Goal: Task Accomplishment & Management: Manage account settings

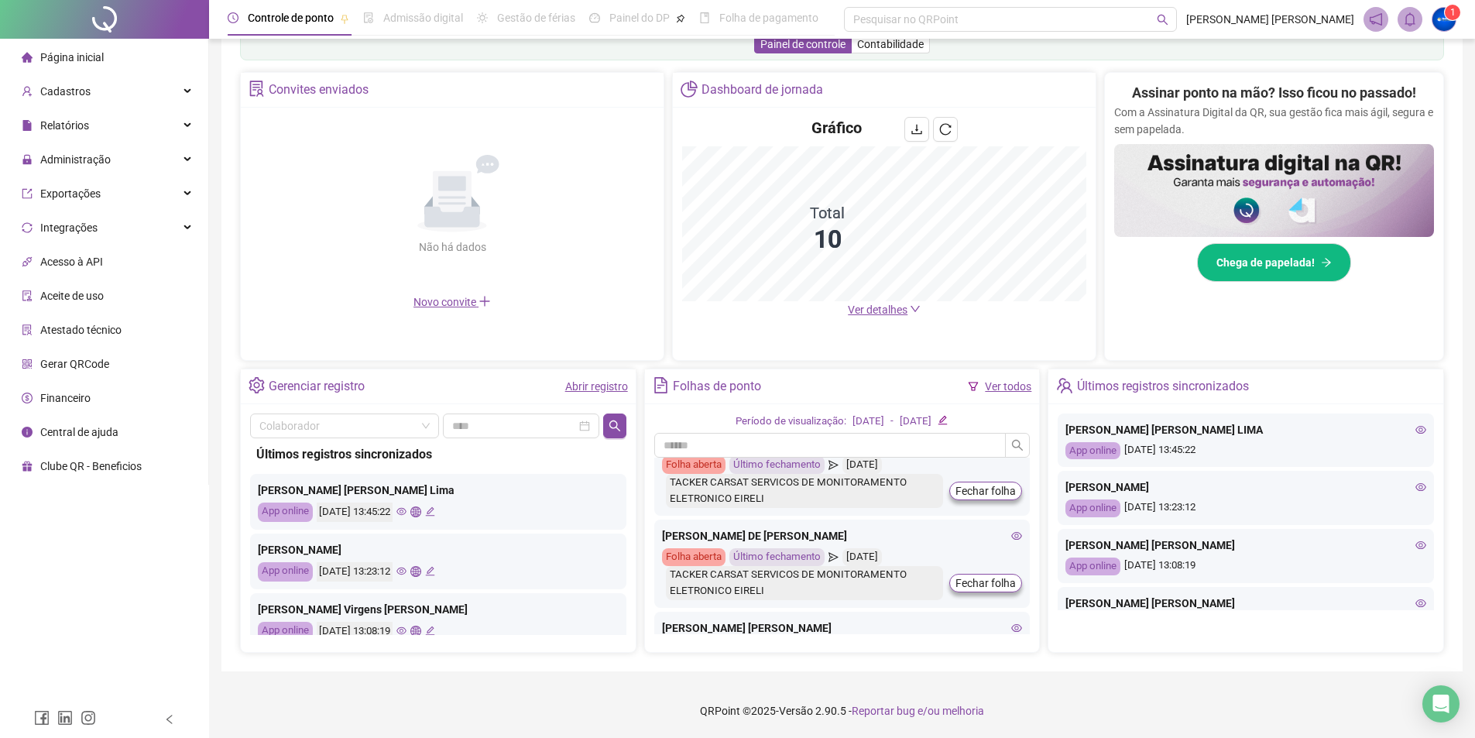
scroll to position [77, 0]
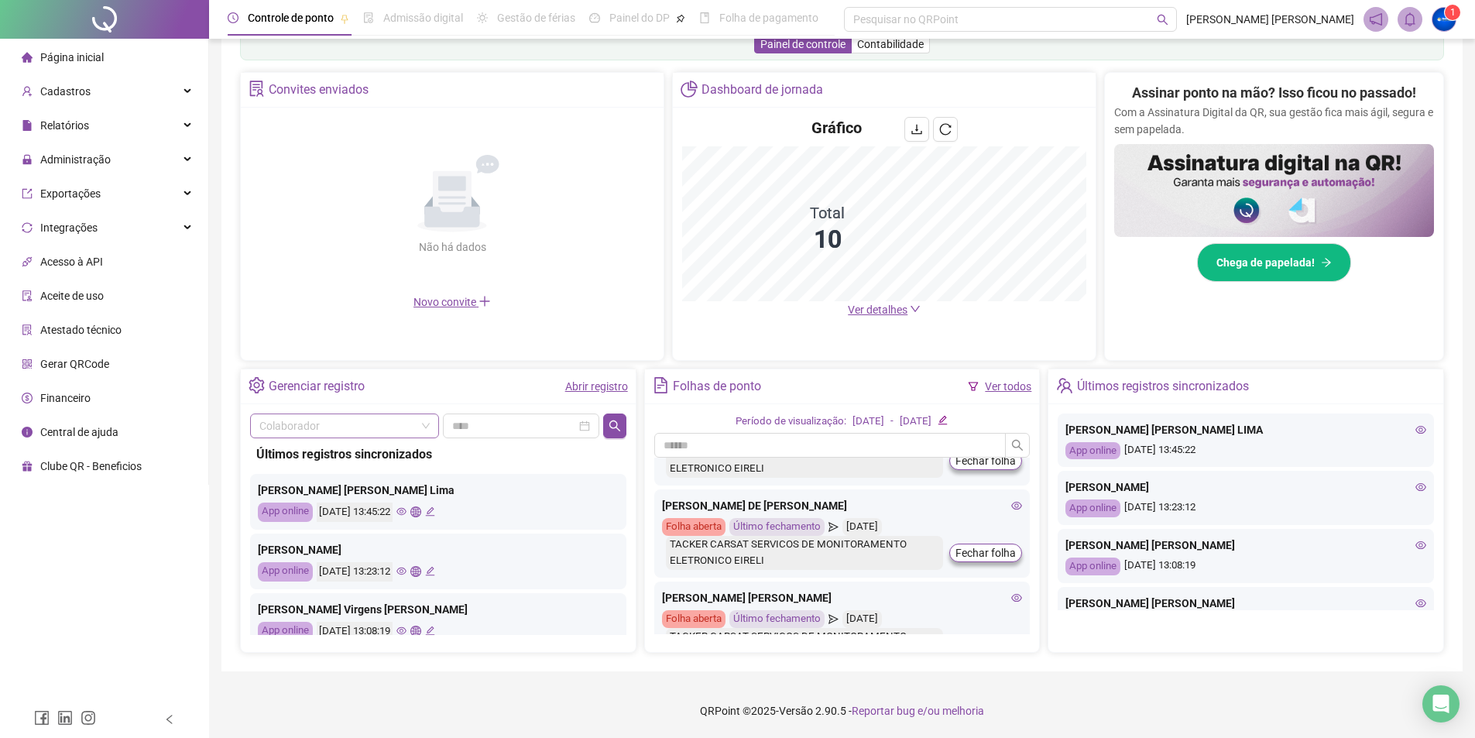
click at [384, 414] on input "search" at bounding box center [337, 425] width 156 height 23
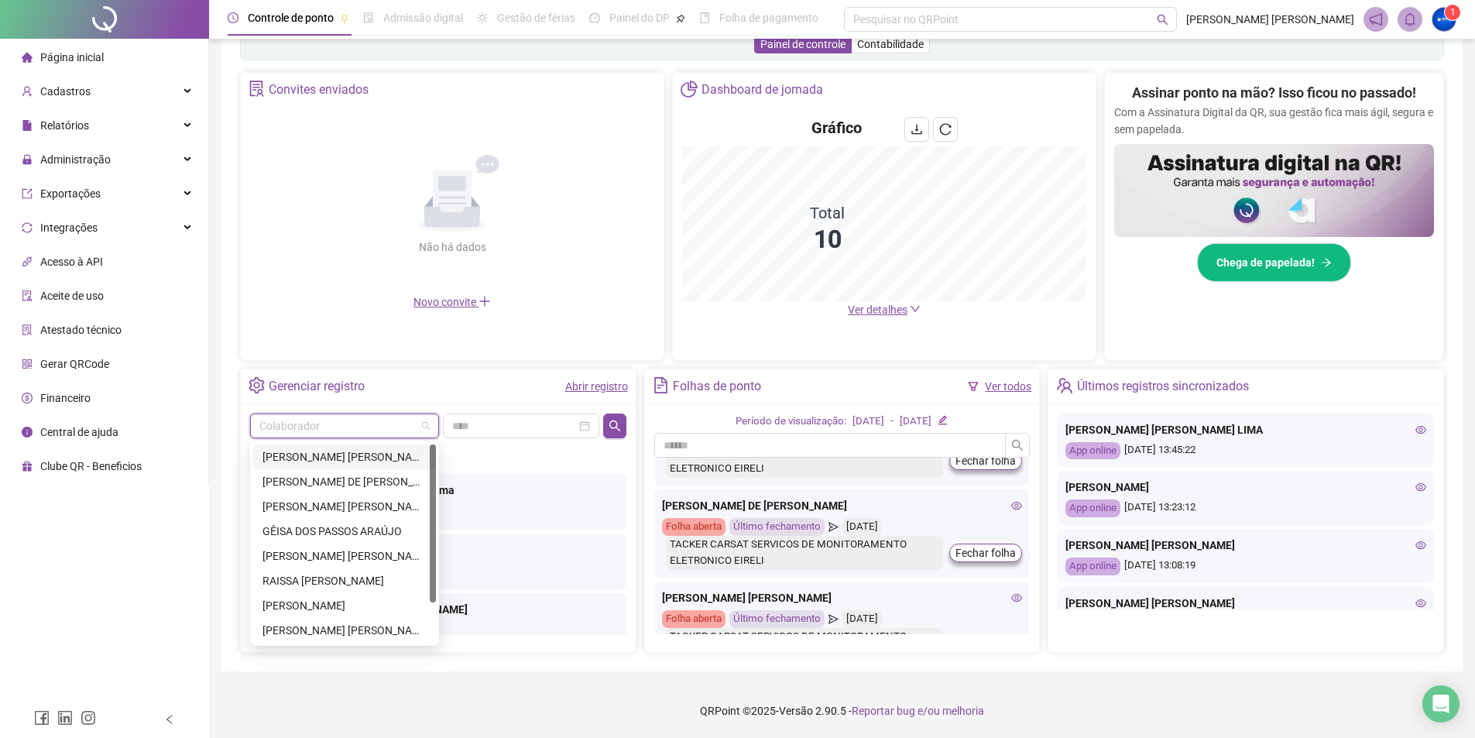
click at [327, 459] on div "[PERSON_NAME] [PERSON_NAME] [PERSON_NAME] SACRAMENTO [PERSON_NAME]" at bounding box center [345, 456] width 164 height 17
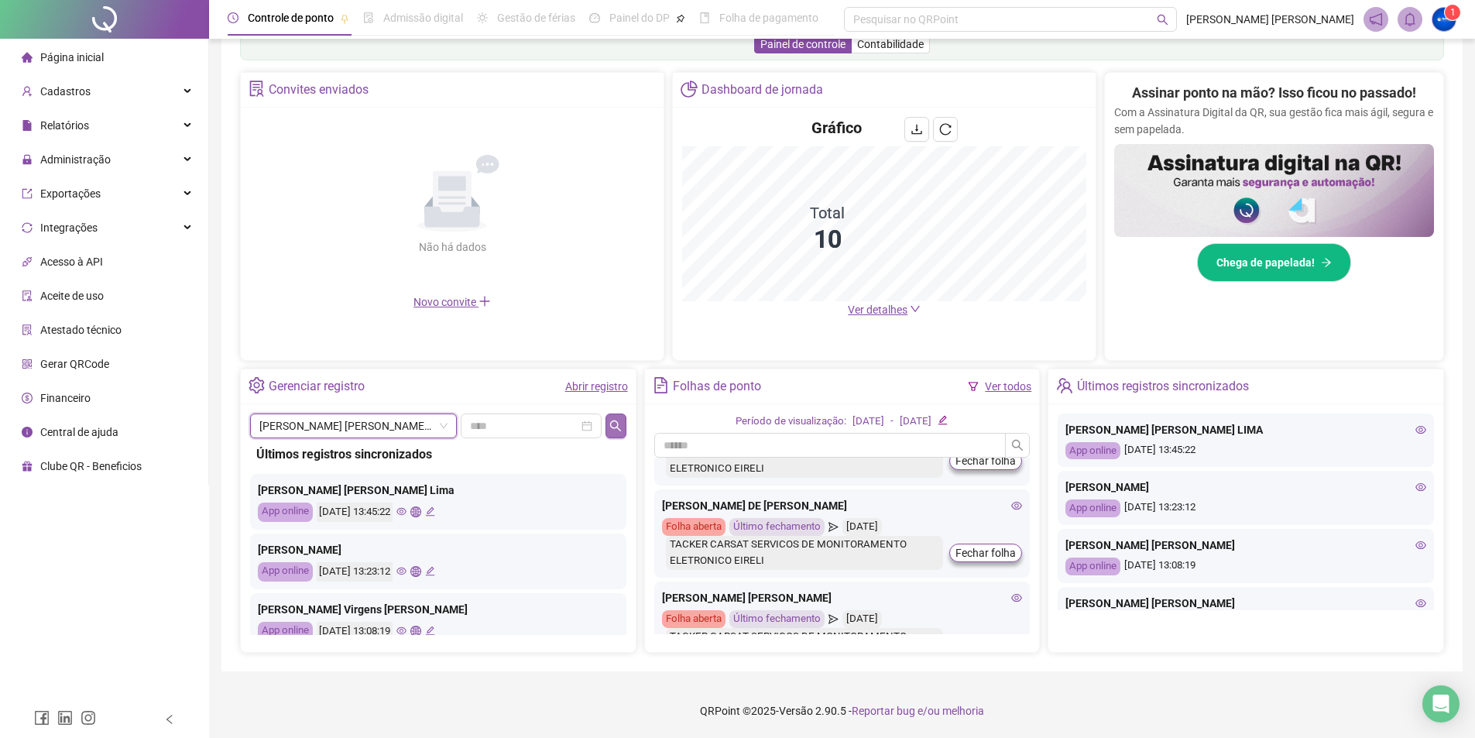
click at [616, 435] on button "button" at bounding box center [616, 426] width 20 height 25
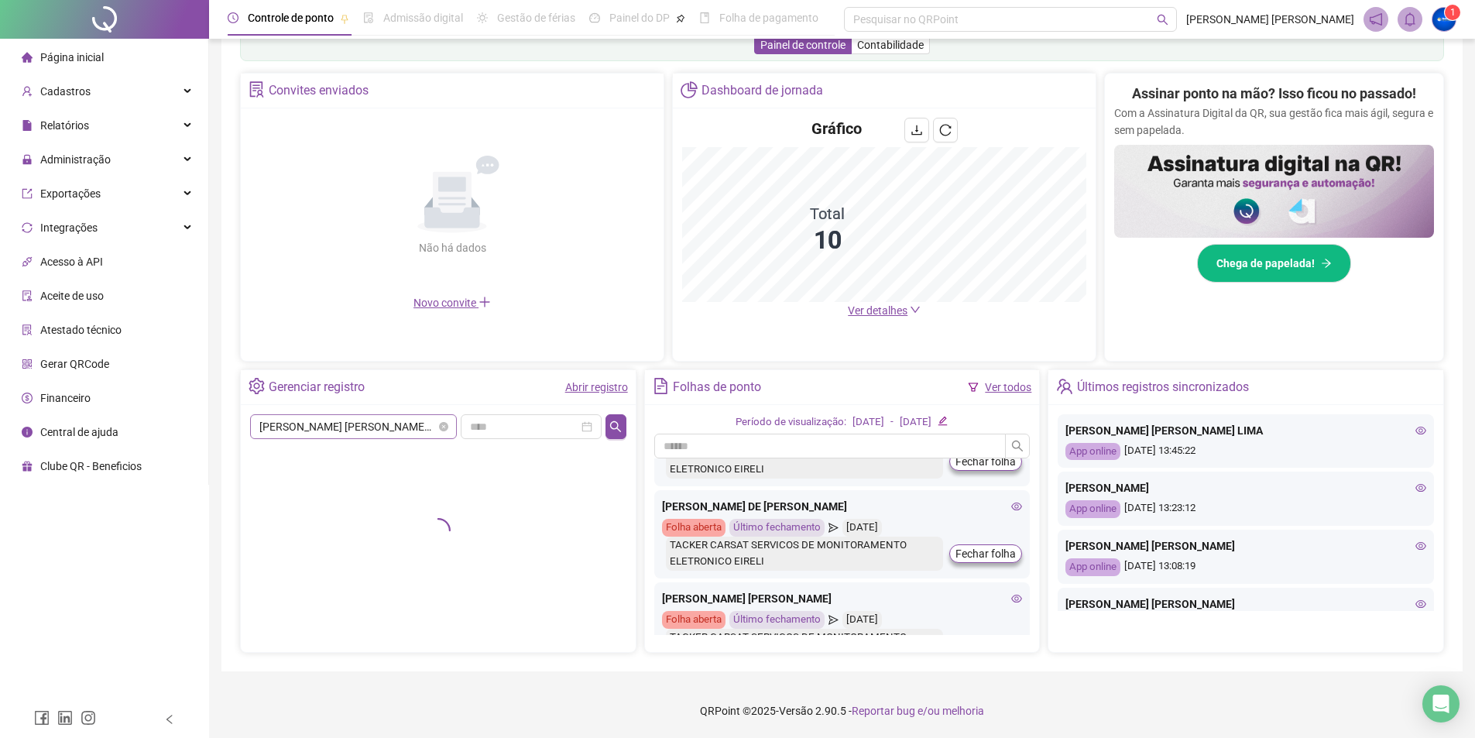
scroll to position [270, 0]
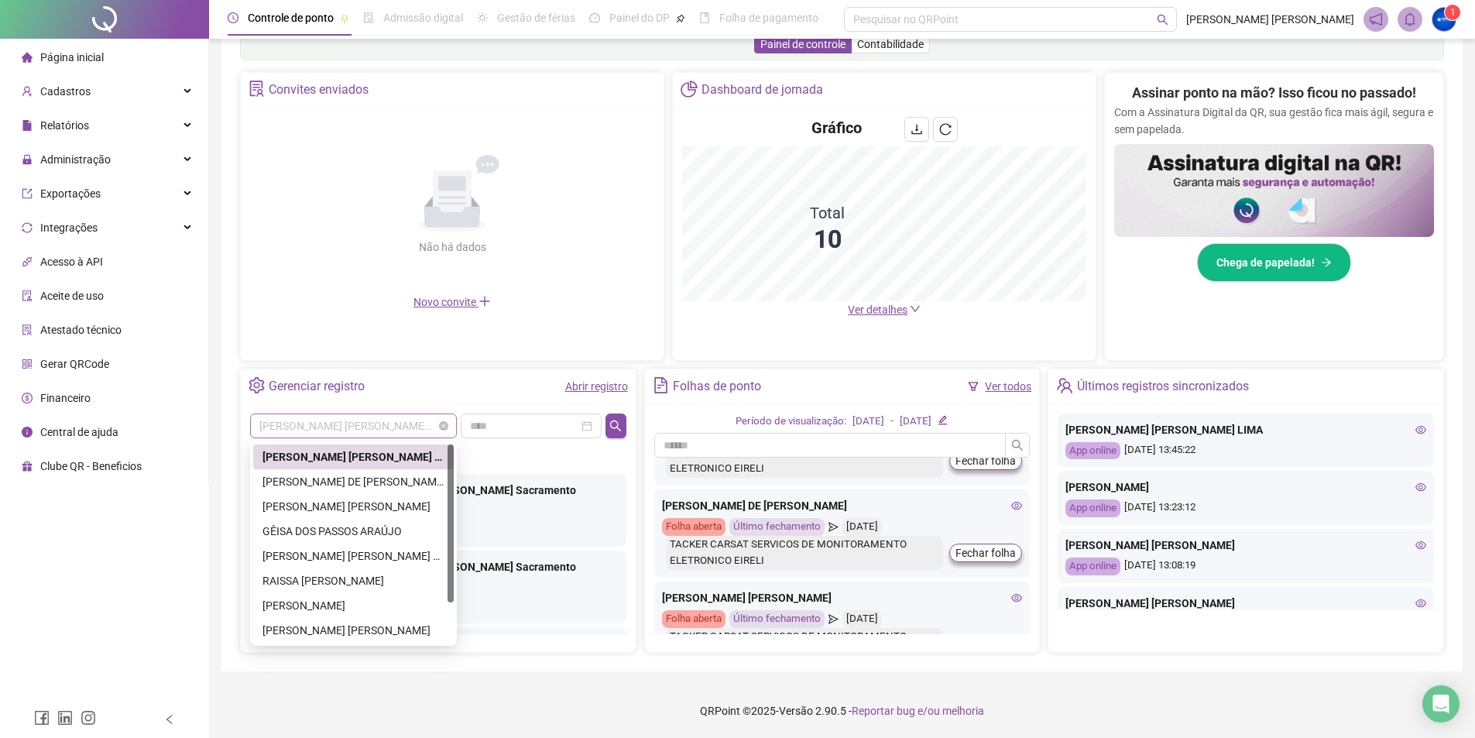
click at [362, 429] on span "[PERSON_NAME] [PERSON_NAME] [PERSON_NAME] SACRAMENTO [PERSON_NAME]" at bounding box center [353, 425] width 188 height 23
click at [339, 478] on div "[PERSON_NAME] DE [PERSON_NAME]" at bounding box center [354, 481] width 182 height 17
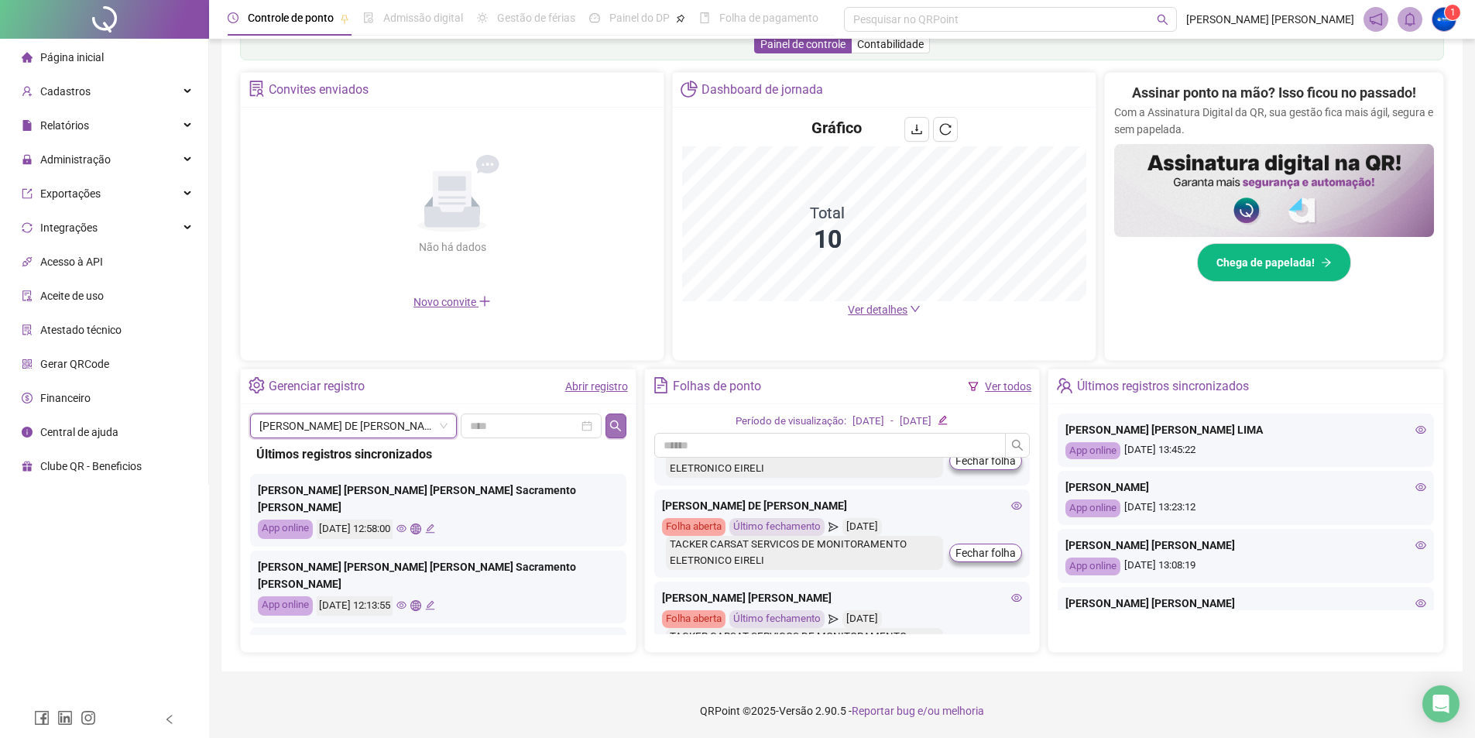
click at [610, 430] on icon "search" at bounding box center [616, 426] width 12 height 12
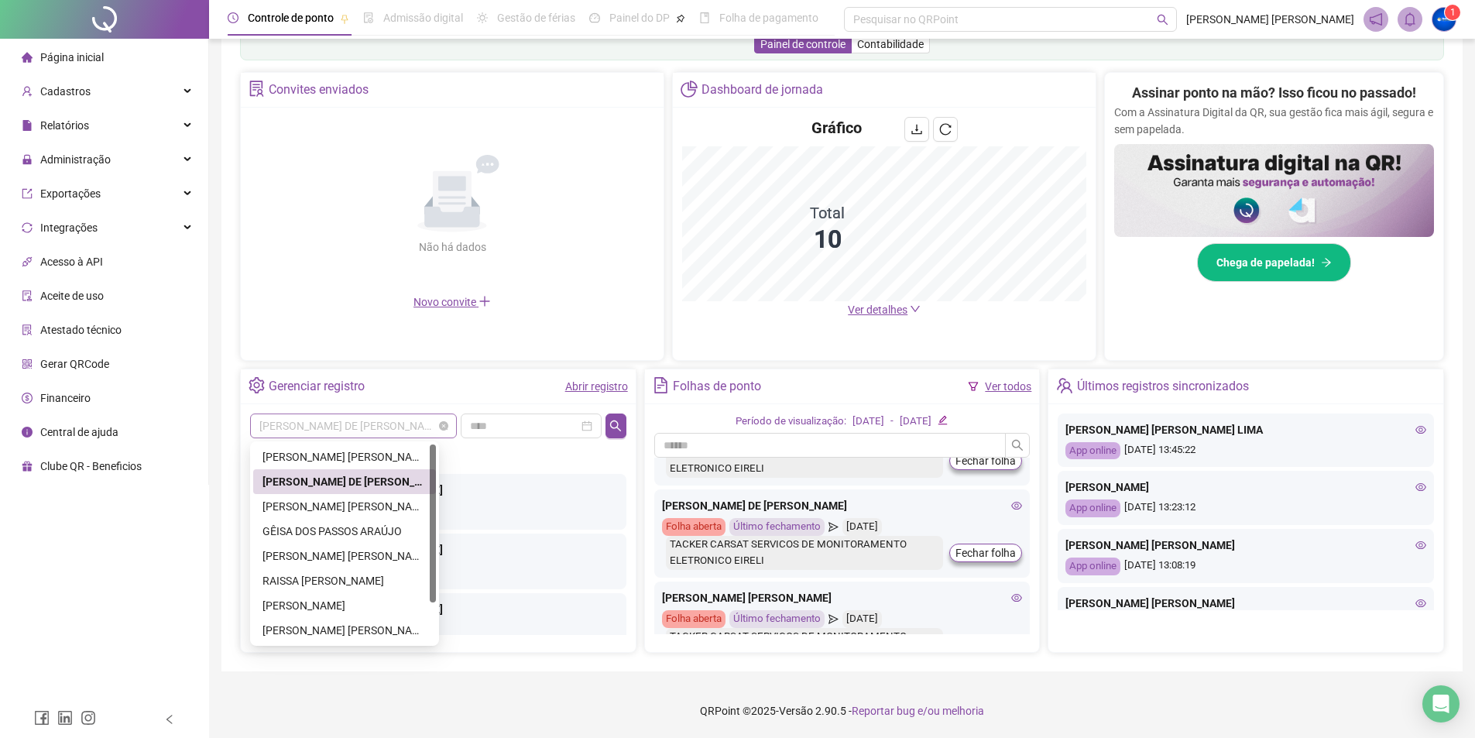
click at [352, 430] on span "[PERSON_NAME] DE [PERSON_NAME]" at bounding box center [353, 425] width 188 height 23
click at [339, 510] on div "[PERSON_NAME] [PERSON_NAME]" at bounding box center [345, 506] width 164 height 17
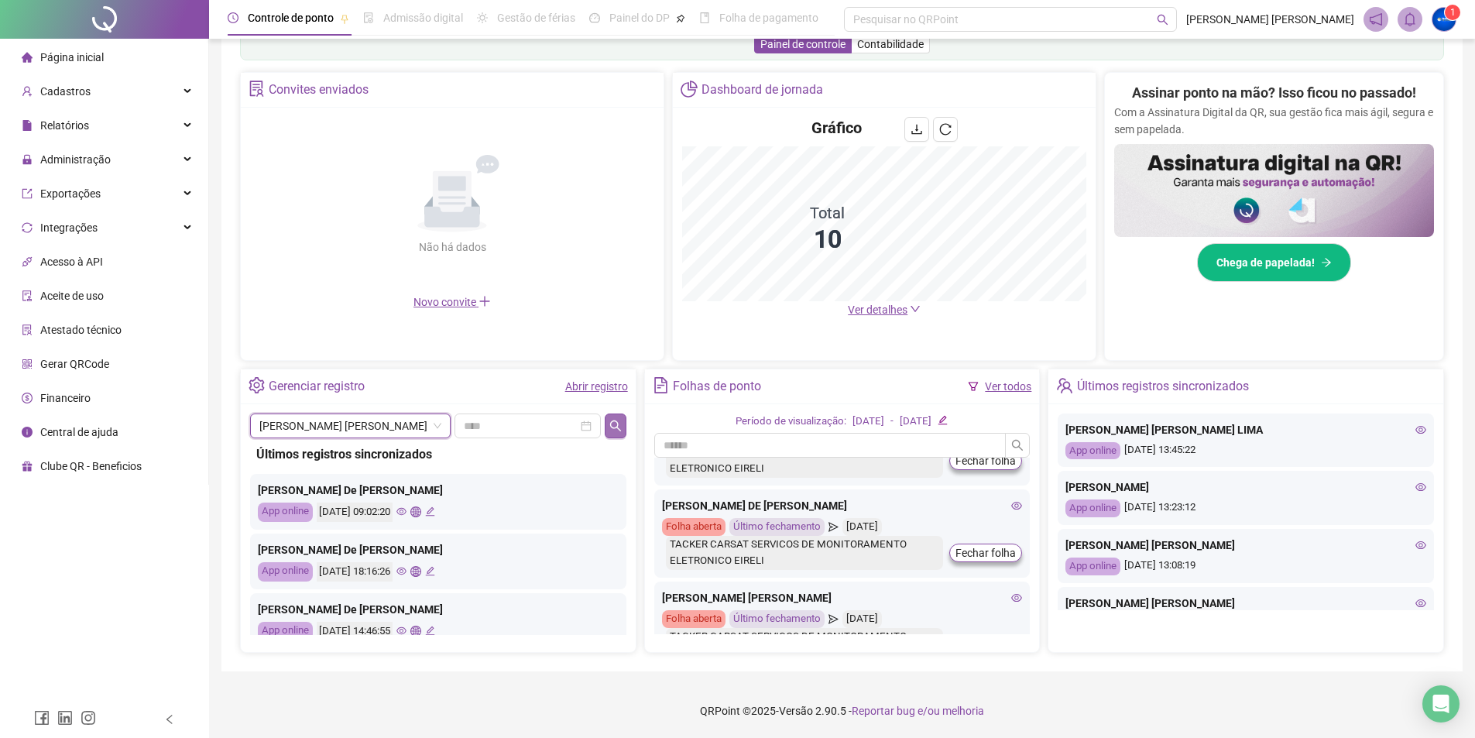
click at [611, 418] on button "button" at bounding box center [615, 426] width 21 height 25
click at [332, 433] on span "[PERSON_NAME] [PERSON_NAME]" at bounding box center [350, 425] width 182 height 23
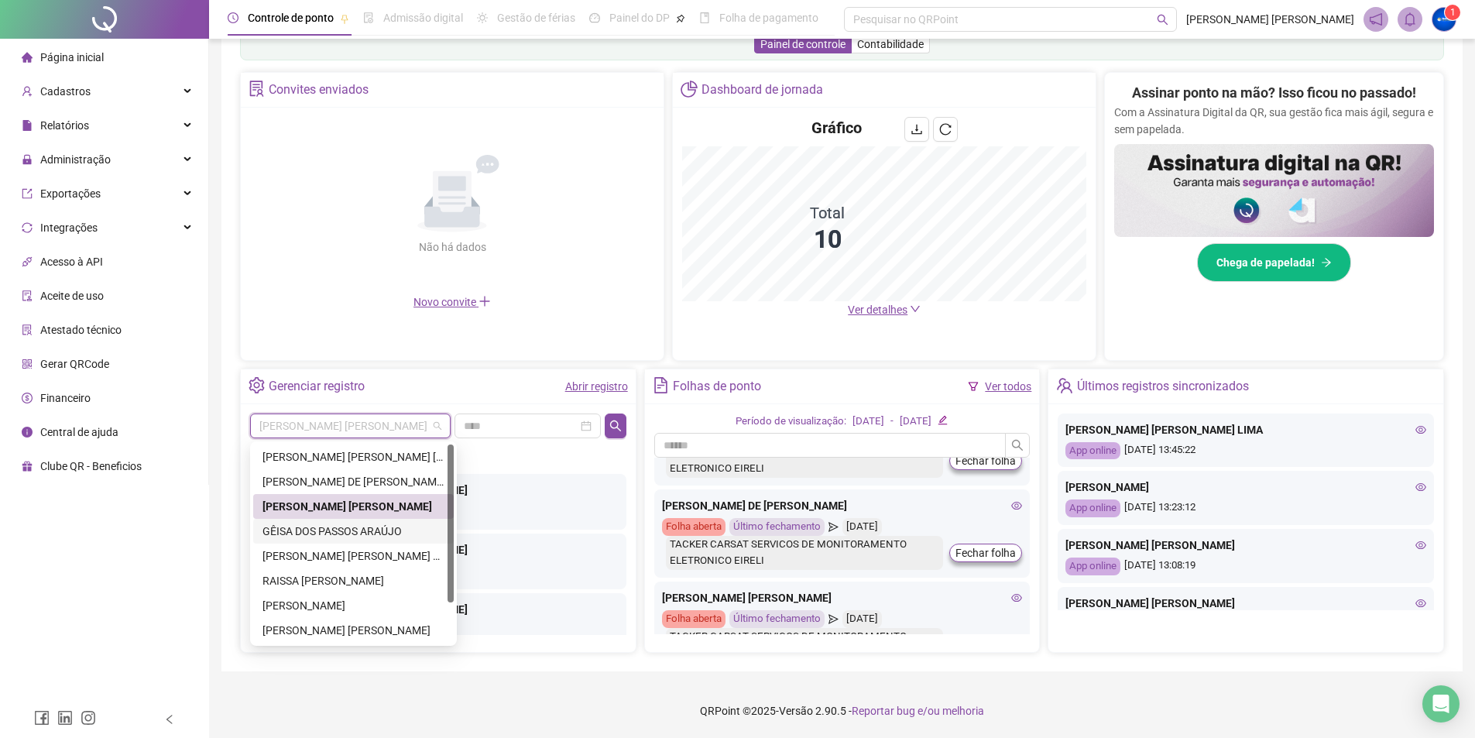
click at [356, 527] on div "GÊISA DOS PASSOS ARAÚJO" at bounding box center [354, 531] width 182 height 17
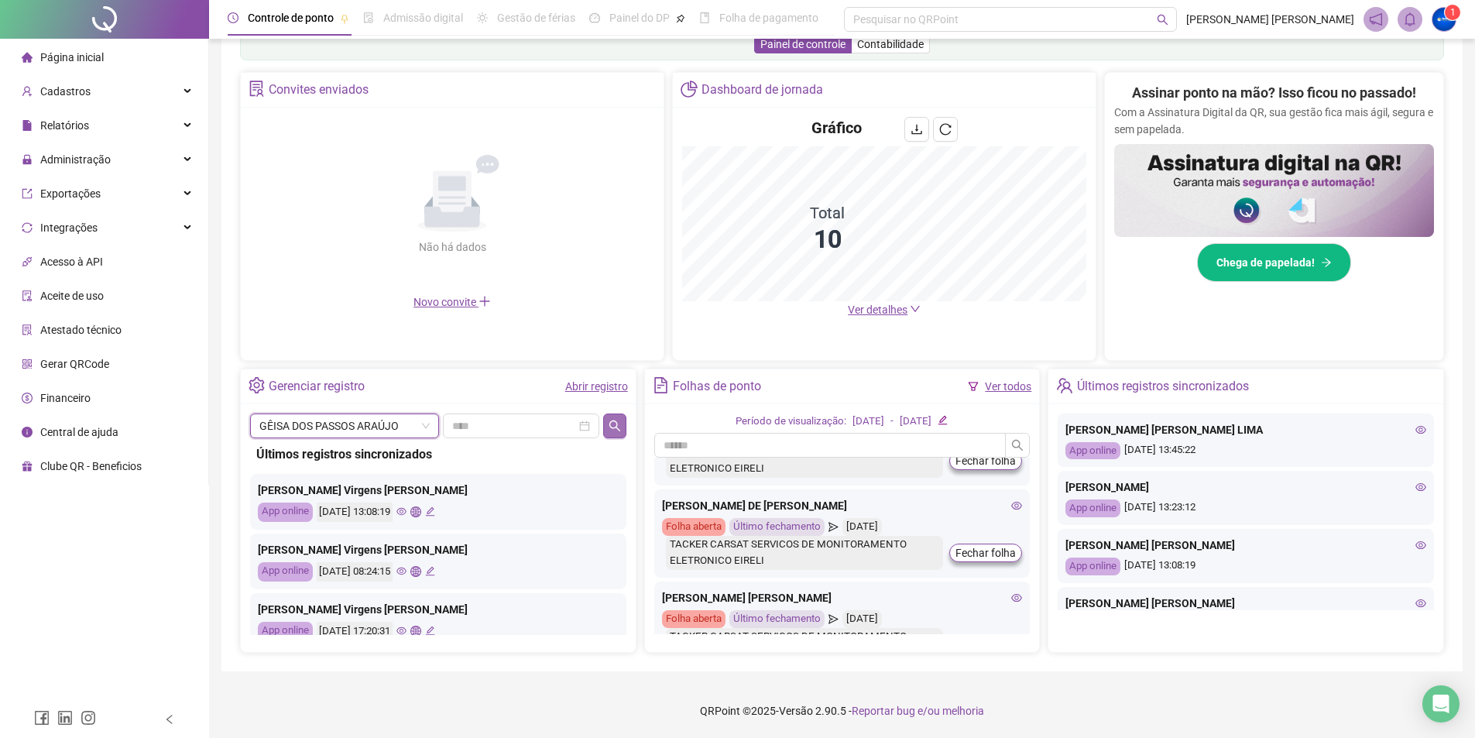
click at [612, 430] on icon "search" at bounding box center [615, 426] width 12 height 12
click at [356, 424] on span "GÊISA DOS PASSOS ARAÚJO" at bounding box center [344, 425] width 170 height 23
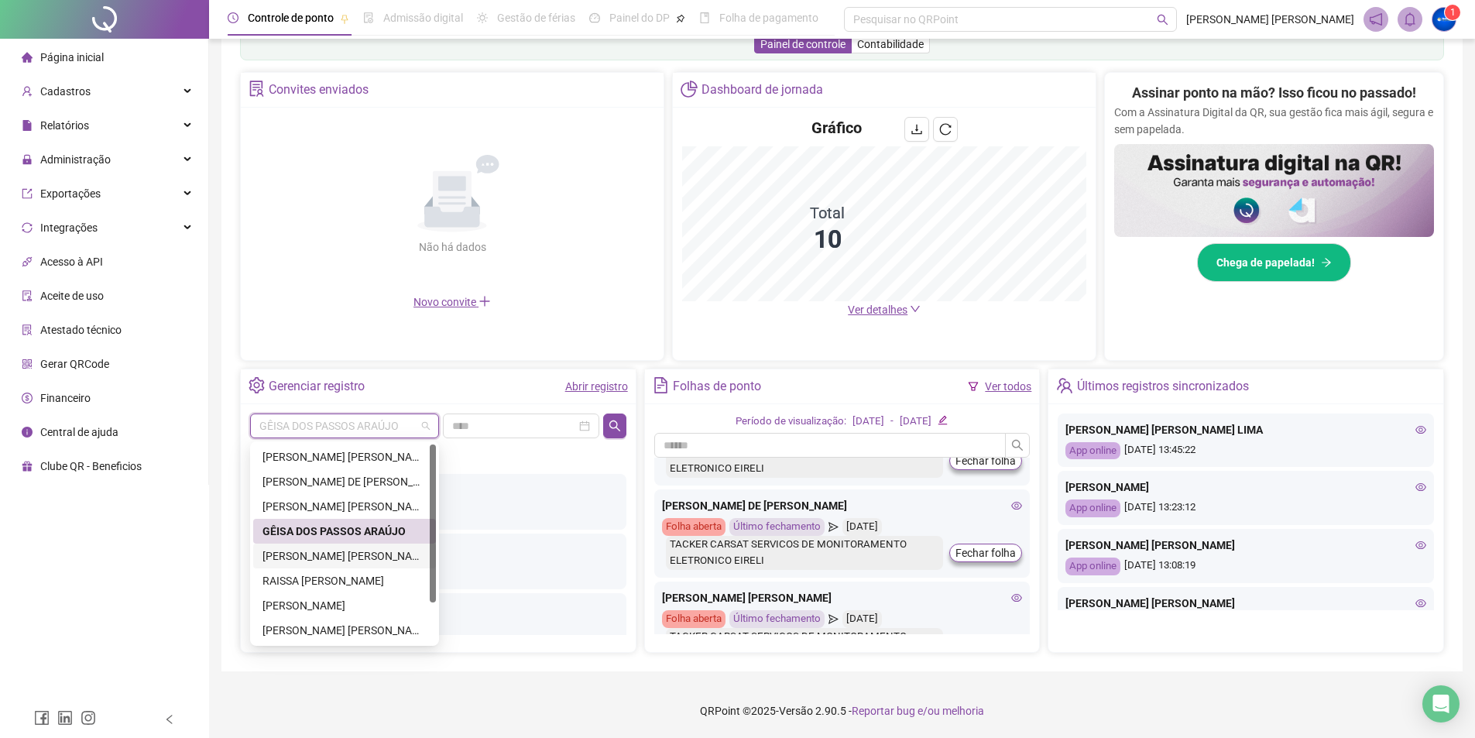
click at [357, 557] on div "[PERSON_NAME] [PERSON_NAME] LIMA" at bounding box center [345, 556] width 164 height 17
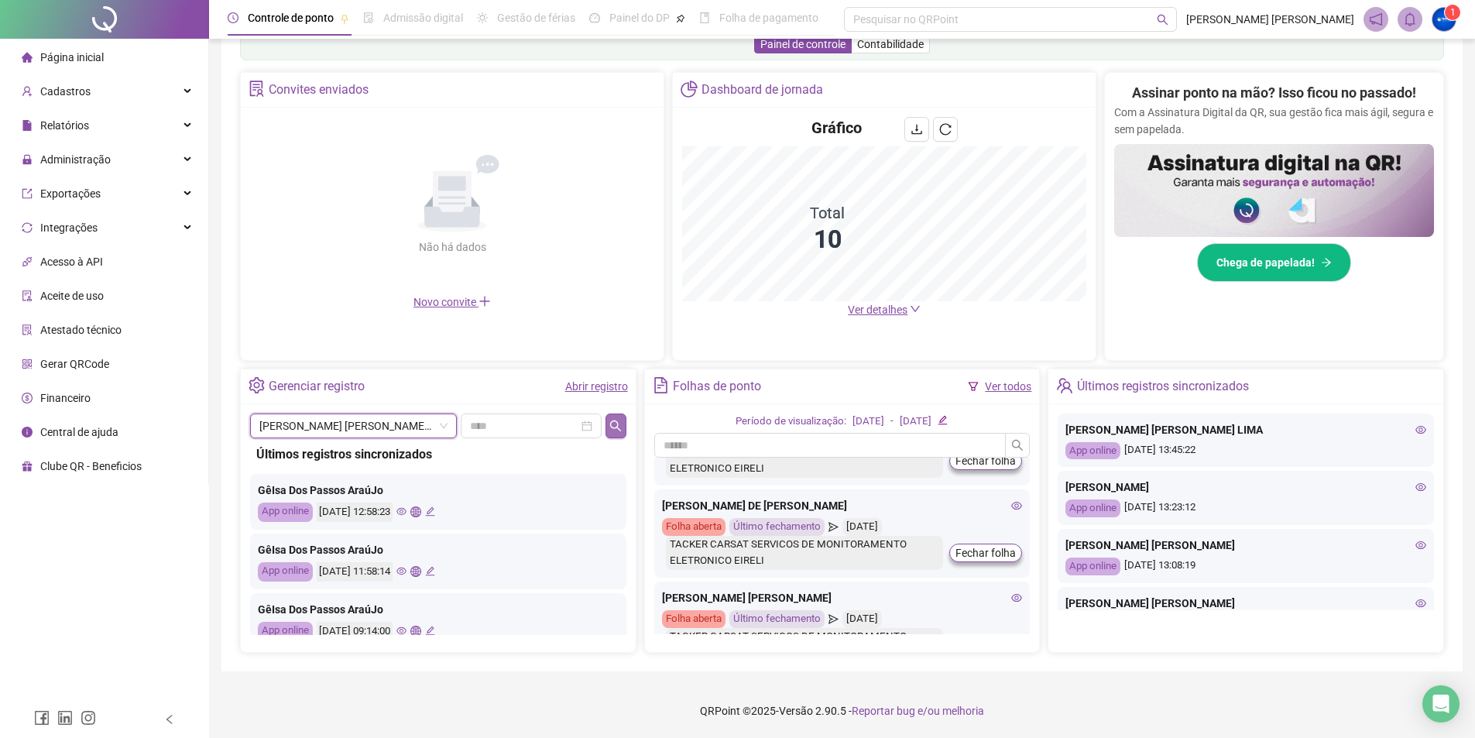
click at [613, 425] on icon "search" at bounding box center [616, 426] width 12 height 12
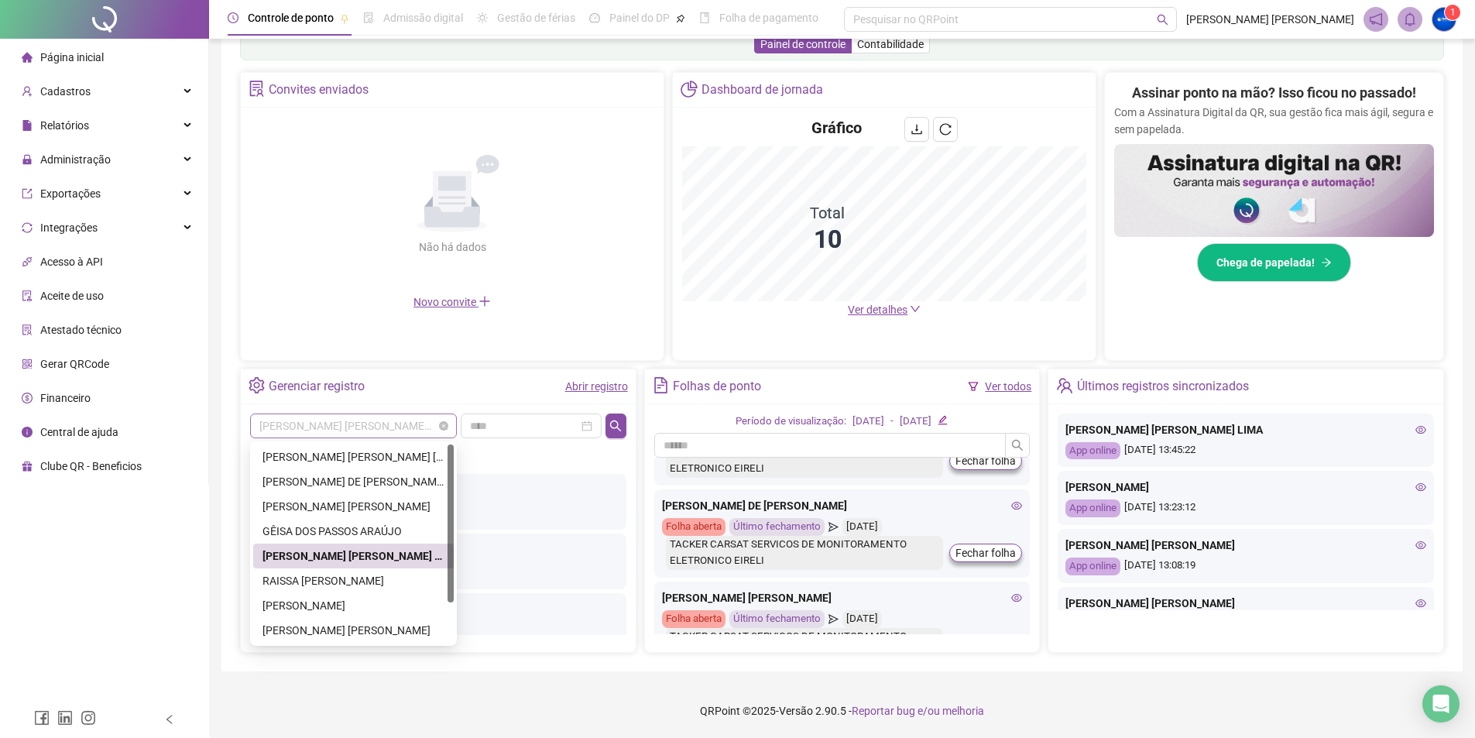
click at [361, 431] on span "[PERSON_NAME] [PERSON_NAME] LIMA" at bounding box center [353, 425] width 188 height 23
click at [385, 391] on div "Gerenciar registro Abrir registro" at bounding box center [438, 386] width 395 height 35
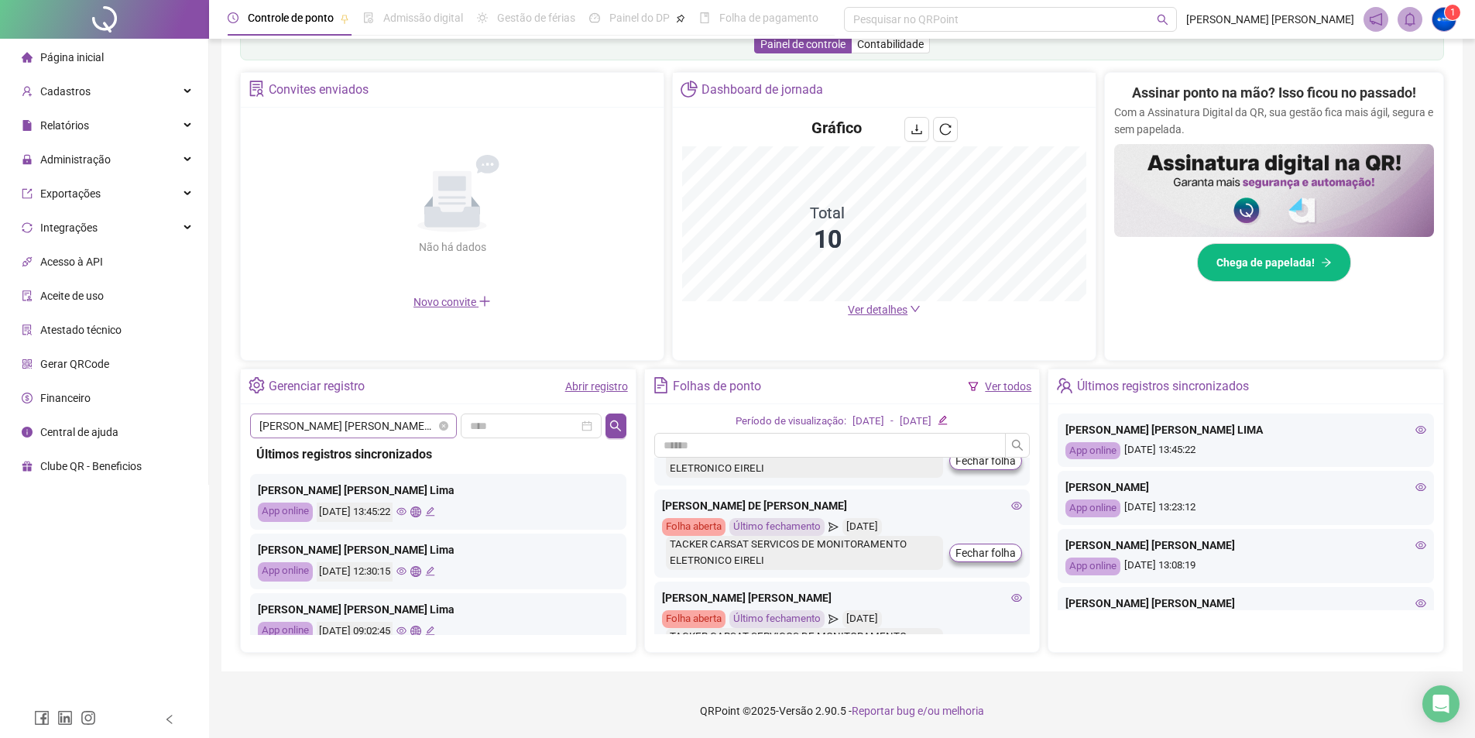
click at [380, 421] on span "[PERSON_NAME] [PERSON_NAME] LIMA" at bounding box center [353, 425] width 188 height 23
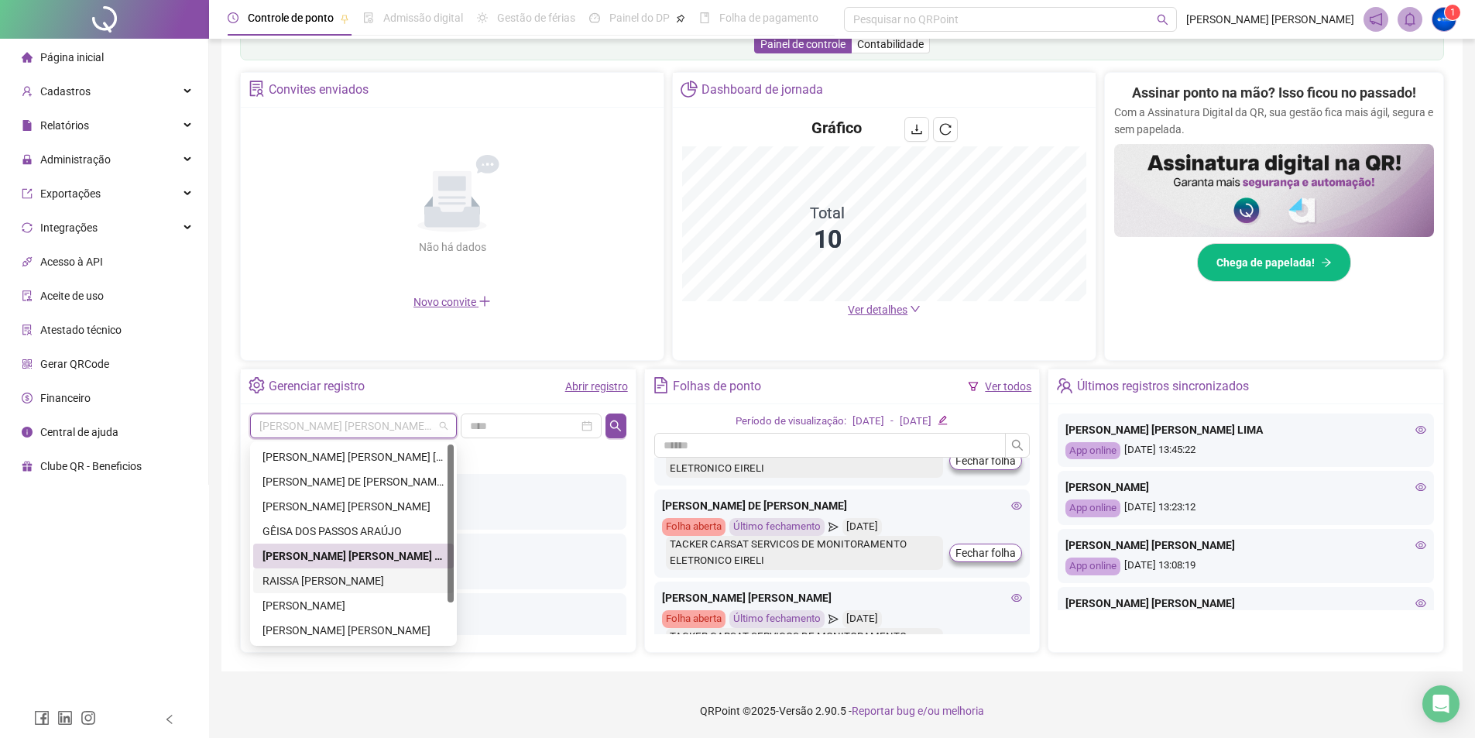
click at [359, 576] on div "RAISSA [PERSON_NAME]" at bounding box center [354, 580] width 182 height 17
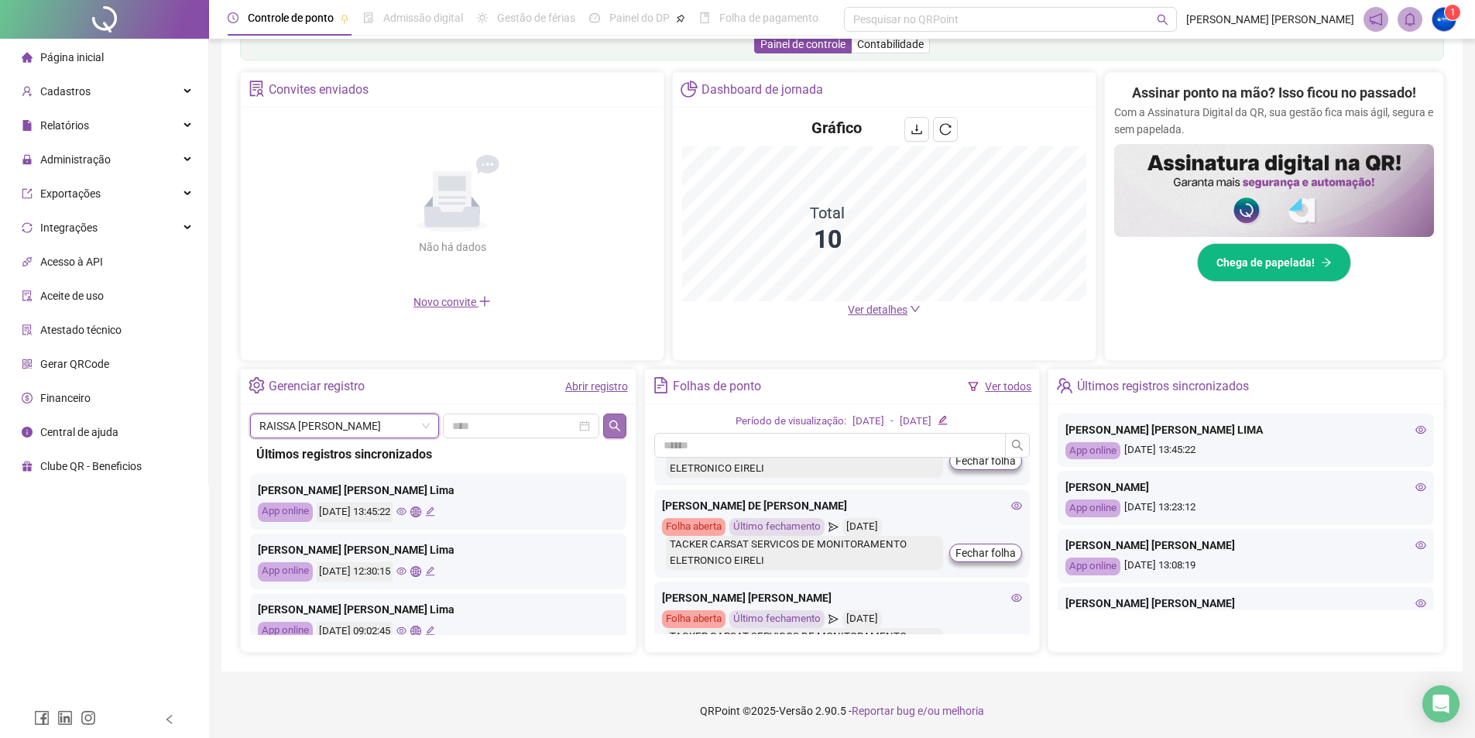
click at [611, 422] on icon "search" at bounding box center [615, 425] width 11 height 11
click at [380, 427] on span "RAISSA [PERSON_NAME]" at bounding box center [344, 425] width 170 height 23
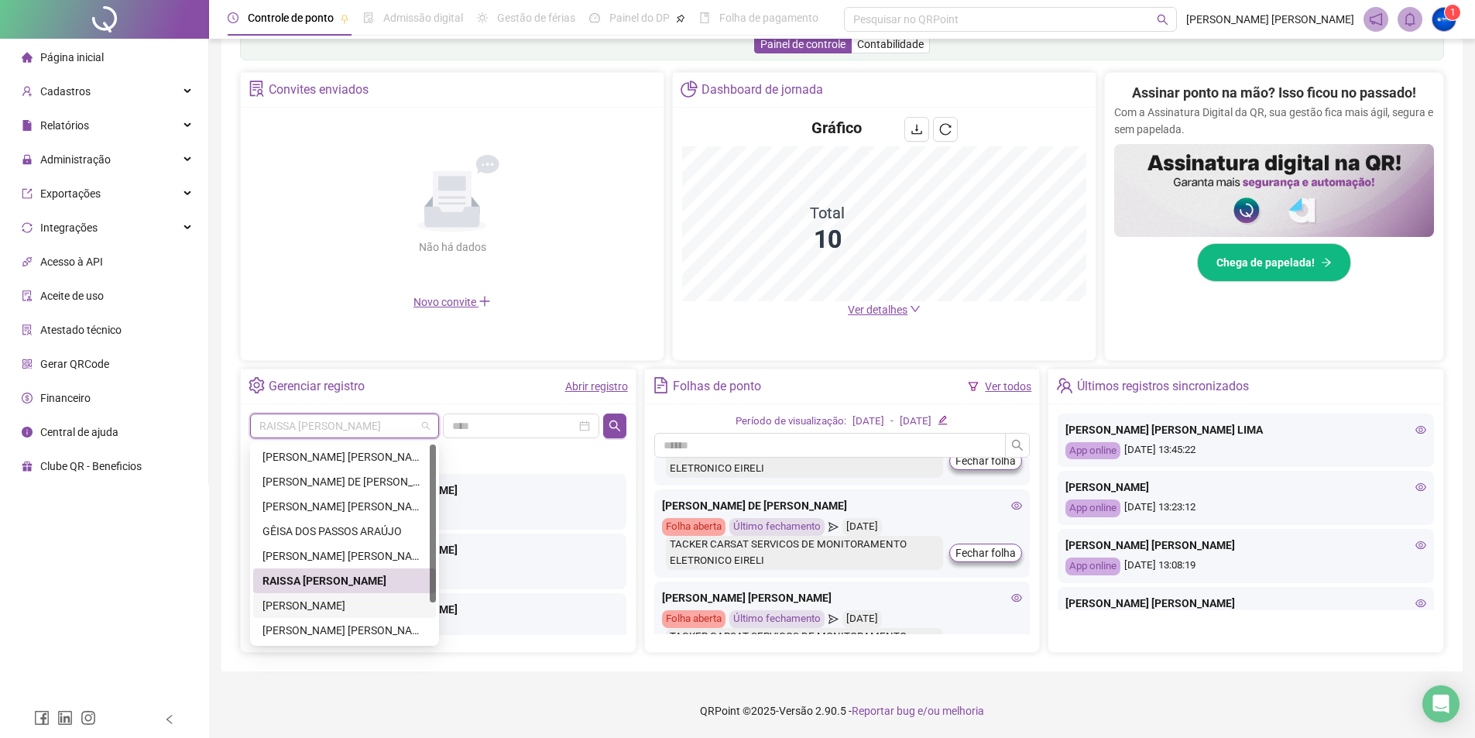
click at [365, 599] on div "[PERSON_NAME]" at bounding box center [345, 605] width 164 height 17
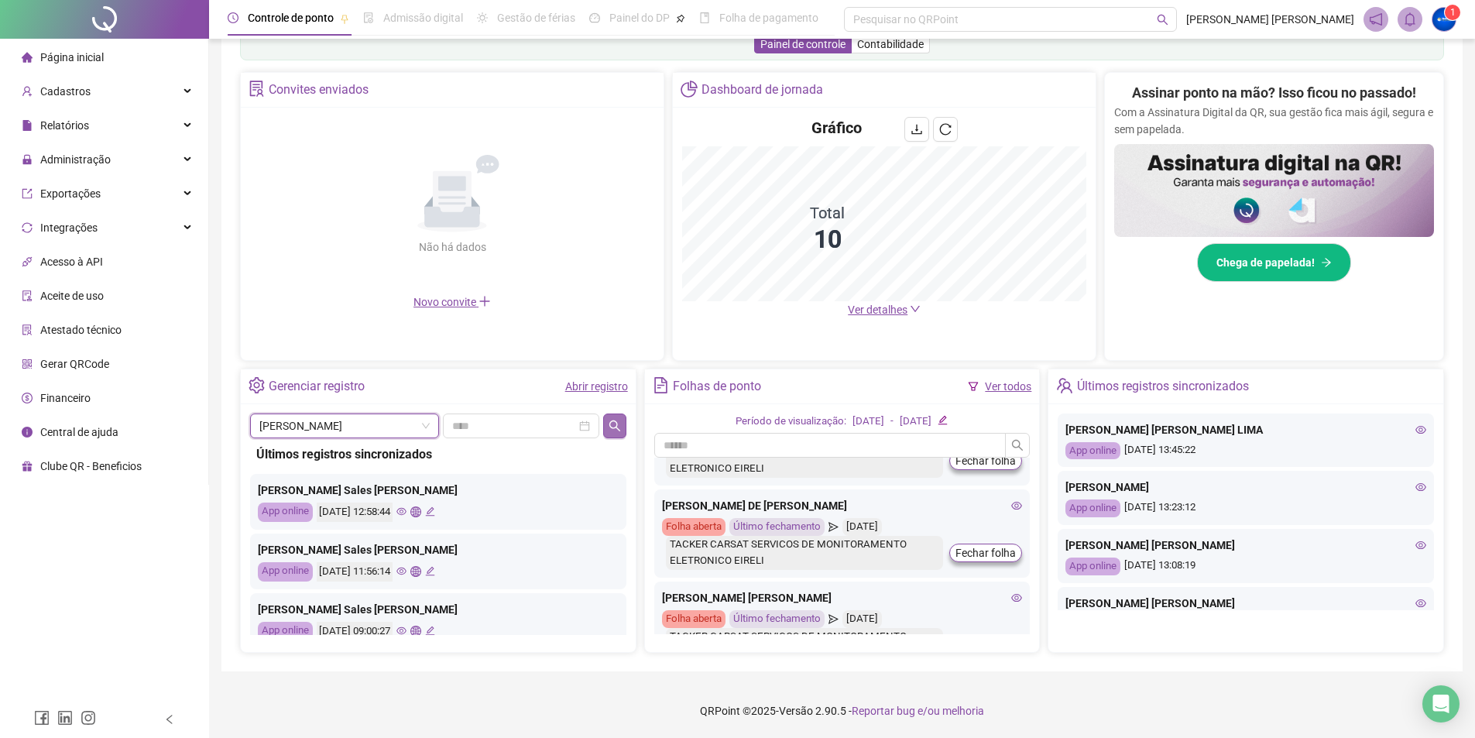
click at [606, 419] on button "button" at bounding box center [614, 426] width 22 height 25
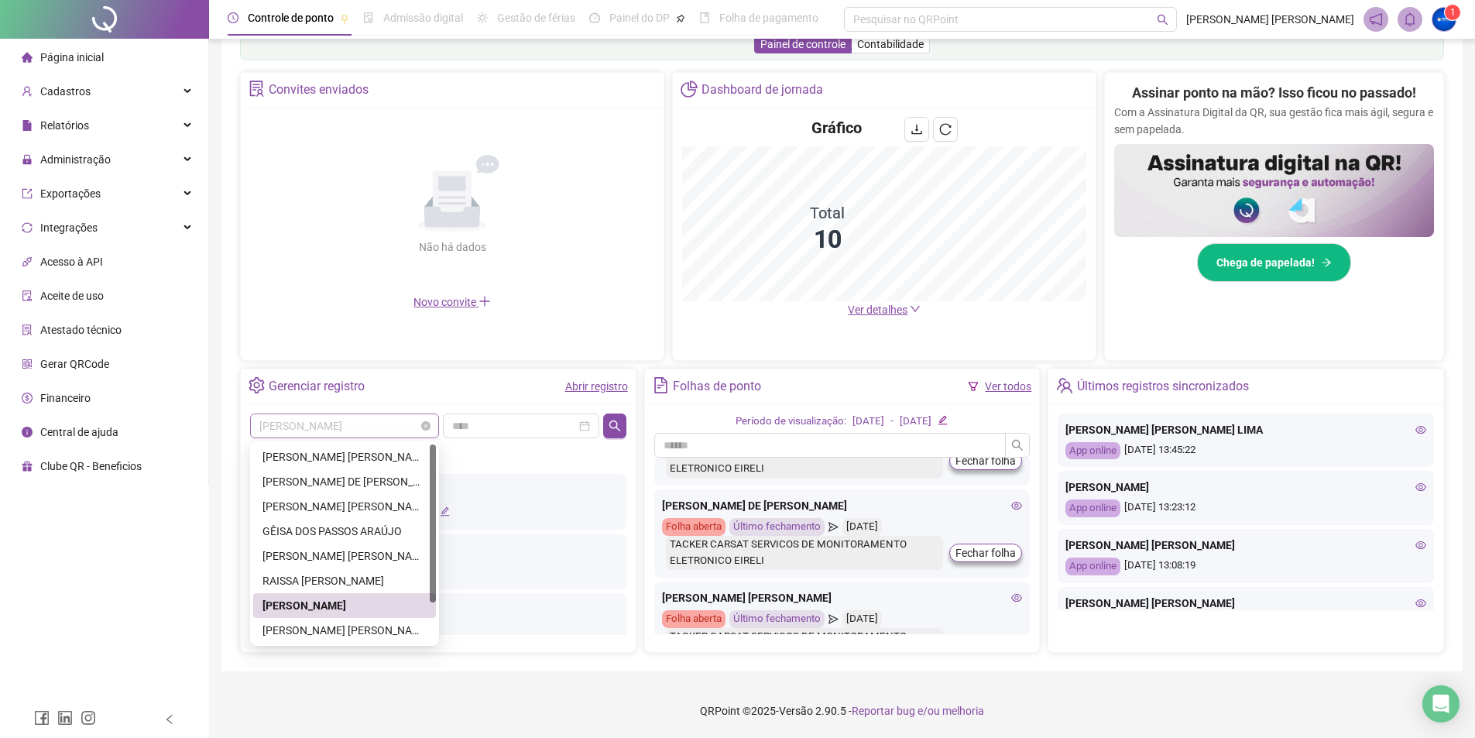
click at [353, 434] on span "[PERSON_NAME]" at bounding box center [344, 425] width 170 height 23
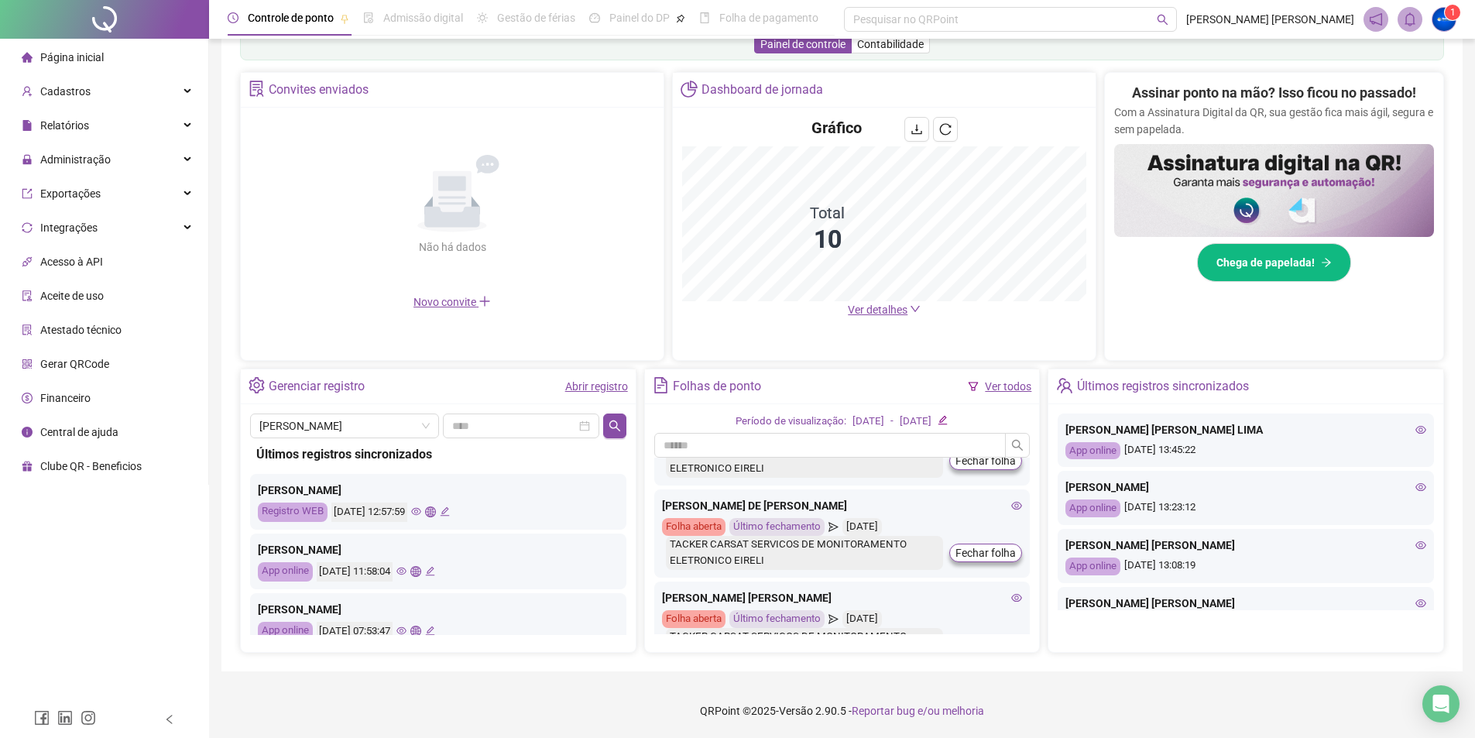
click at [443, 380] on div "Gerenciar registro Abrir registro" at bounding box center [438, 386] width 395 height 35
click at [384, 417] on span "[PERSON_NAME]" at bounding box center [344, 425] width 170 height 23
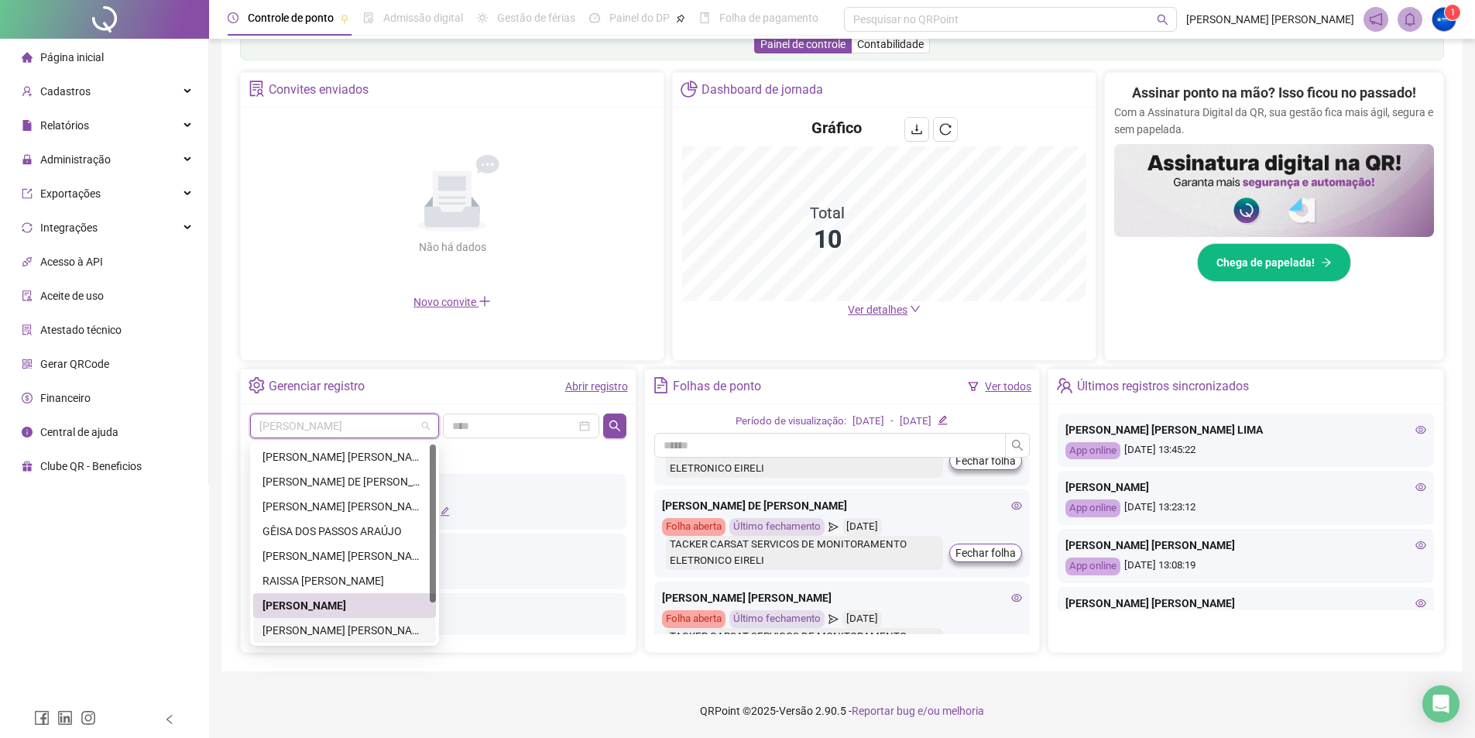
click at [310, 629] on div "[PERSON_NAME] [PERSON_NAME]" at bounding box center [345, 630] width 164 height 17
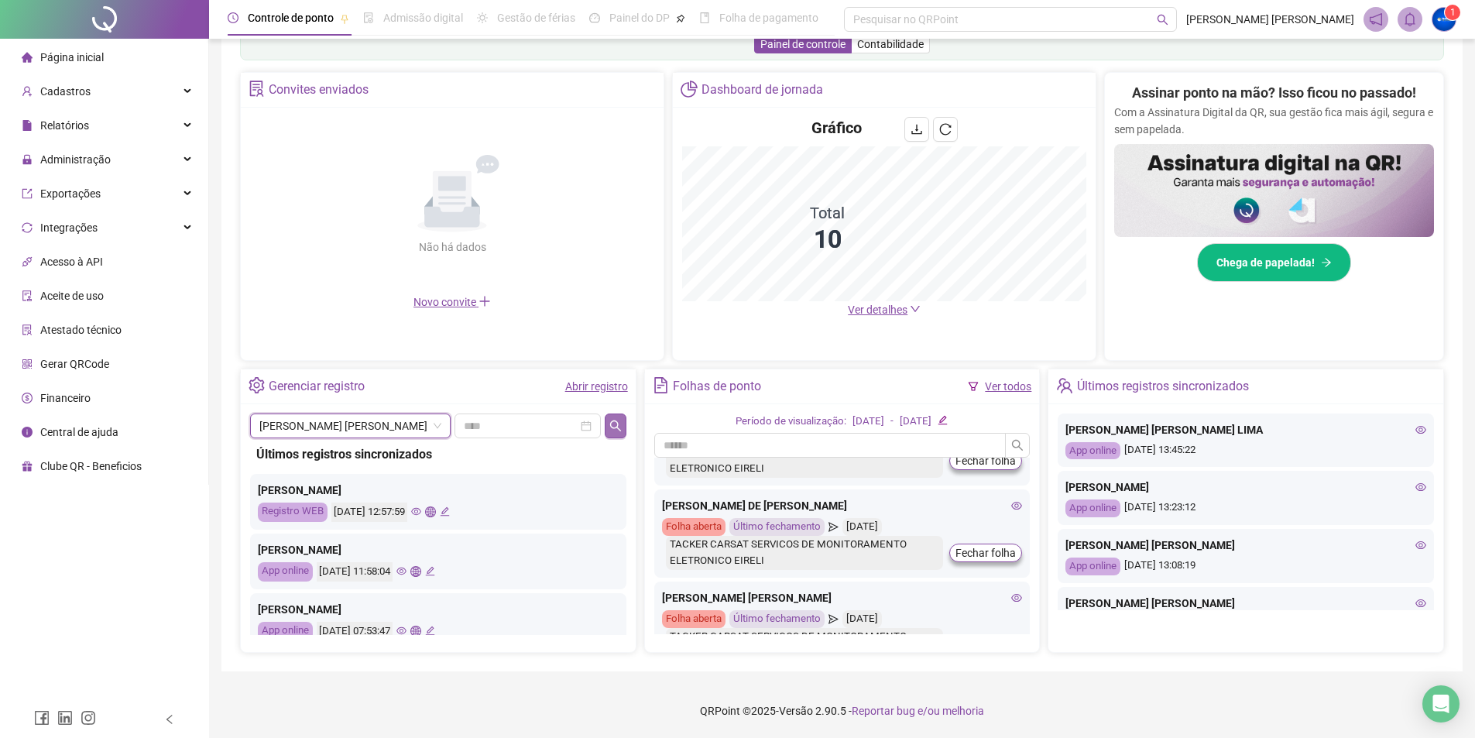
click at [623, 423] on button "button" at bounding box center [615, 426] width 21 height 25
click at [346, 426] on span "[PERSON_NAME] [PERSON_NAME]" at bounding box center [350, 425] width 182 height 23
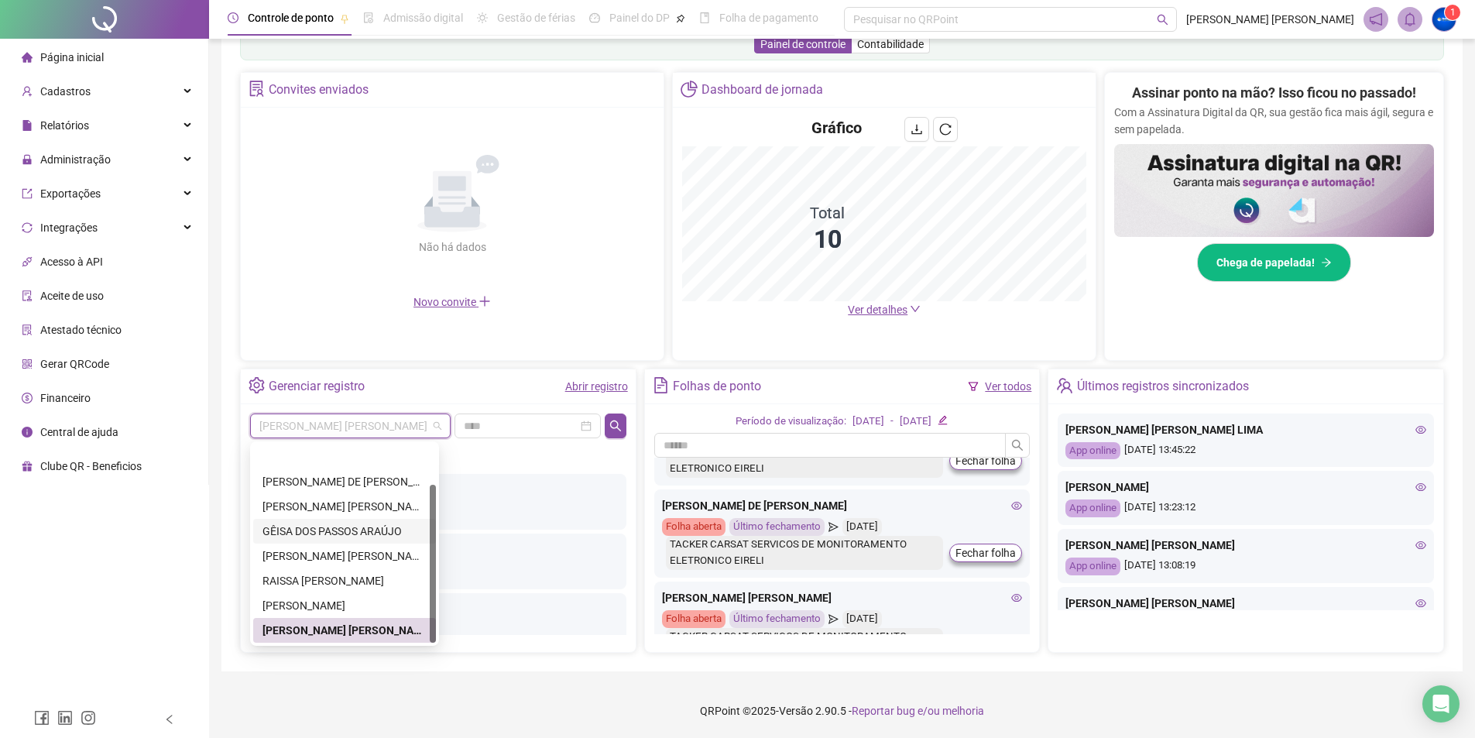
scroll to position [50, 0]
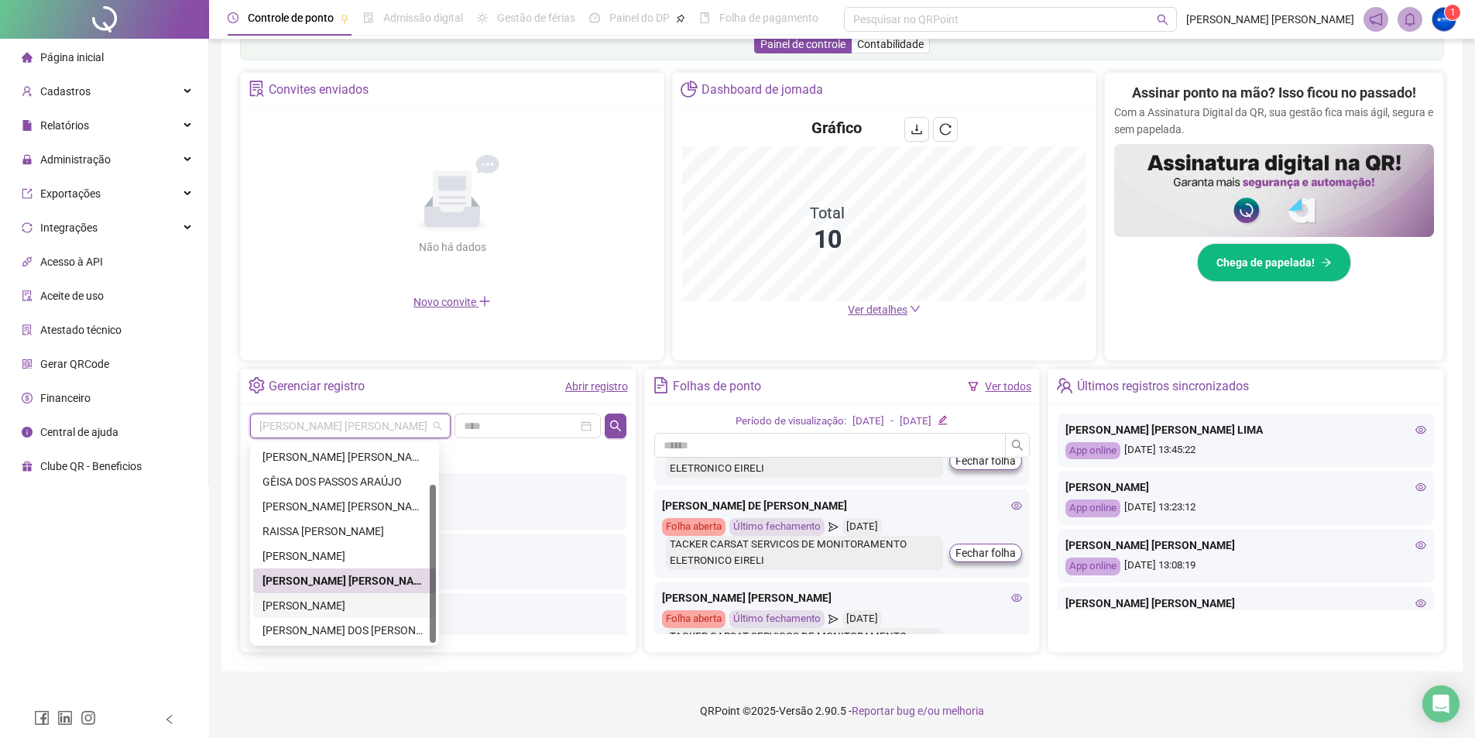
click at [315, 609] on div "[PERSON_NAME]" at bounding box center [345, 605] width 164 height 17
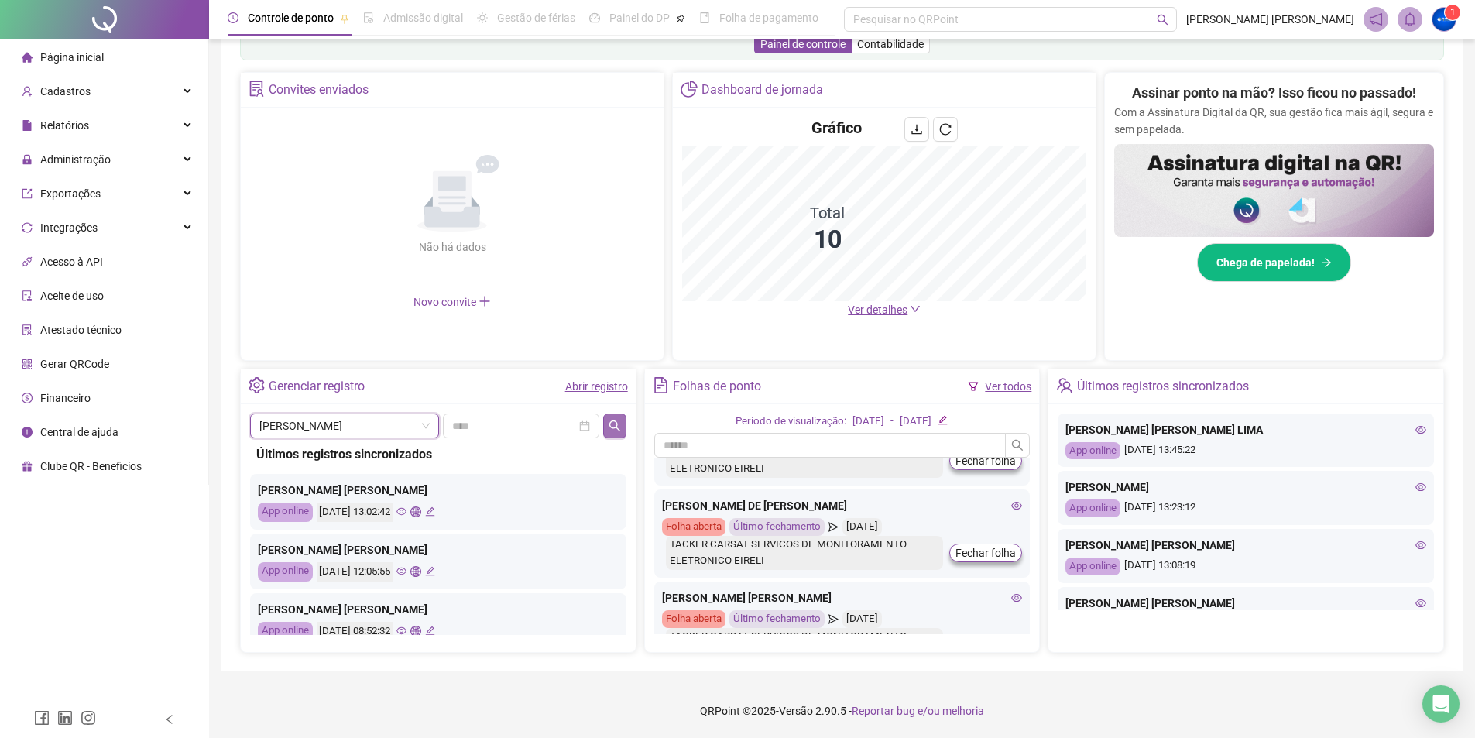
click at [614, 416] on button "button" at bounding box center [614, 426] width 22 height 25
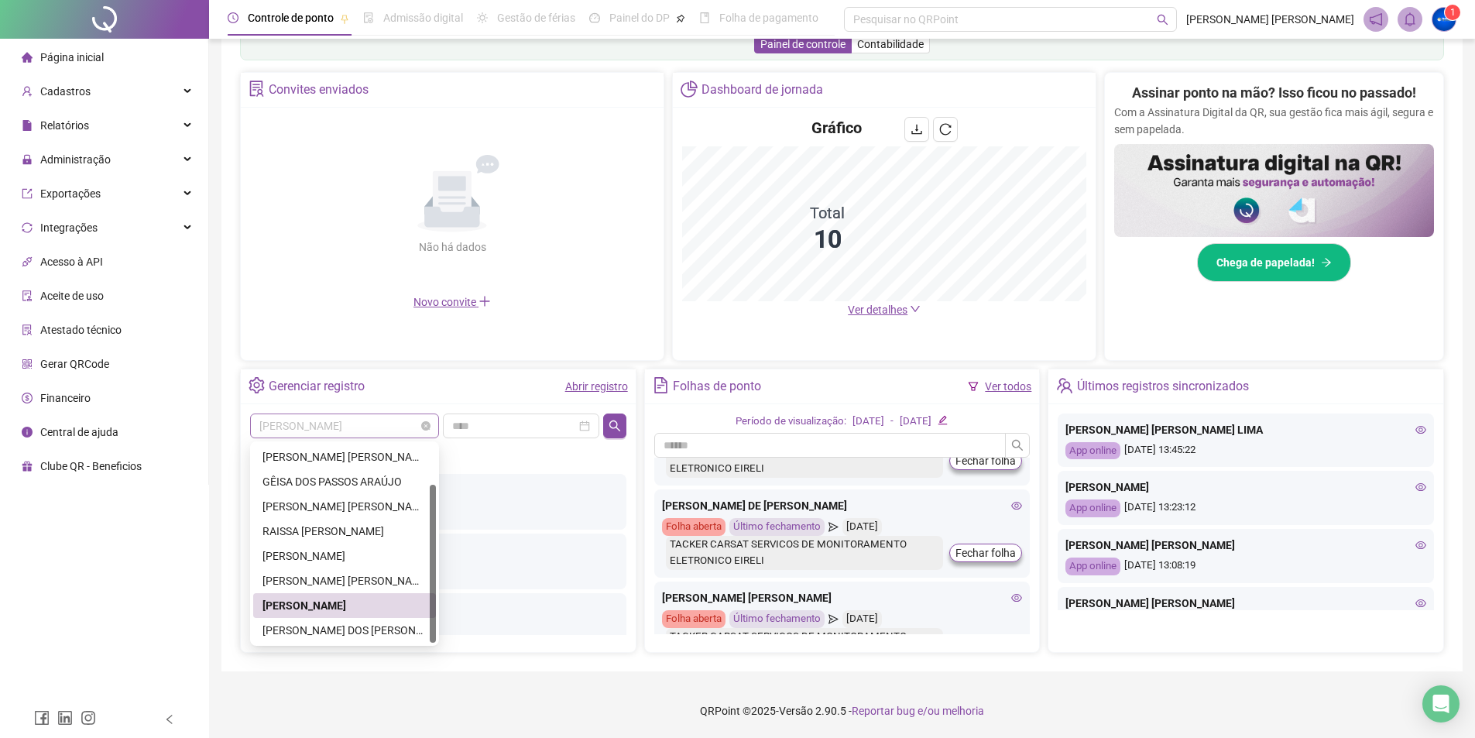
click at [375, 435] on span "[PERSON_NAME]" at bounding box center [344, 425] width 170 height 23
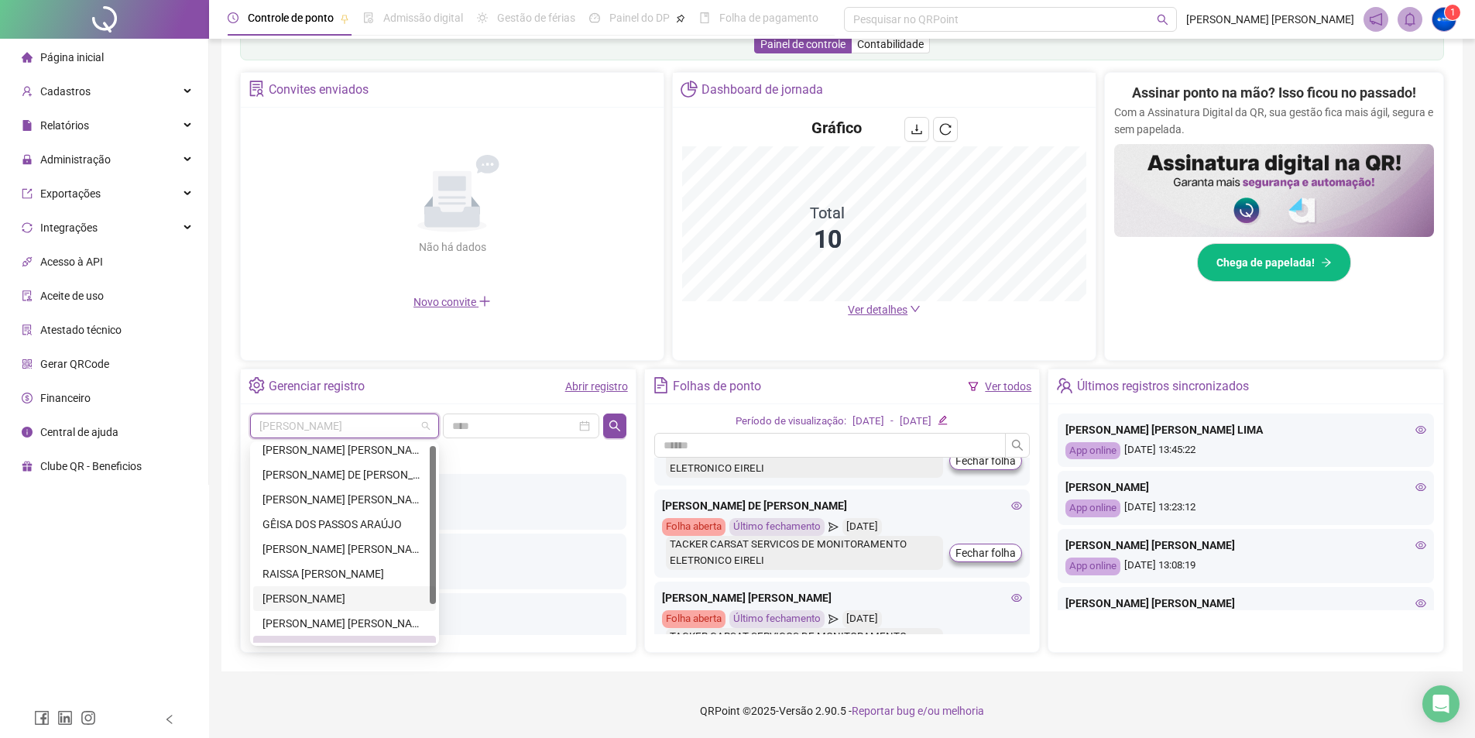
scroll to position [0, 0]
drag, startPoint x: 436, startPoint y: 543, endPoint x: 432, endPoint y: 442, distance: 100.8
click at [432, 445] on div at bounding box center [433, 524] width 6 height 158
click at [471, 360] on div "Convites enviados Não há dados Não há dados Novo convite" at bounding box center [452, 216] width 424 height 289
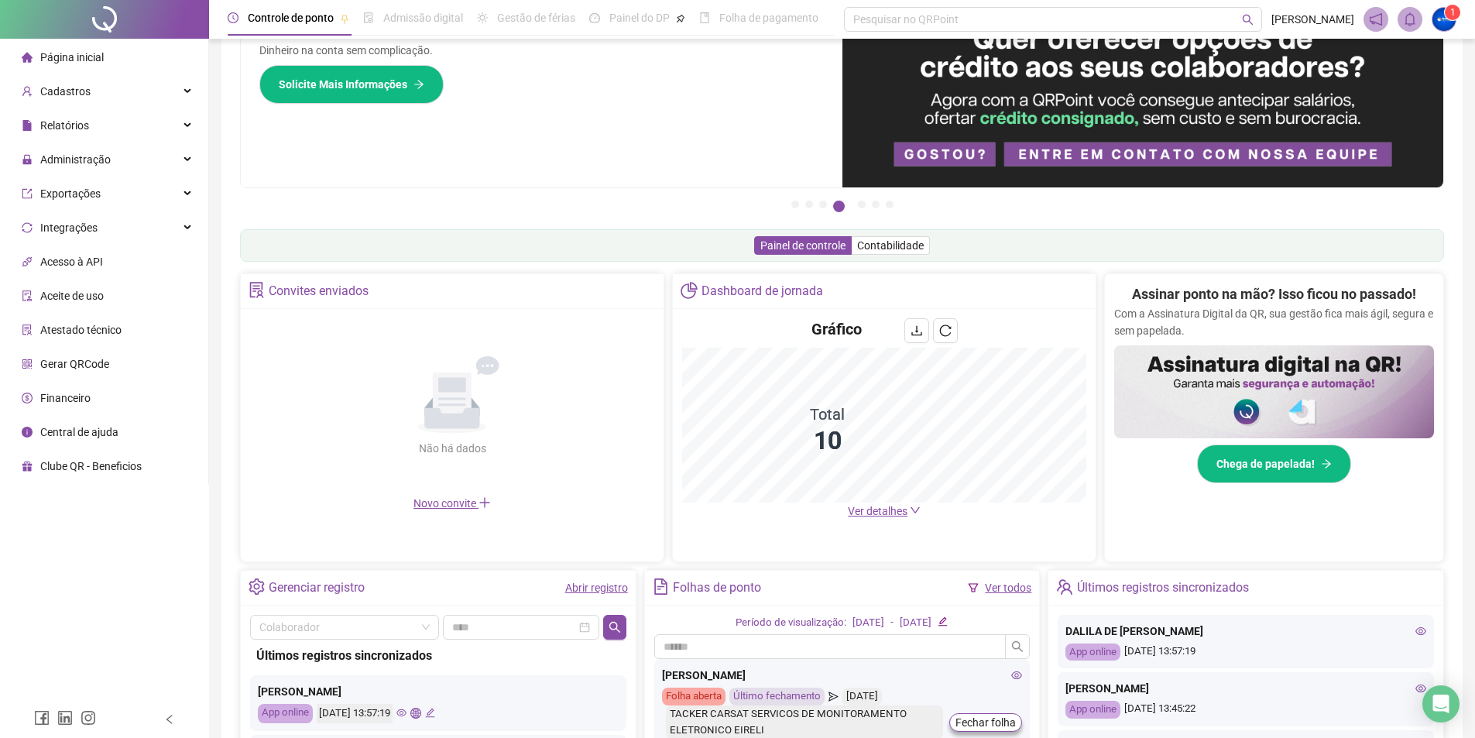
scroll to position [77, 0]
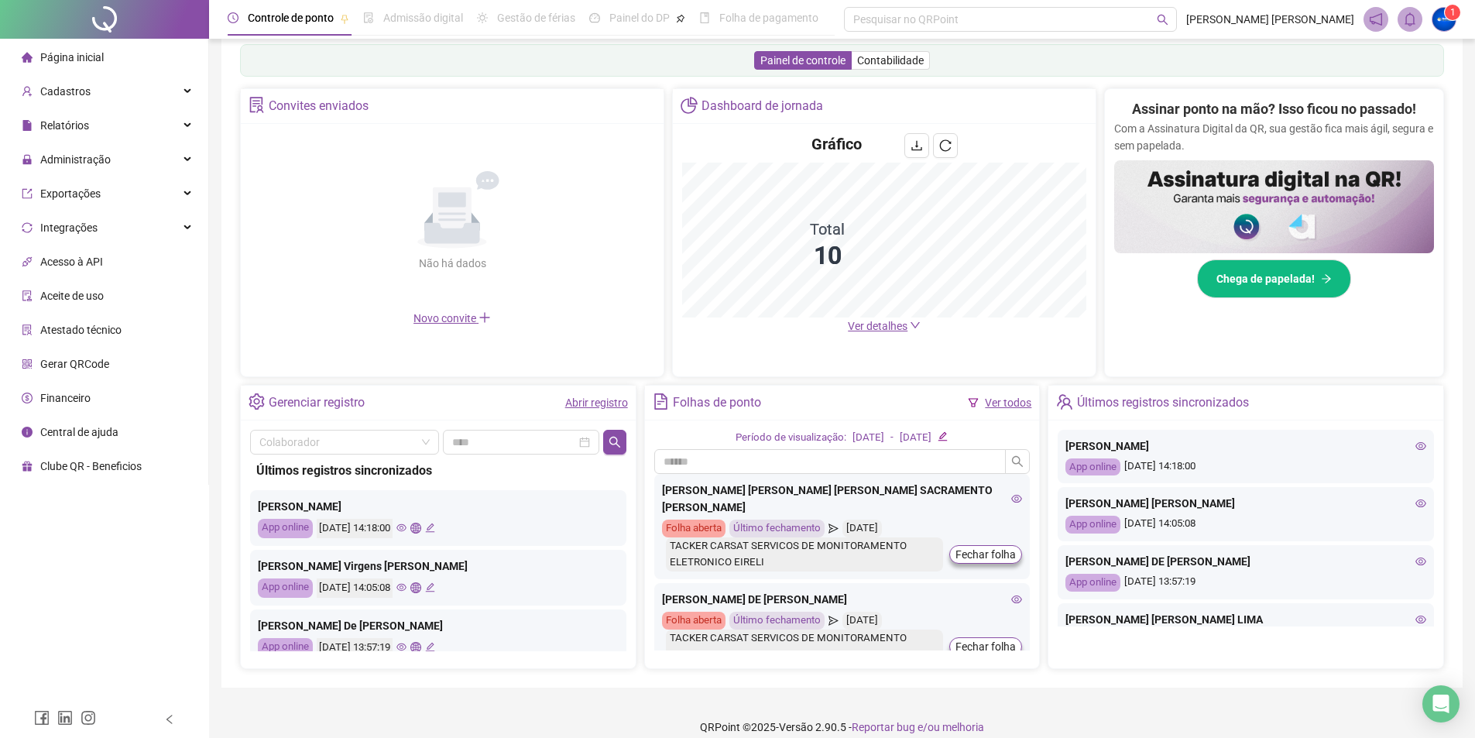
scroll to position [270, 0]
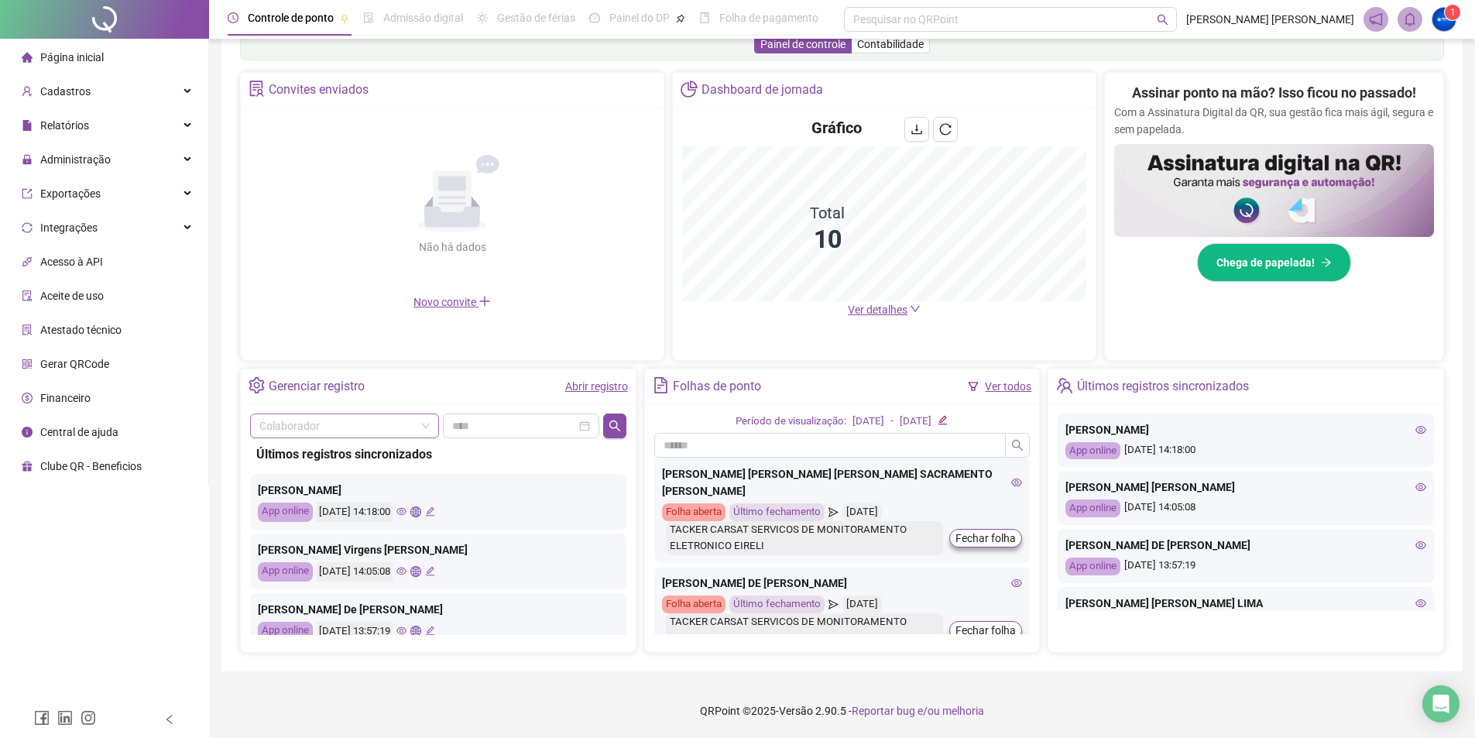
click at [408, 414] on div "Colaborador" at bounding box center [344, 426] width 189 height 25
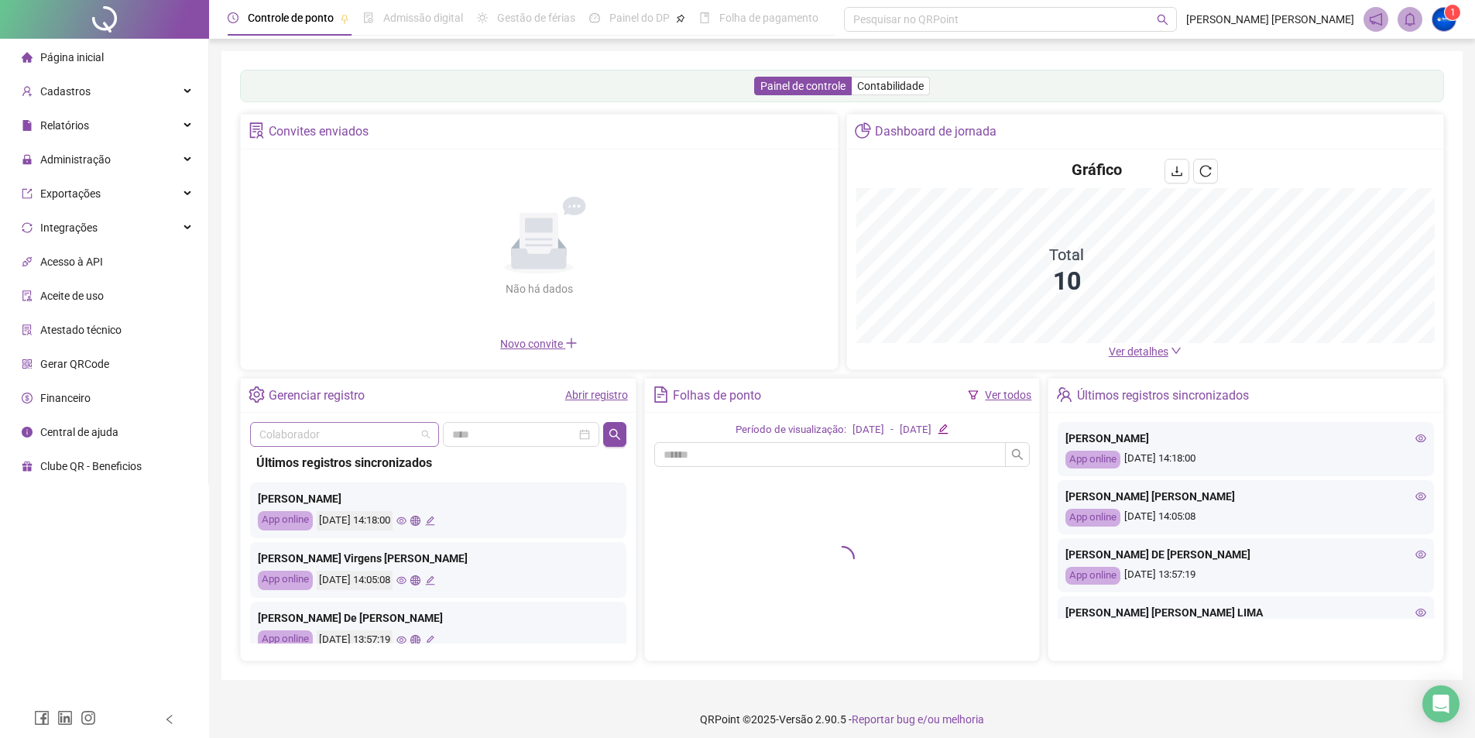
click at [397, 435] on input "search" at bounding box center [337, 434] width 156 height 23
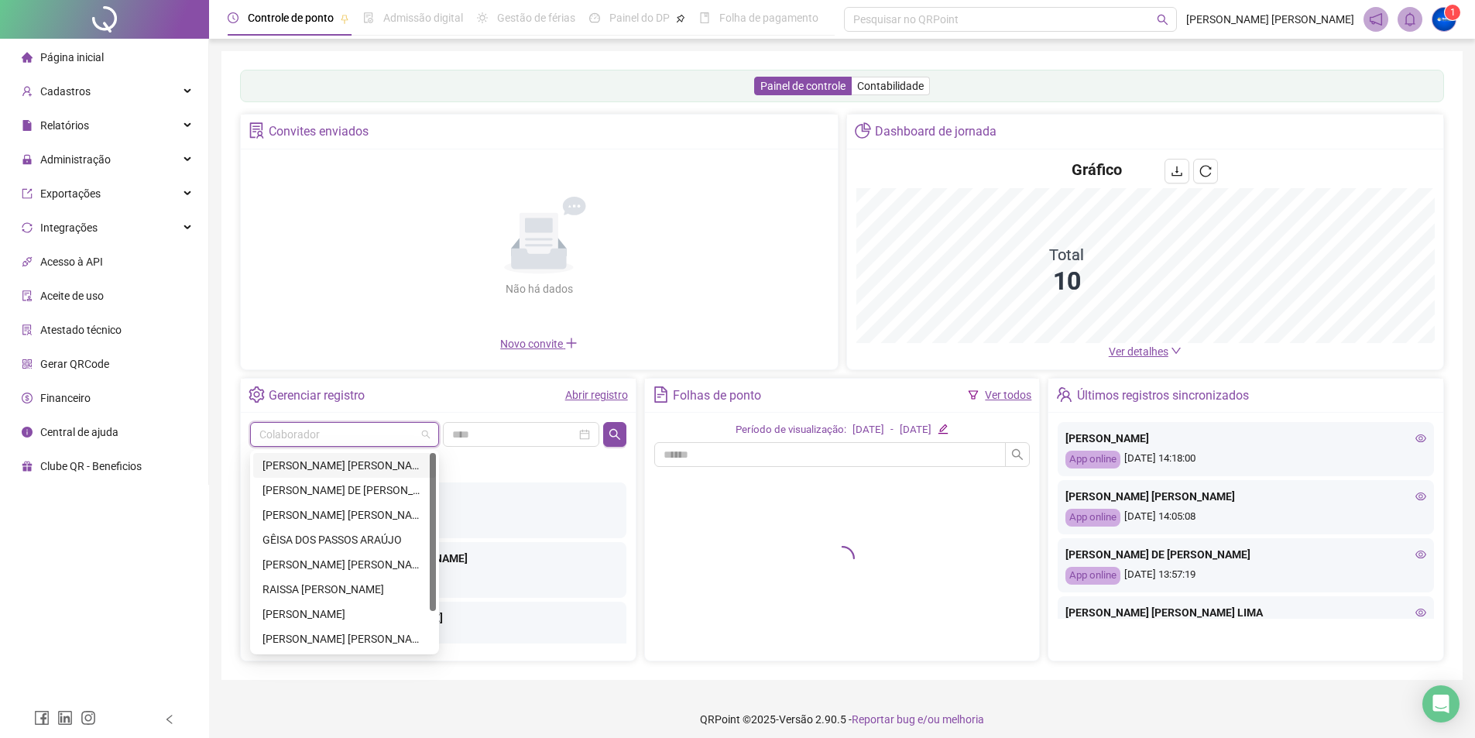
click at [374, 462] on div "[PERSON_NAME] [PERSON_NAME] [PERSON_NAME] SACRAMENTO [PERSON_NAME]" at bounding box center [345, 465] width 164 height 17
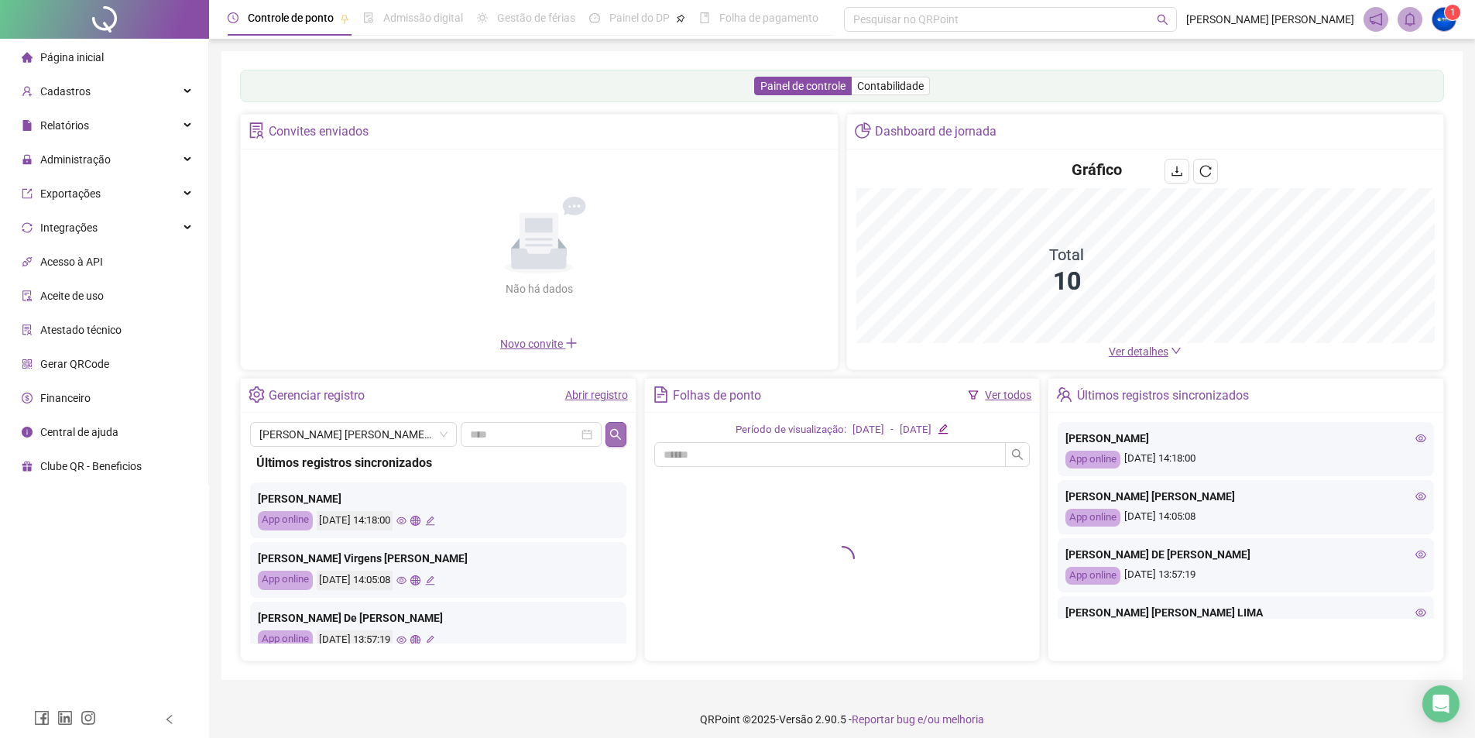
click at [617, 427] on button "button" at bounding box center [616, 434] width 20 height 25
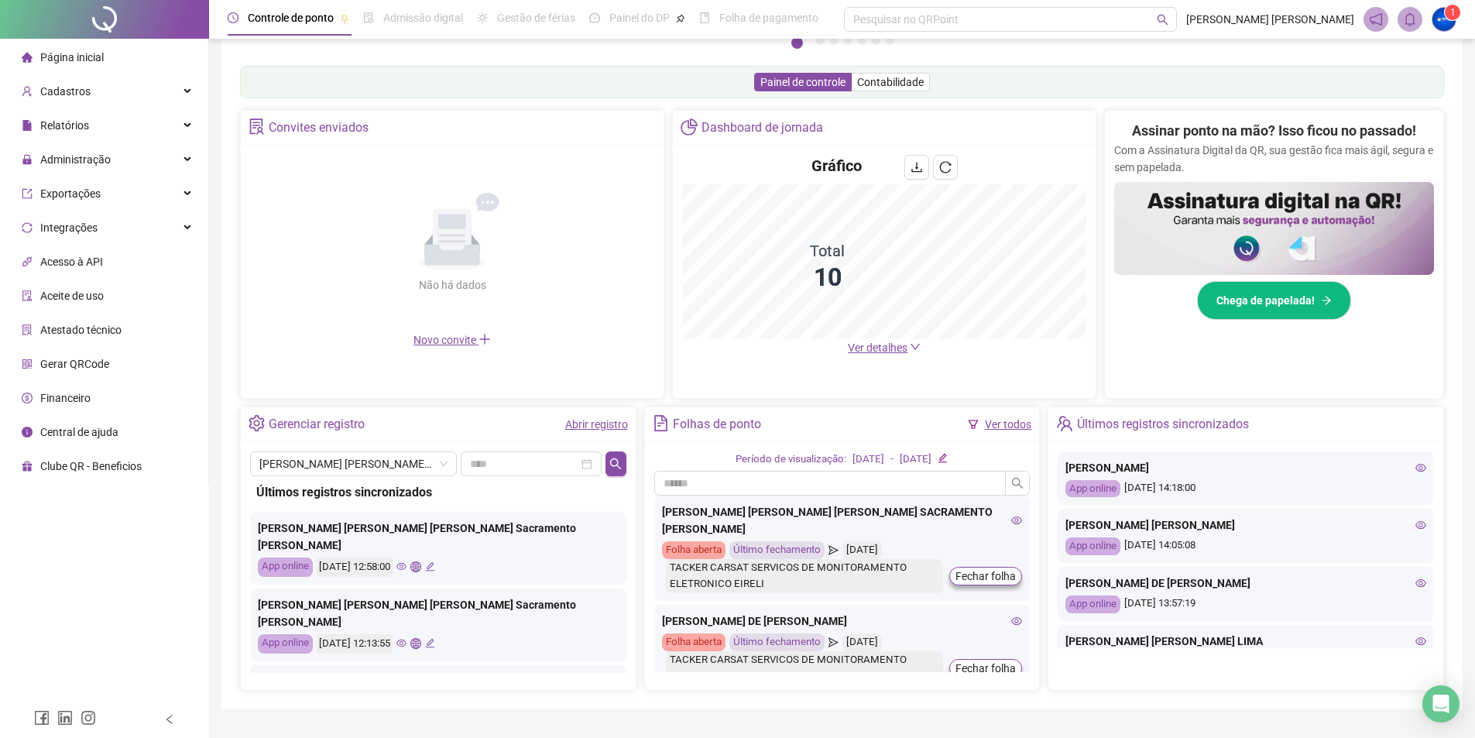
scroll to position [270, 0]
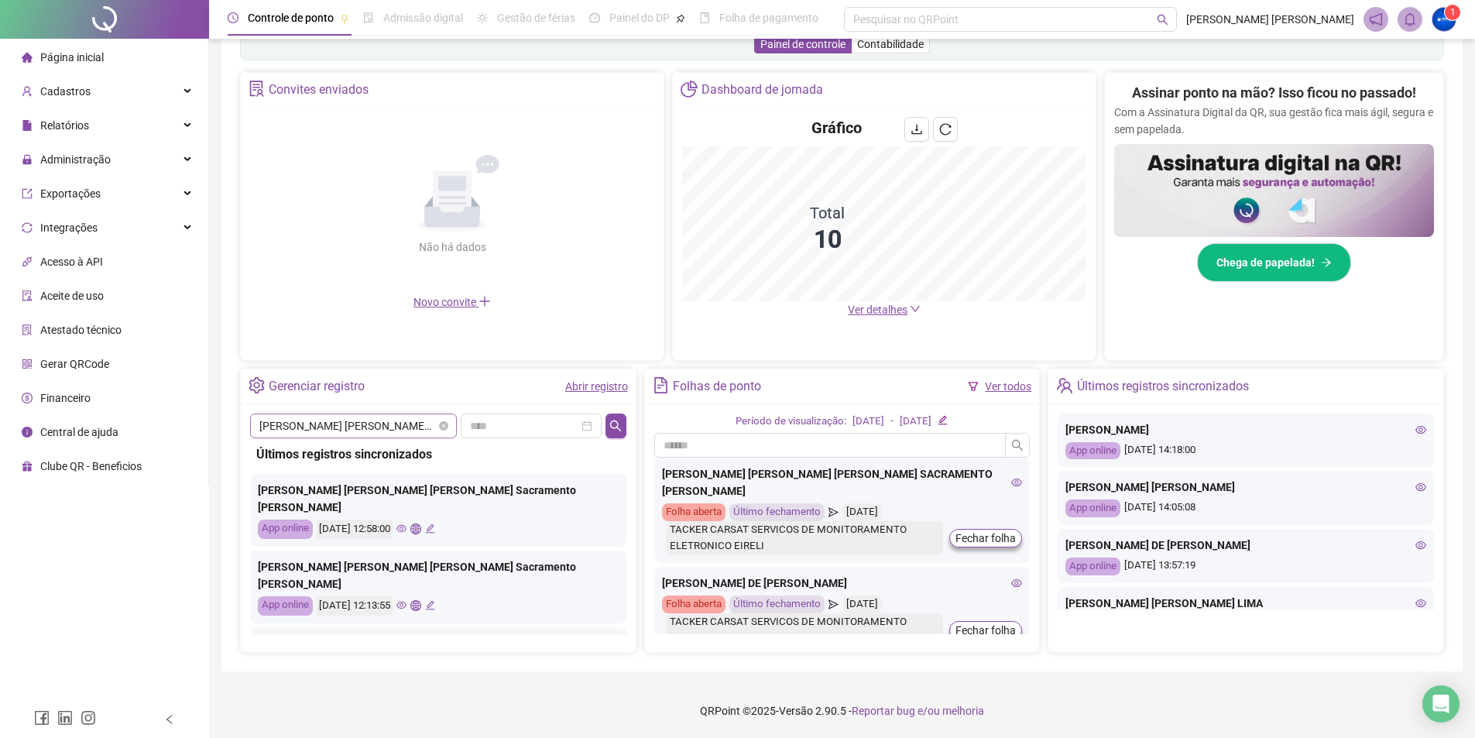
click at [294, 419] on span "[PERSON_NAME] [PERSON_NAME] [PERSON_NAME] SACRAMENTO [PERSON_NAME]" at bounding box center [353, 425] width 188 height 23
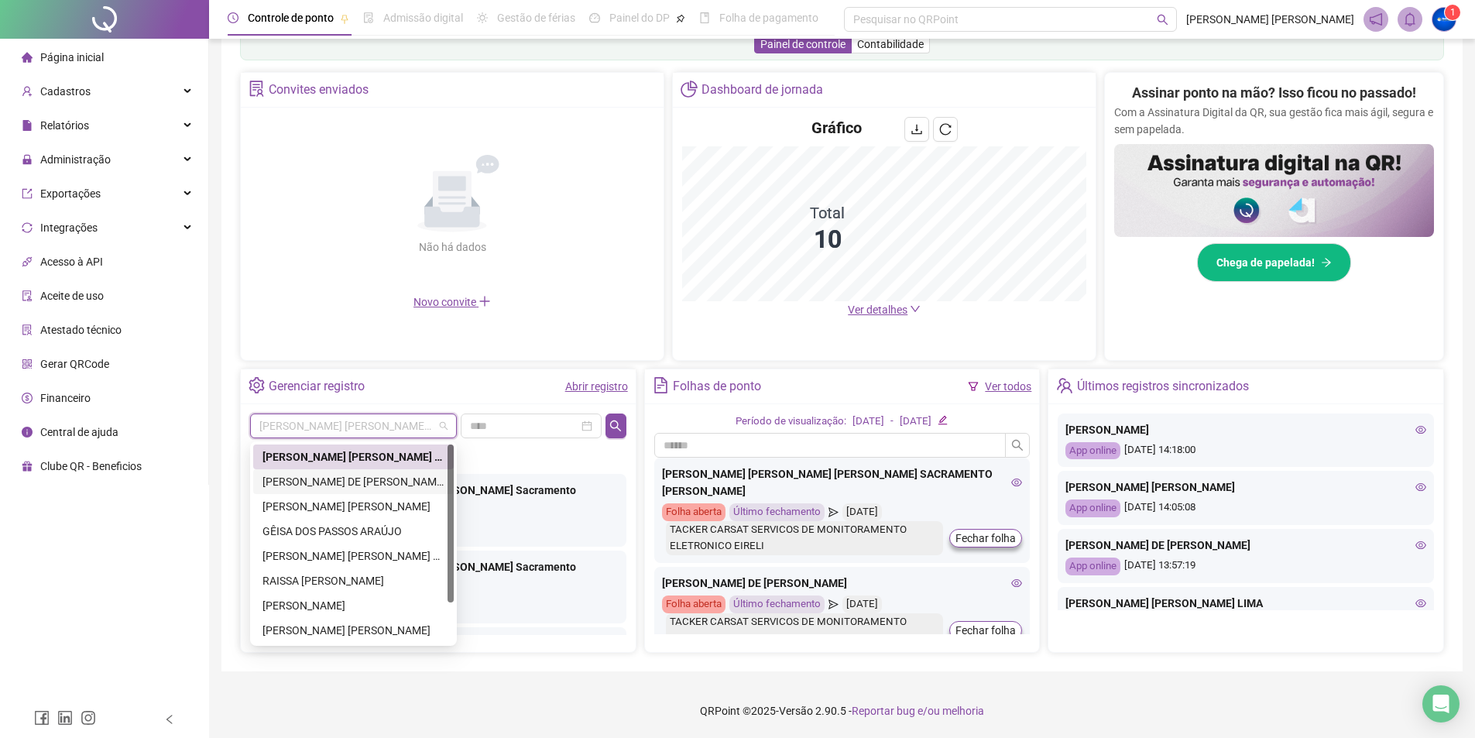
click at [287, 478] on div "[PERSON_NAME] DE [PERSON_NAME]" at bounding box center [354, 481] width 182 height 17
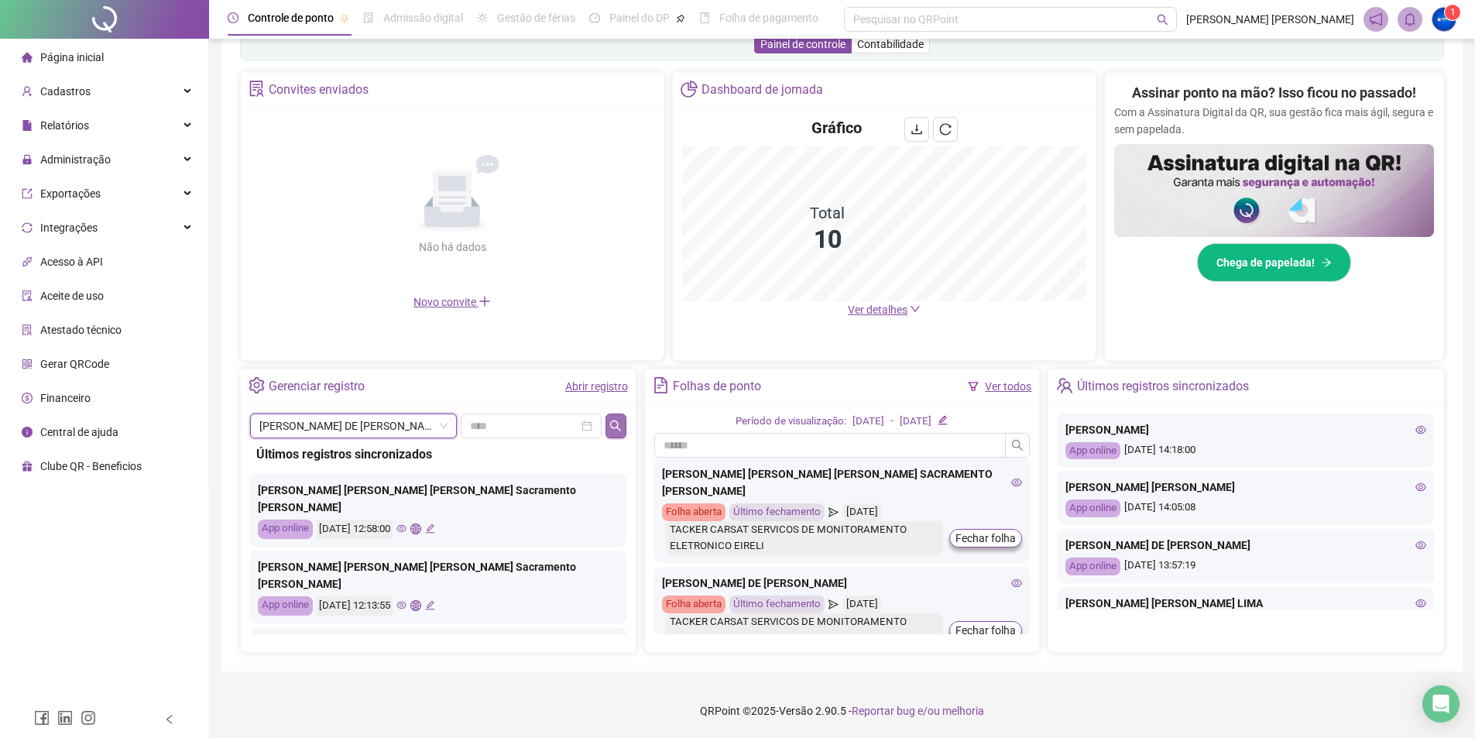
click at [610, 420] on icon "search" at bounding box center [616, 426] width 12 height 12
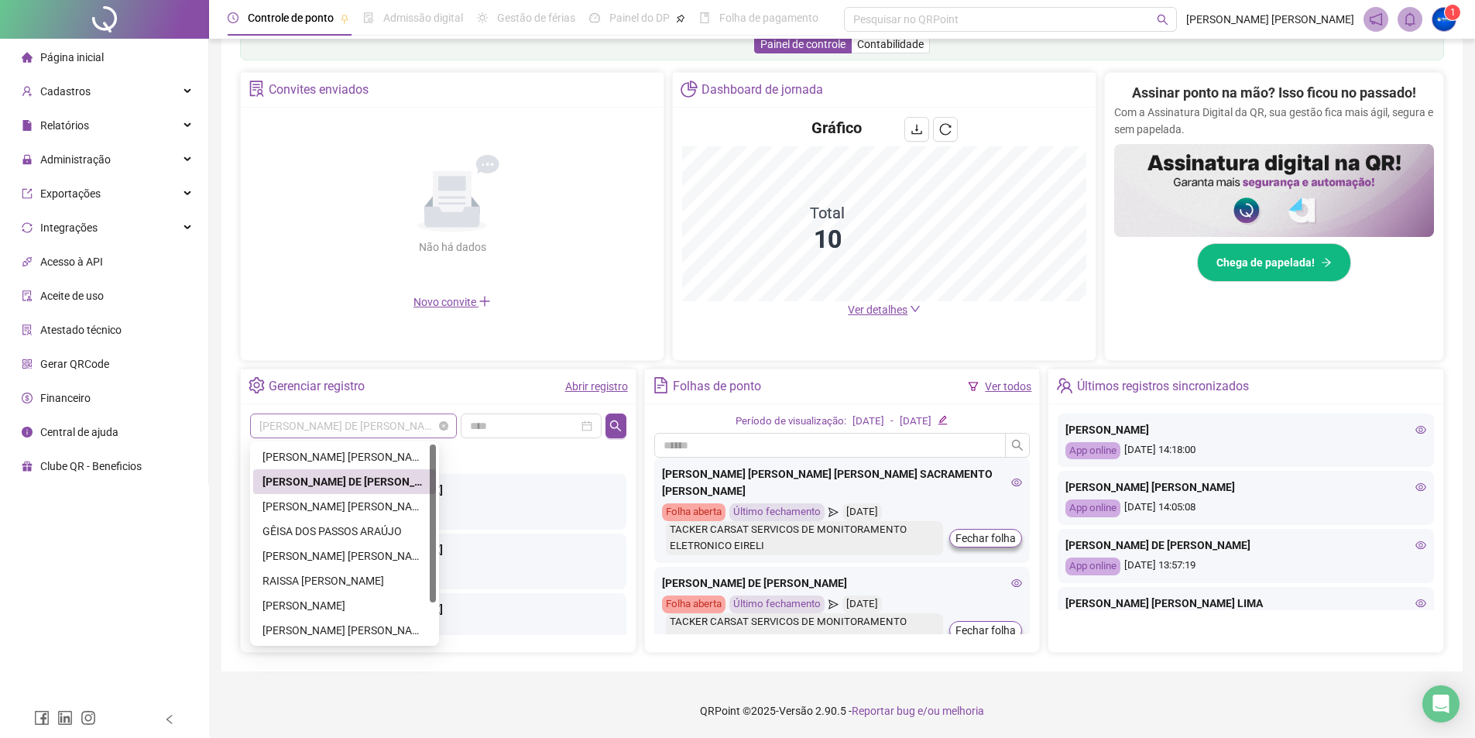
click at [358, 430] on span "[PERSON_NAME] DE [PERSON_NAME]" at bounding box center [353, 425] width 188 height 23
click at [336, 510] on div "[PERSON_NAME] [PERSON_NAME]" at bounding box center [345, 506] width 164 height 17
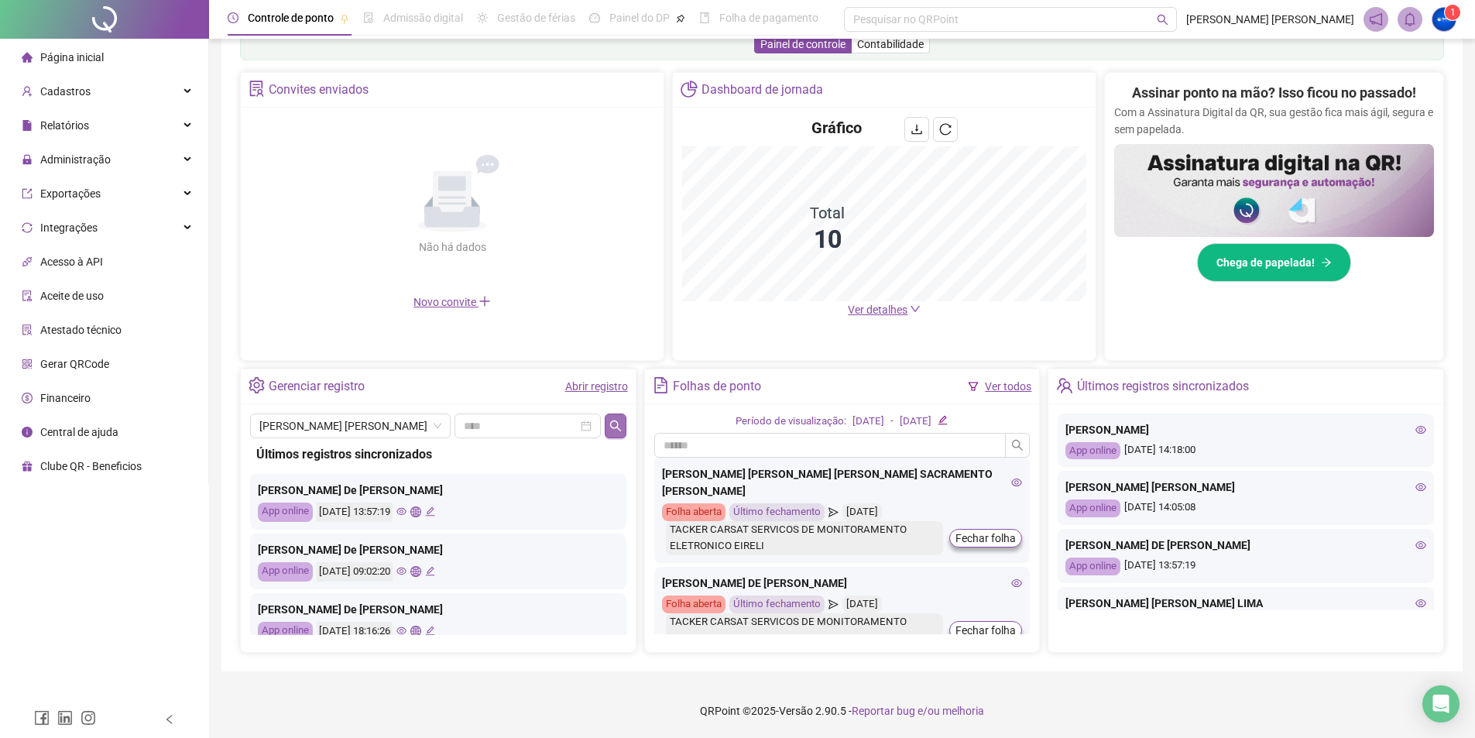
click at [616, 415] on button "button" at bounding box center [615, 426] width 21 height 25
click at [331, 429] on span "[PERSON_NAME] [PERSON_NAME]" at bounding box center [350, 425] width 182 height 23
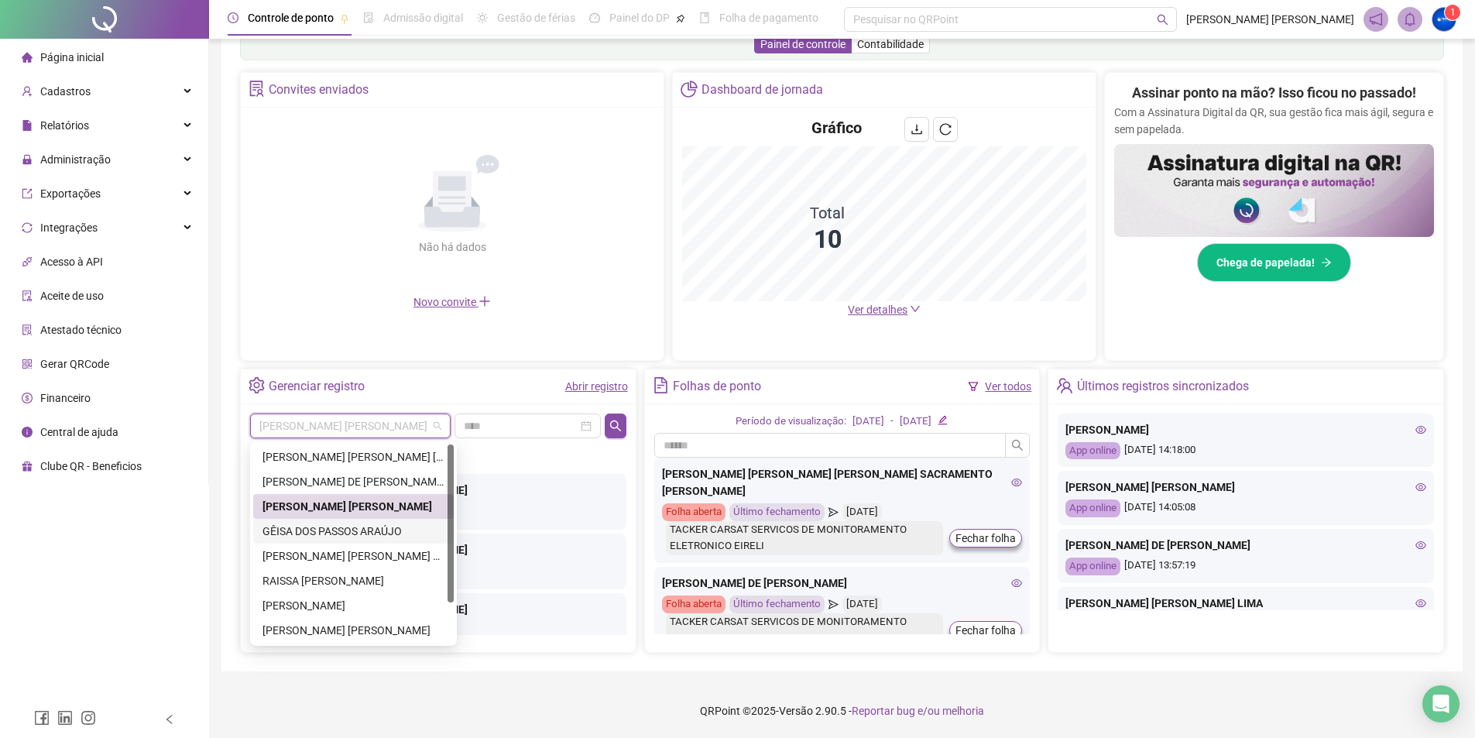
click at [339, 527] on div "GÊISA DOS PASSOS ARAÚJO" at bounding box center [354, 531] width 182 height 17
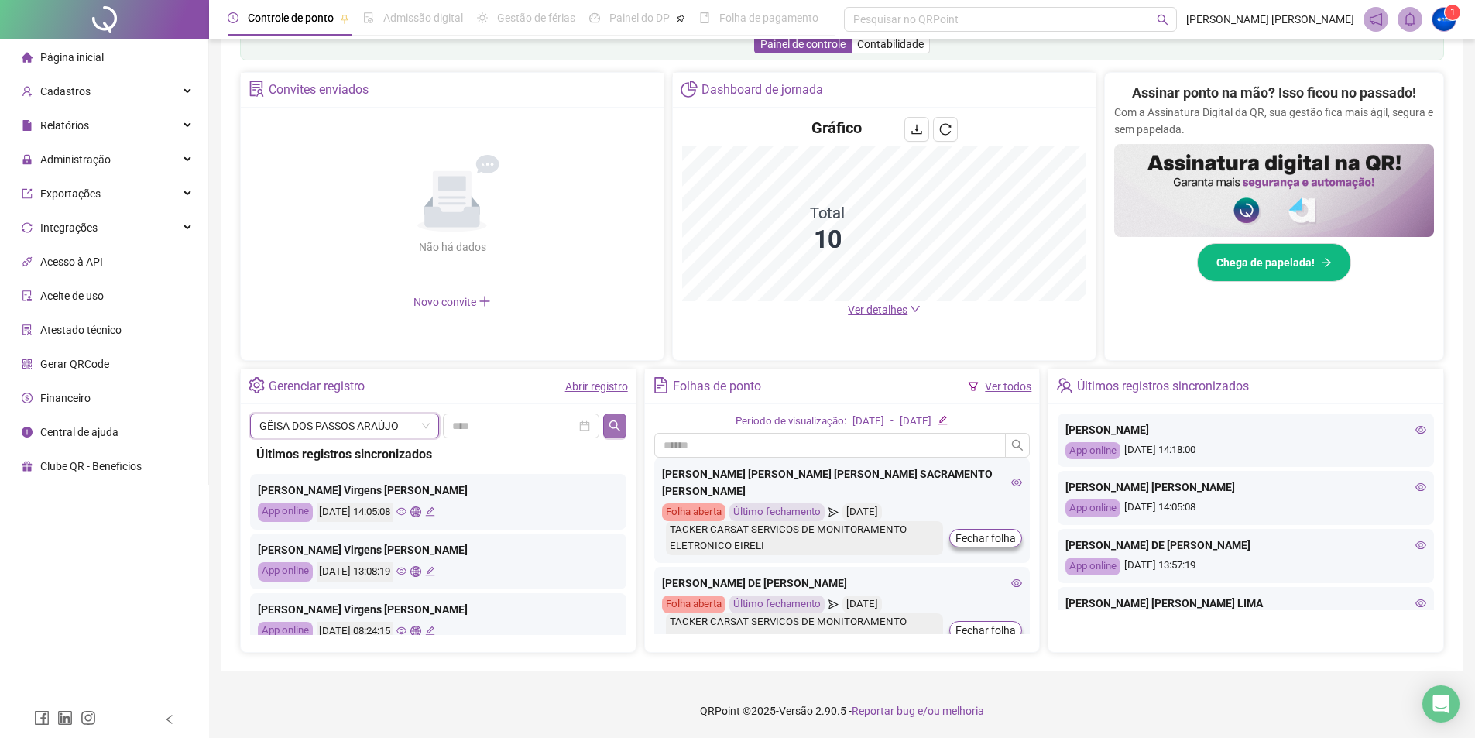
click at [605, 425] on button "button" at bounding box center [614, 426] width 22 height 25
click at [342, 435] on span "GÊISA DOS PASSOS ARAÚJO" at bounding box center [344, 425] width 170 height 23
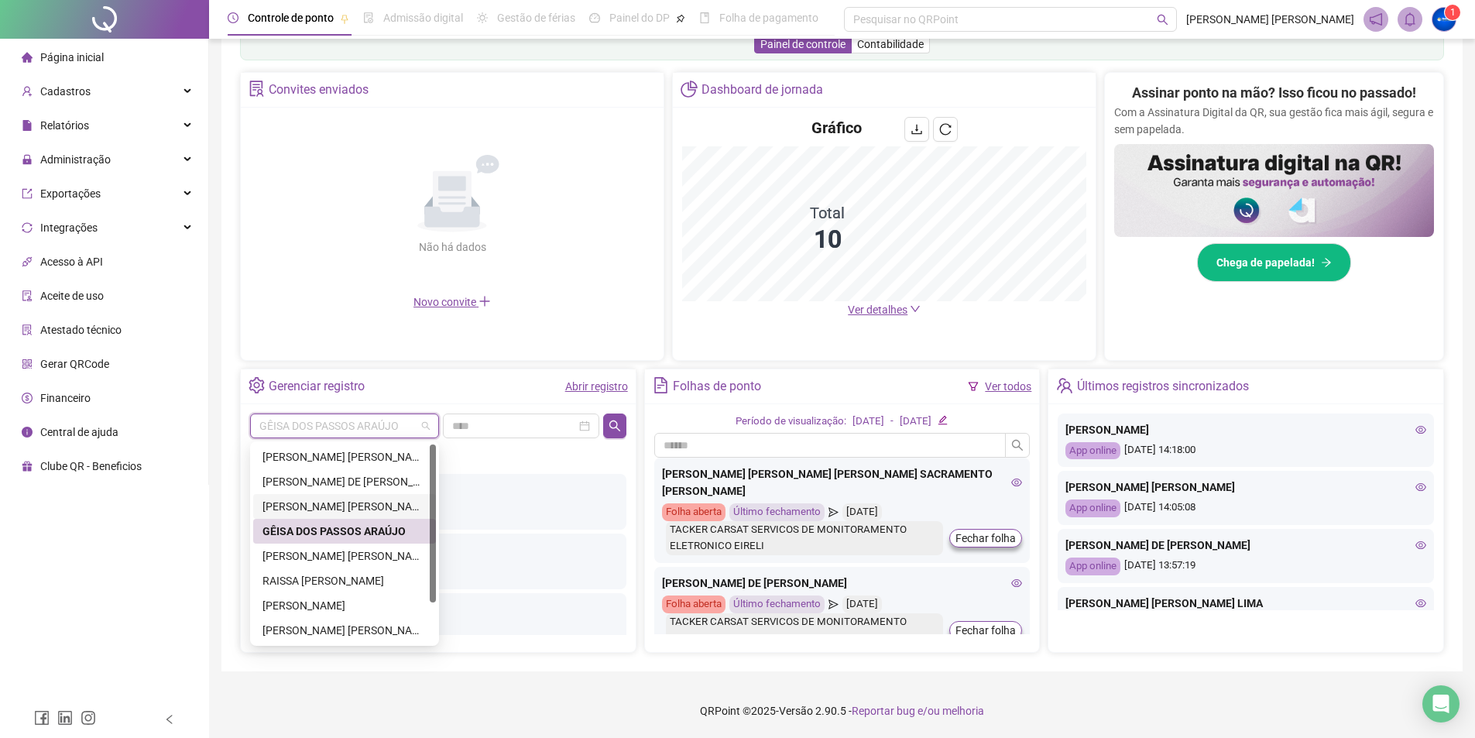
click at [335, 506] on div "[PERSON_NAME] [PERSON_NAME]" at bounding box center [345, 506] width 164 height 17
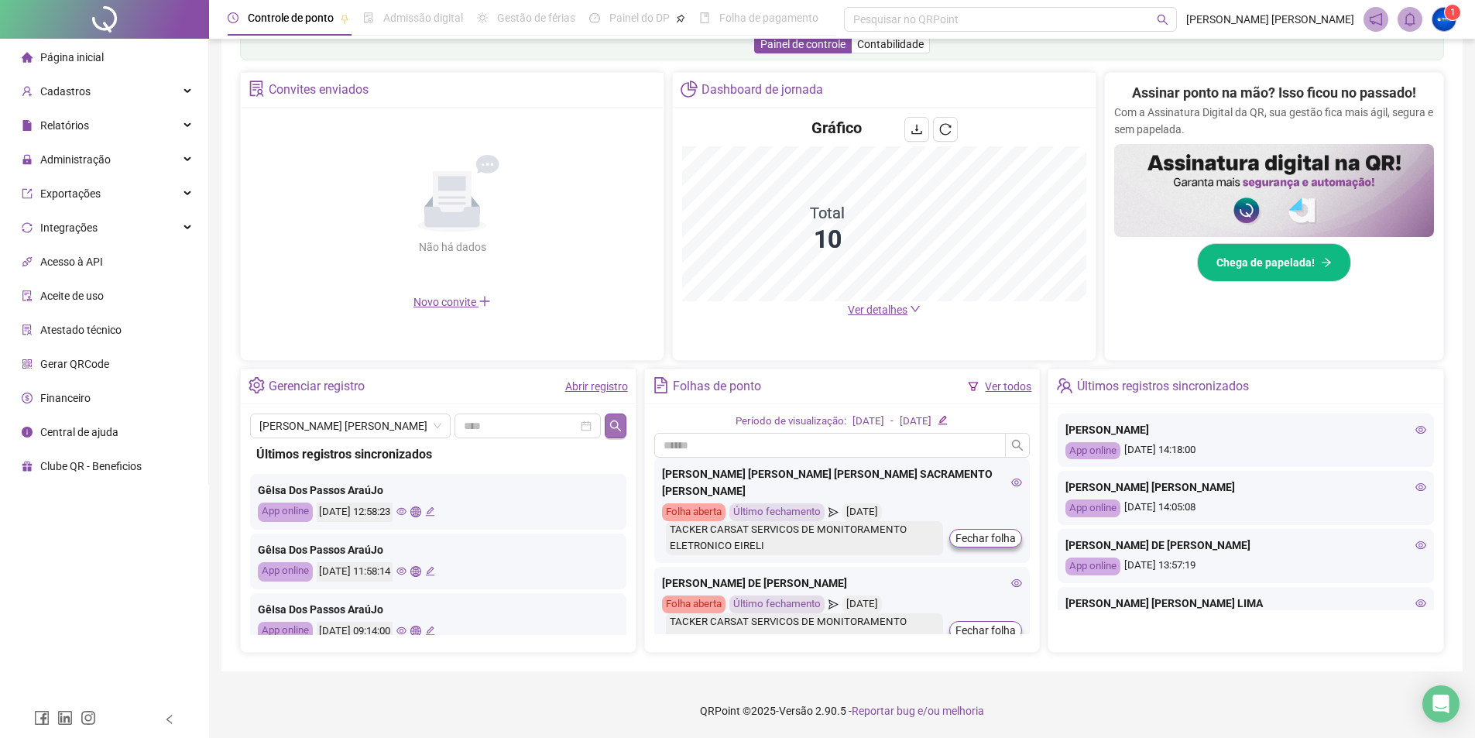
click at [617, 429] on icon "search" at bounding box center [616, 426] width 12 height 12
click at [374, 425] on span "[PERSON_NAME] [PERSON_NAME]" at bounding box center [350, 425] width 182 height 23
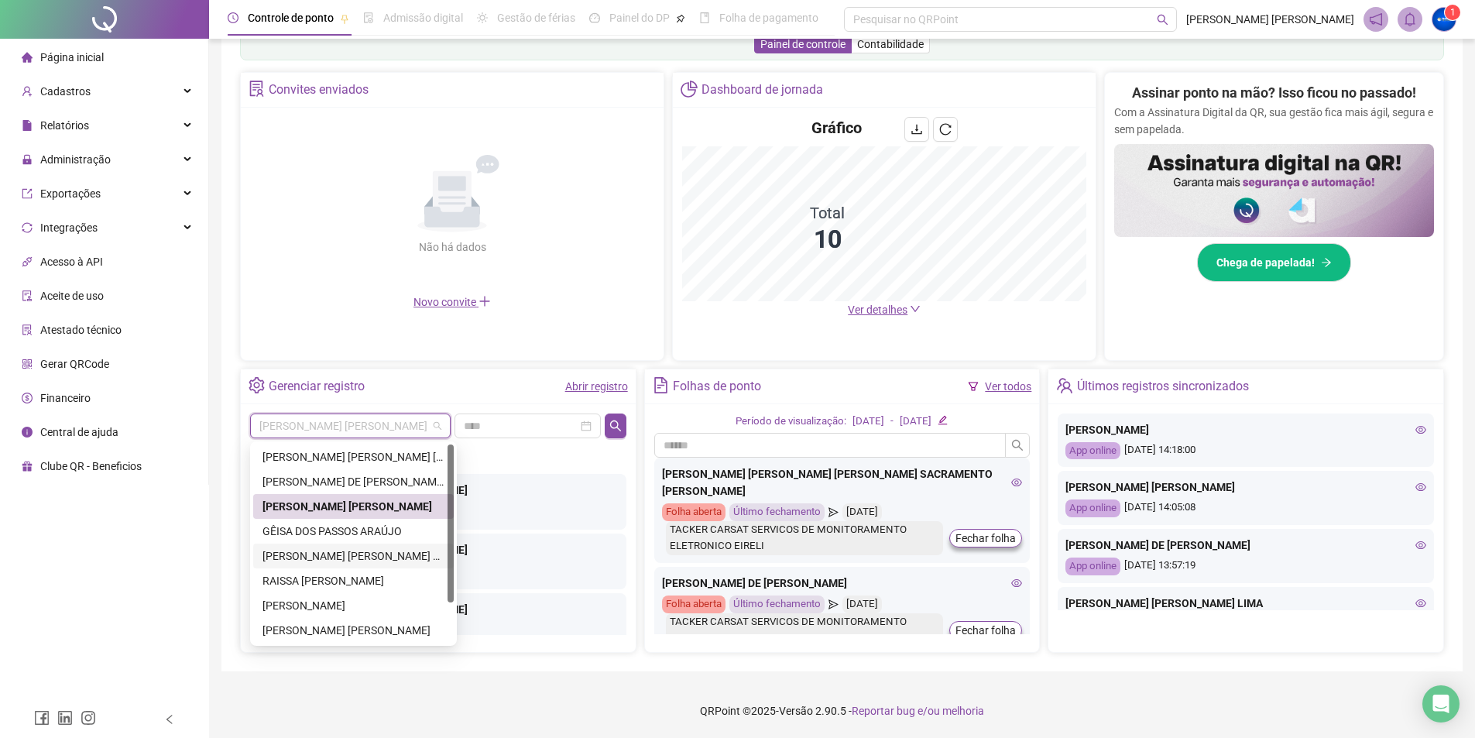
click at [326, 557] on div "[PERSON_NAME] [PERSON_NAME] LIMA" at bounding box center [354, 556] width 182 height 17
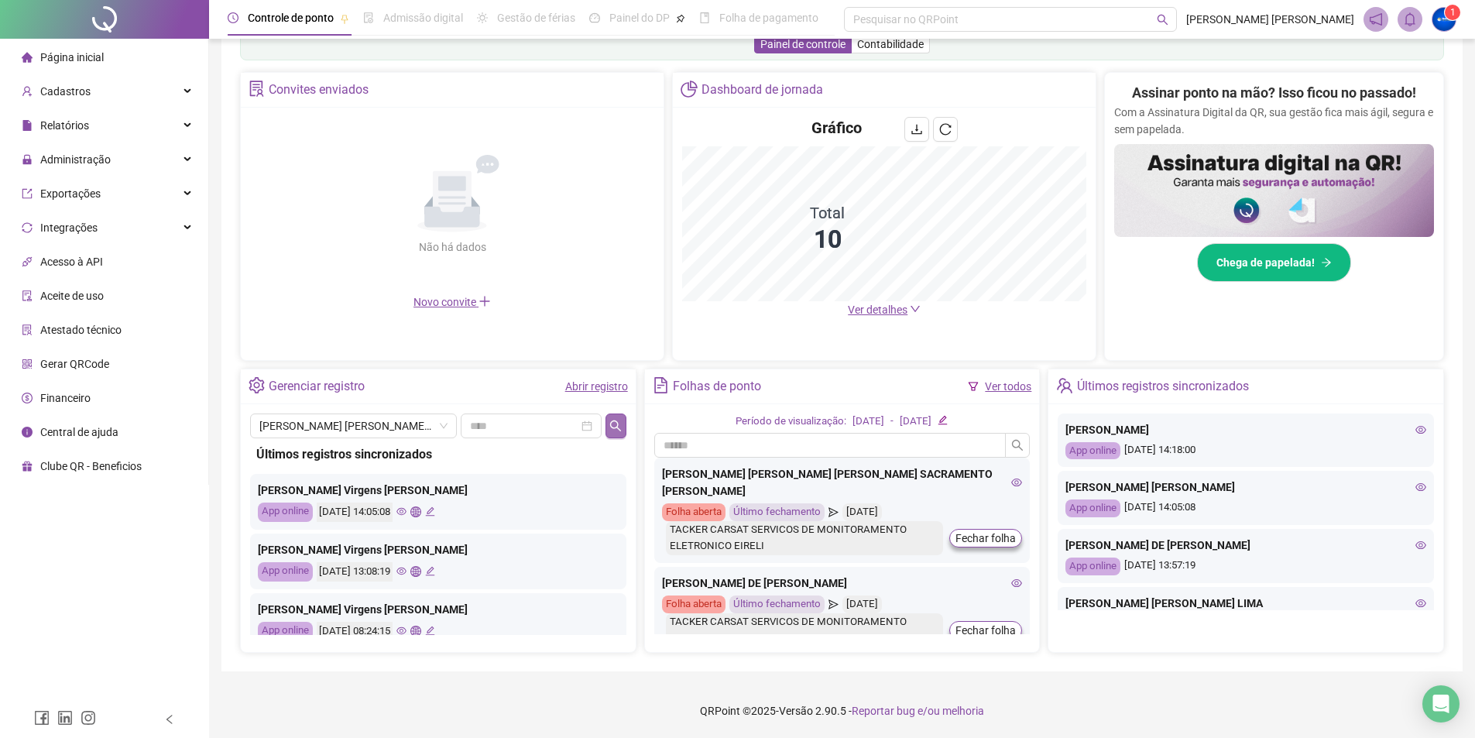
click at [617, 424] on icon "search" at bounding box center [616, 426] width 12 height 12
click at [341, 431] on span "[PERSON_NAME] [PERSON_NAME] LIMA" at bounding box center [353, 425] width 188 height 23
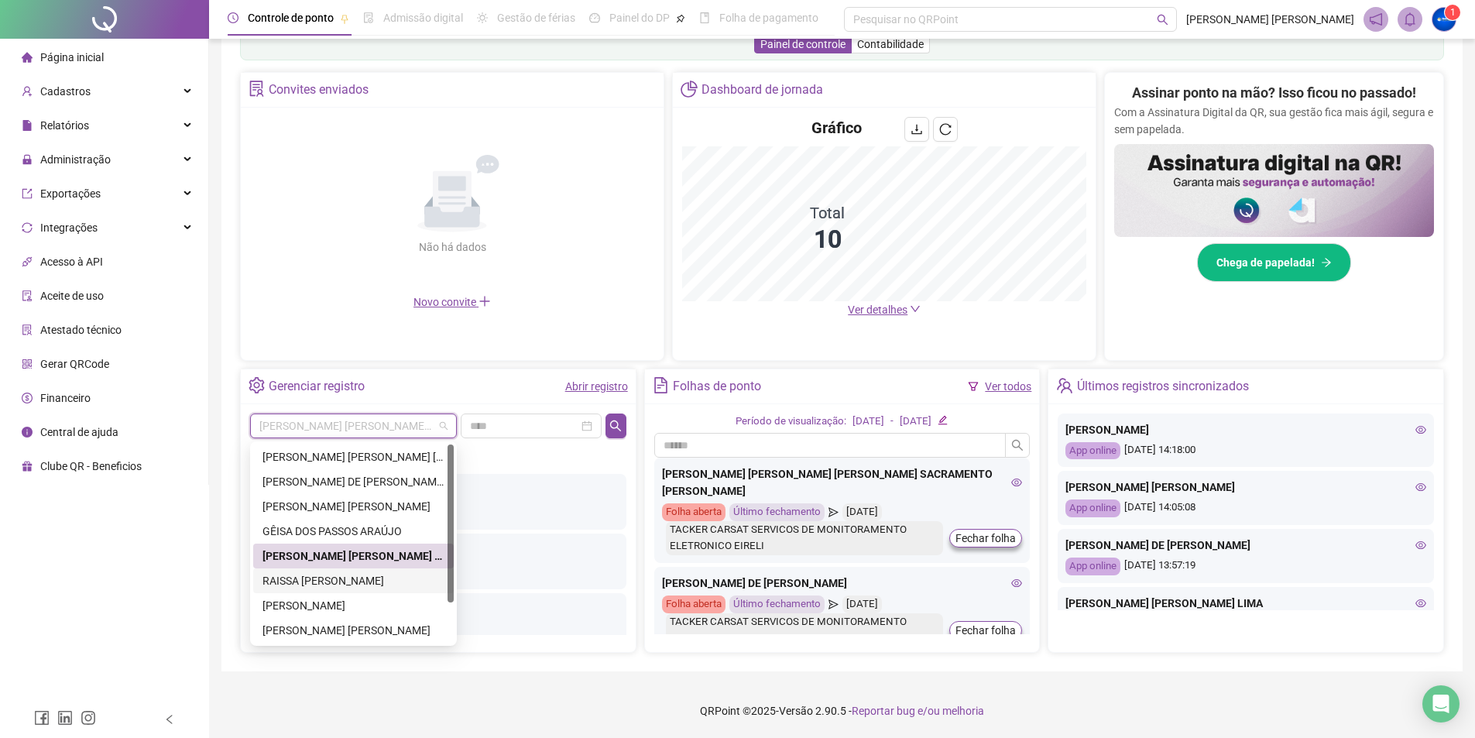
click at [335, 579] on div "RAISSA [PERSON_NAME]" at bounding box center [354, 580] width 182 height 17
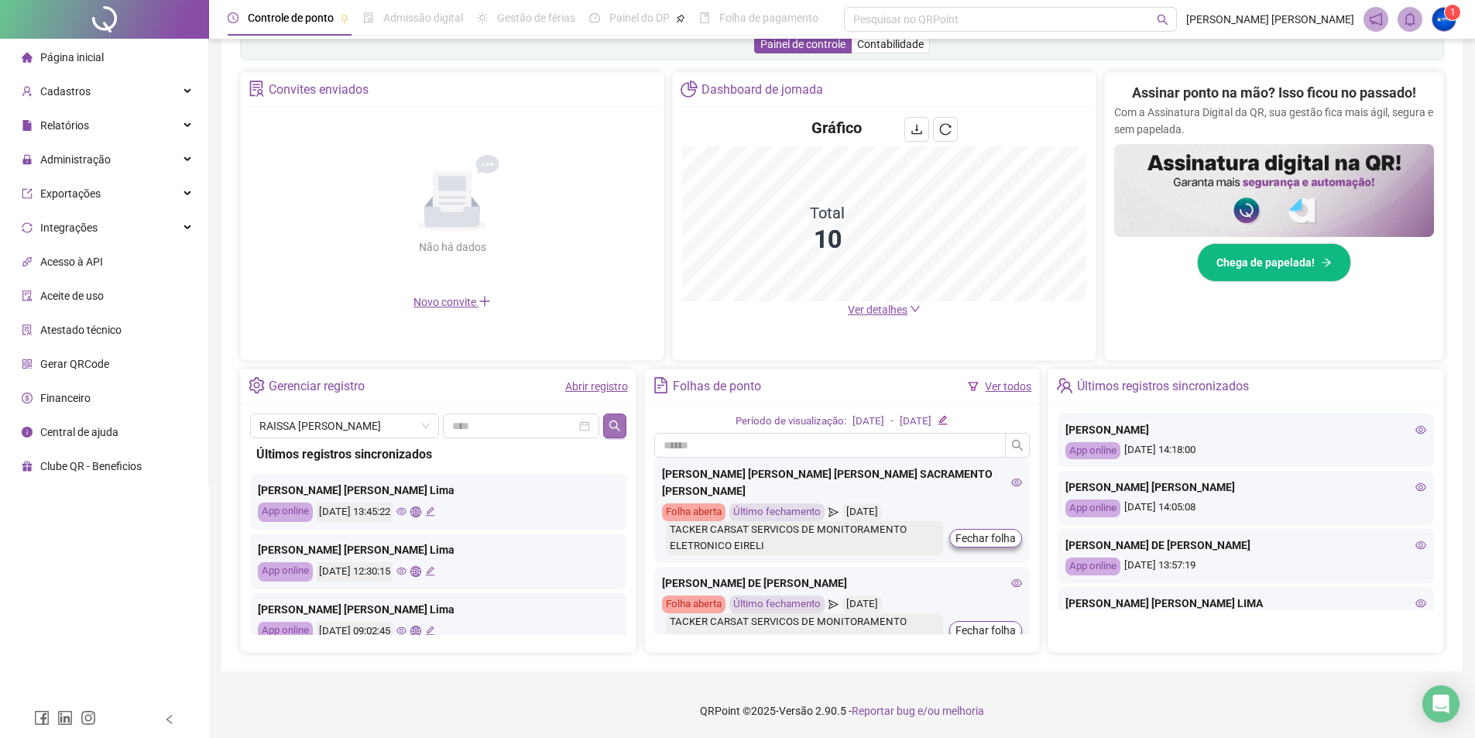
click at [612, 424] on icon "search" at bounding box center [615, 426] width 12 height 12
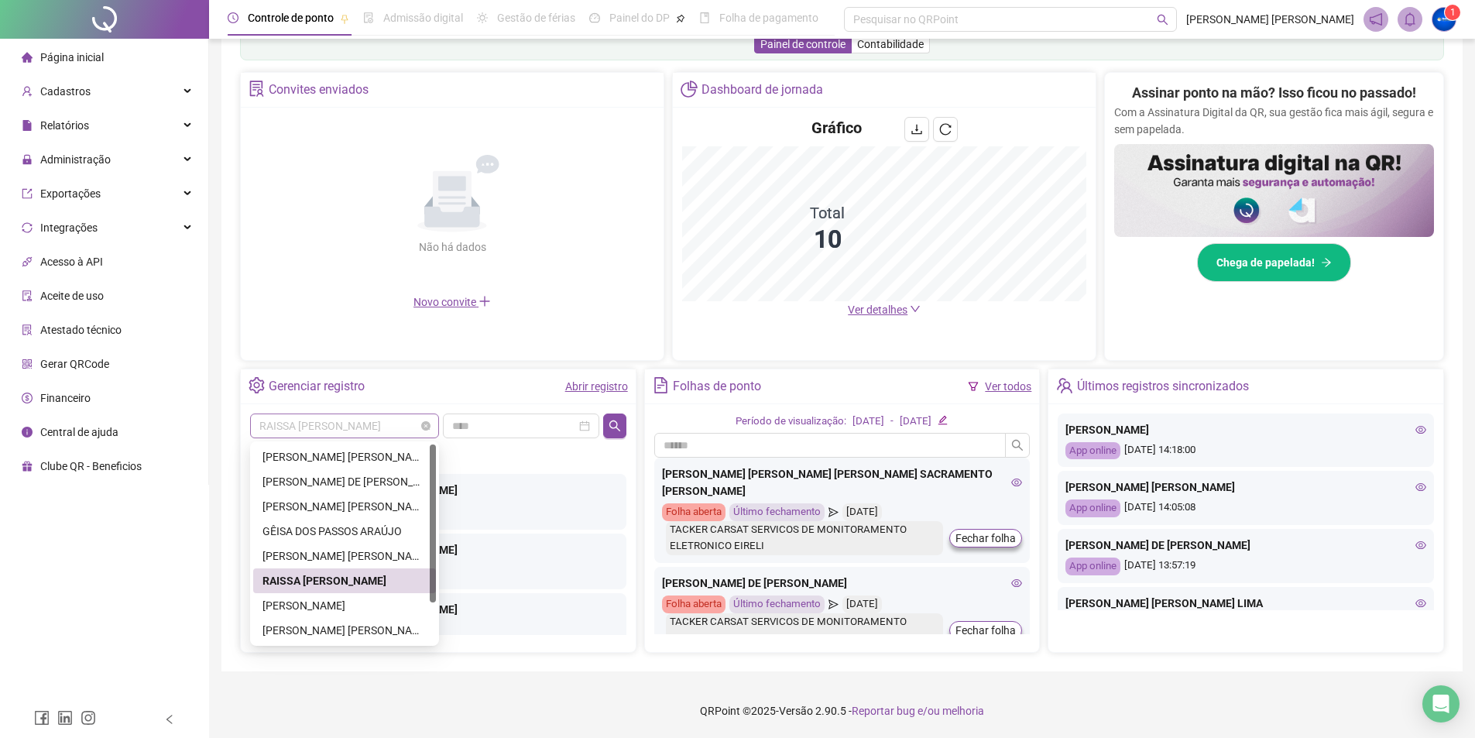
click at [353, 422] on span "RAISSA [PERSON_NAME]" at bounding box center [344, 425] width 170 height 23
click at [344, 603] on div "[PERSON_NAME]" at bounding box center [345, 605] width 164 height 17
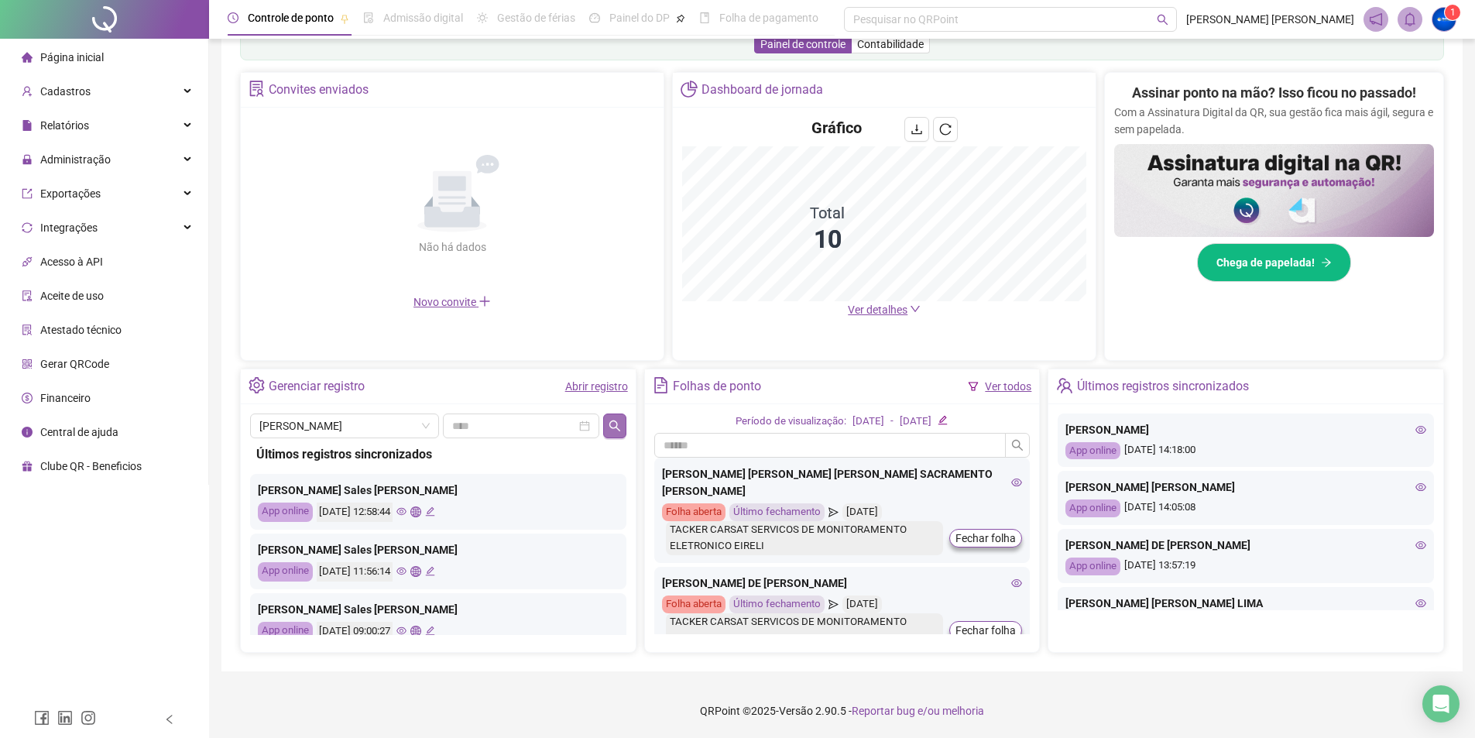
click at [611, 426] on icon "search" at bounding box center [615, 426] width 12 height 12
click at [349, 430] on span "[PERSON_NAME]" at bounding box center [344, 425] width 170 height 23
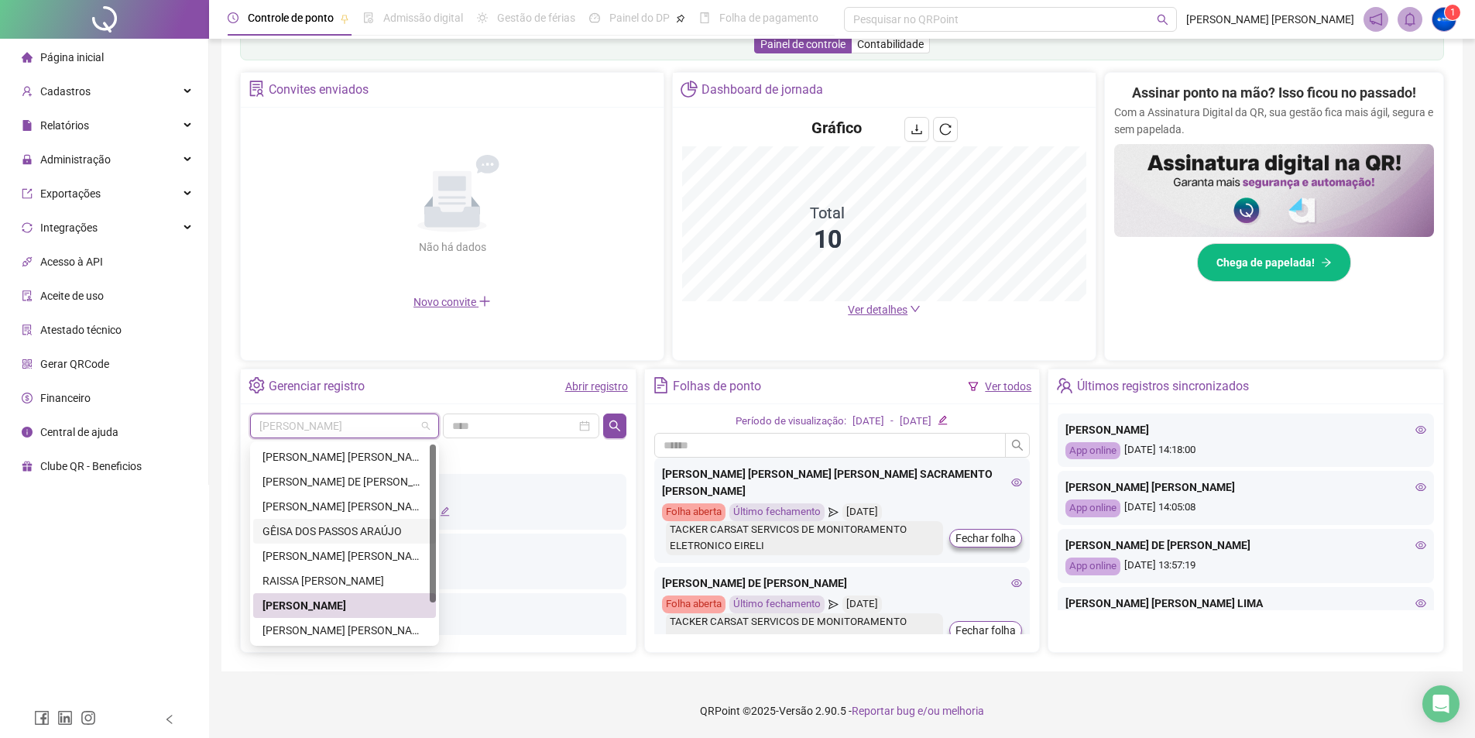
scroll to position [50, 0]
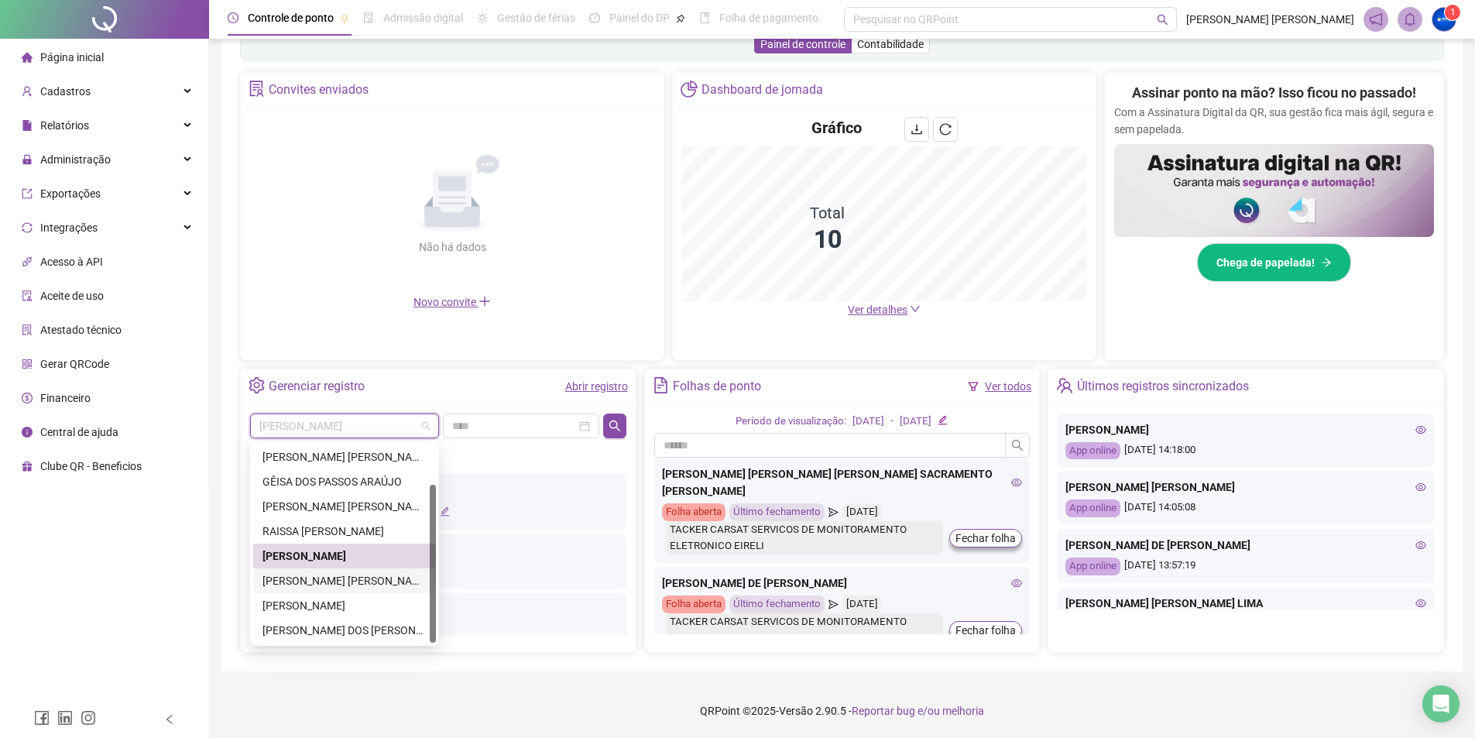
click at [268, 585] on div "[PERSON_NAME] [PERSON_NAME]" at bounding box center [345, 580] width 164 height 17
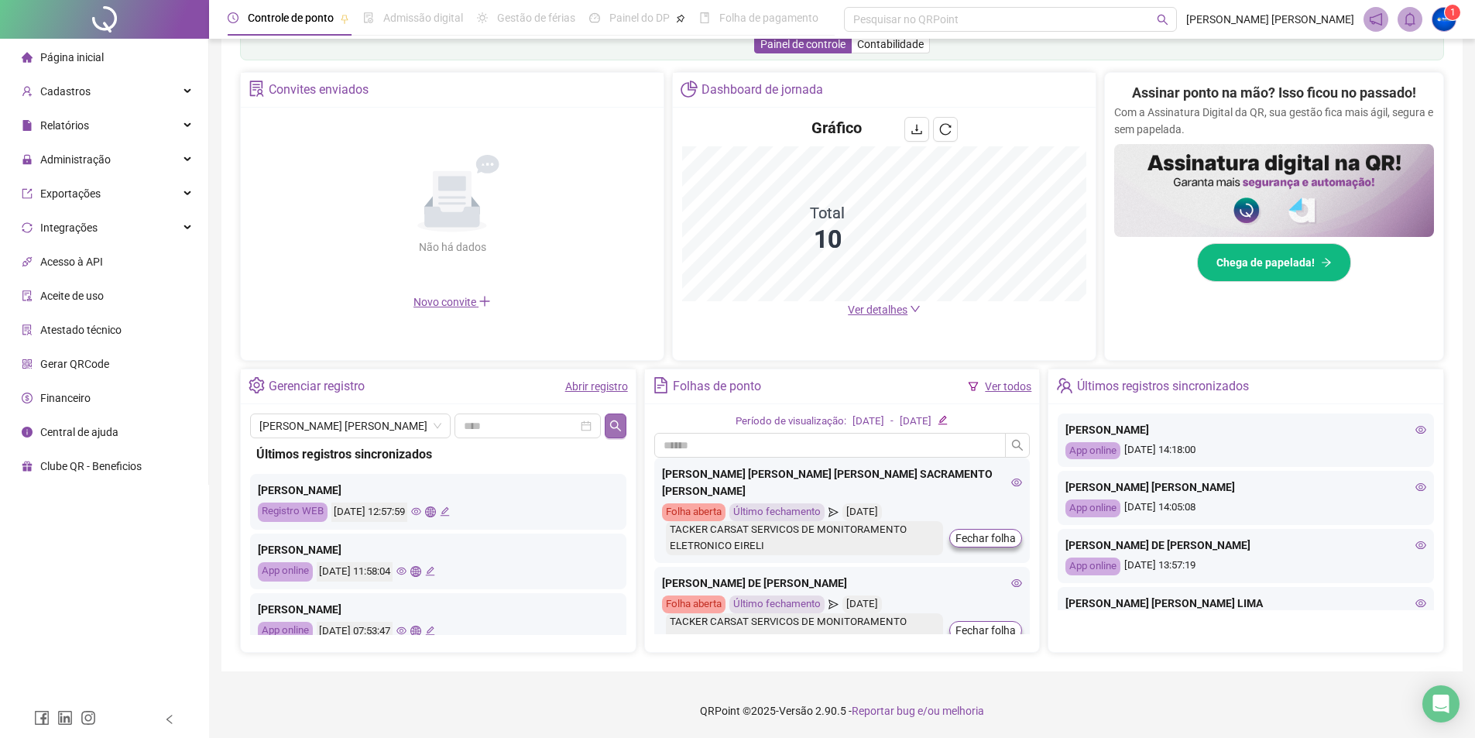
click at [615, 414] on button "button" at bounding box center [615, 426] width 21 height 25
click at [383, 432] on span "[PERSON_NAME] [PERSON_NAME]" at bounding box center [350, 425] width 182 height 23
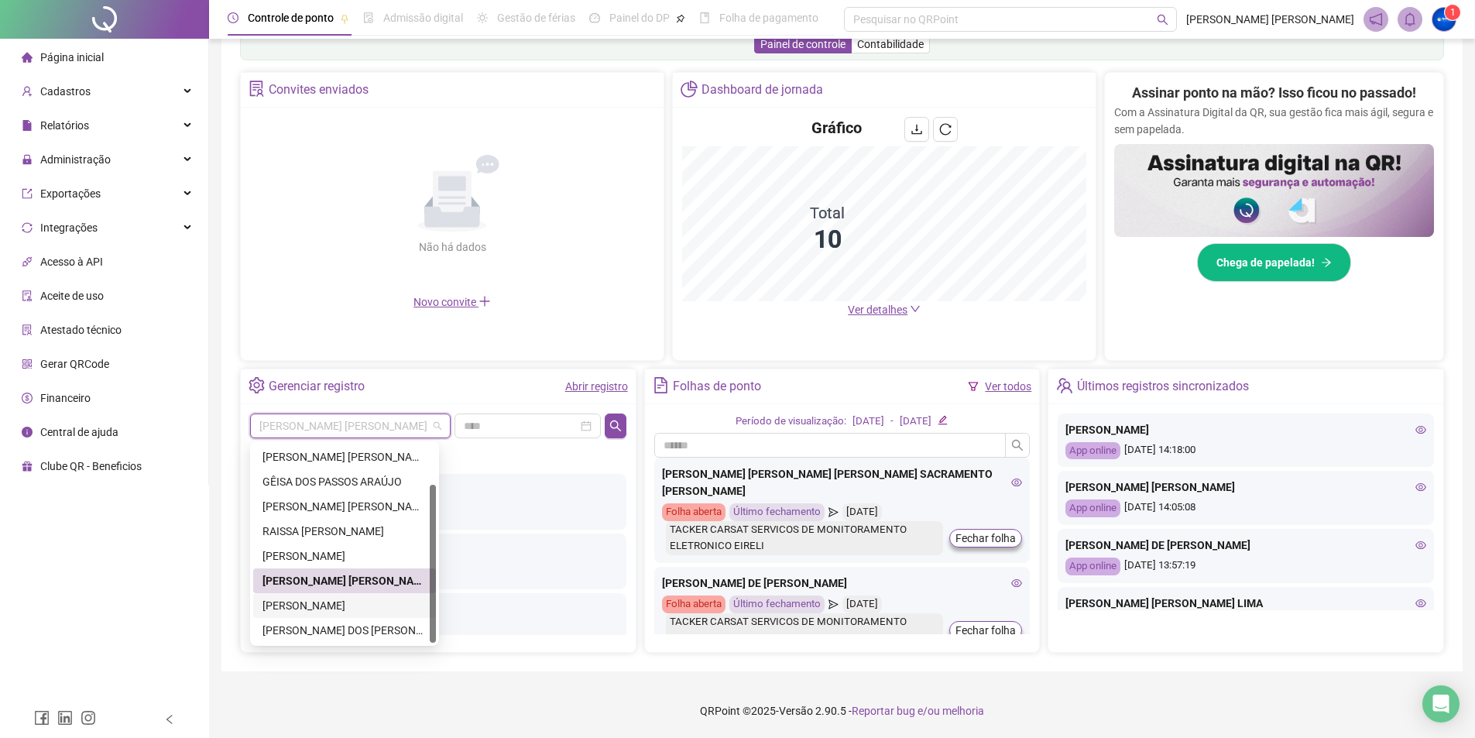
click at [342, 606] on div "[PERSON_NAME]" at bounding box center [345, 605] width 164 height 17
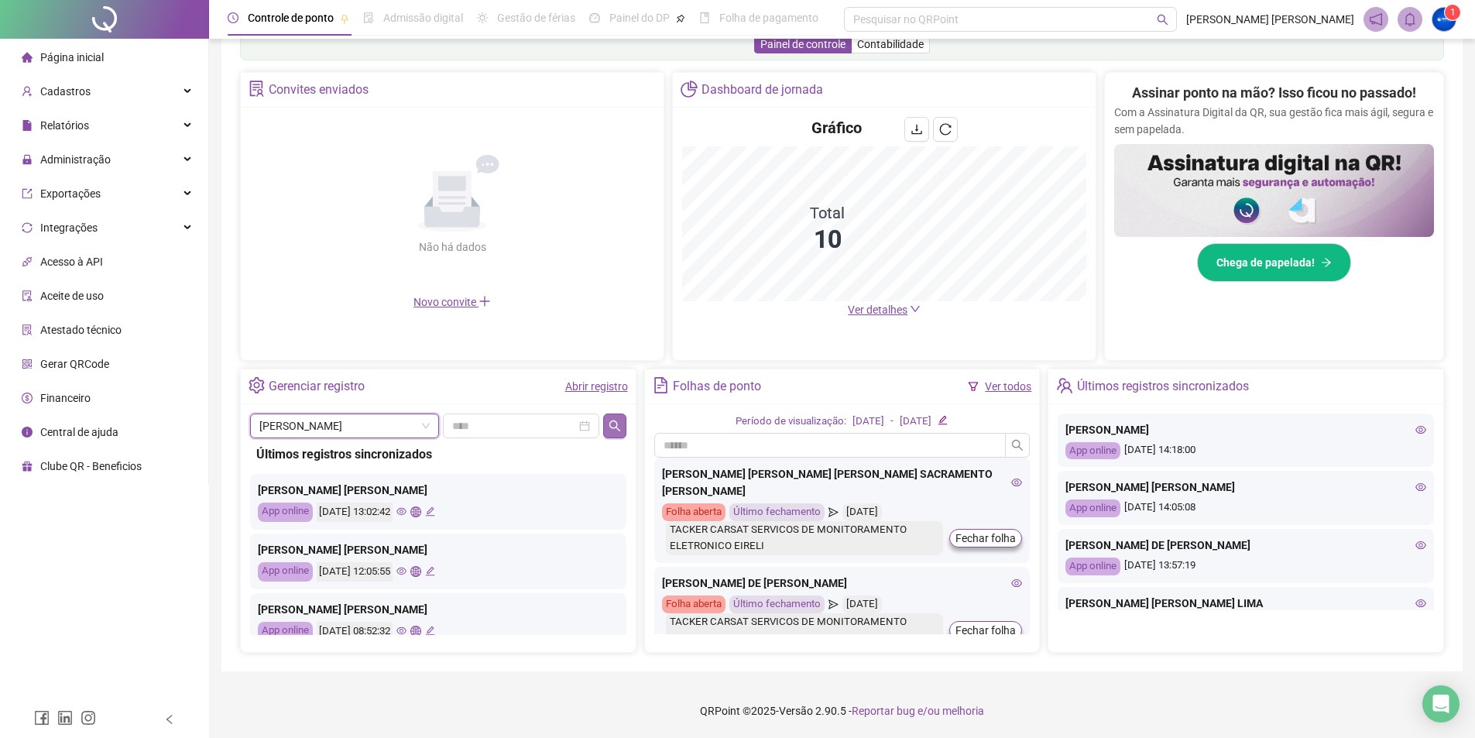
click at [619, 424] on icon "search" at bounding box center [615, 426] width 12 height 12
click at [355, 434] on span "[PERSON_NAME]" at bounding box center [344, 425] width 170 height 23
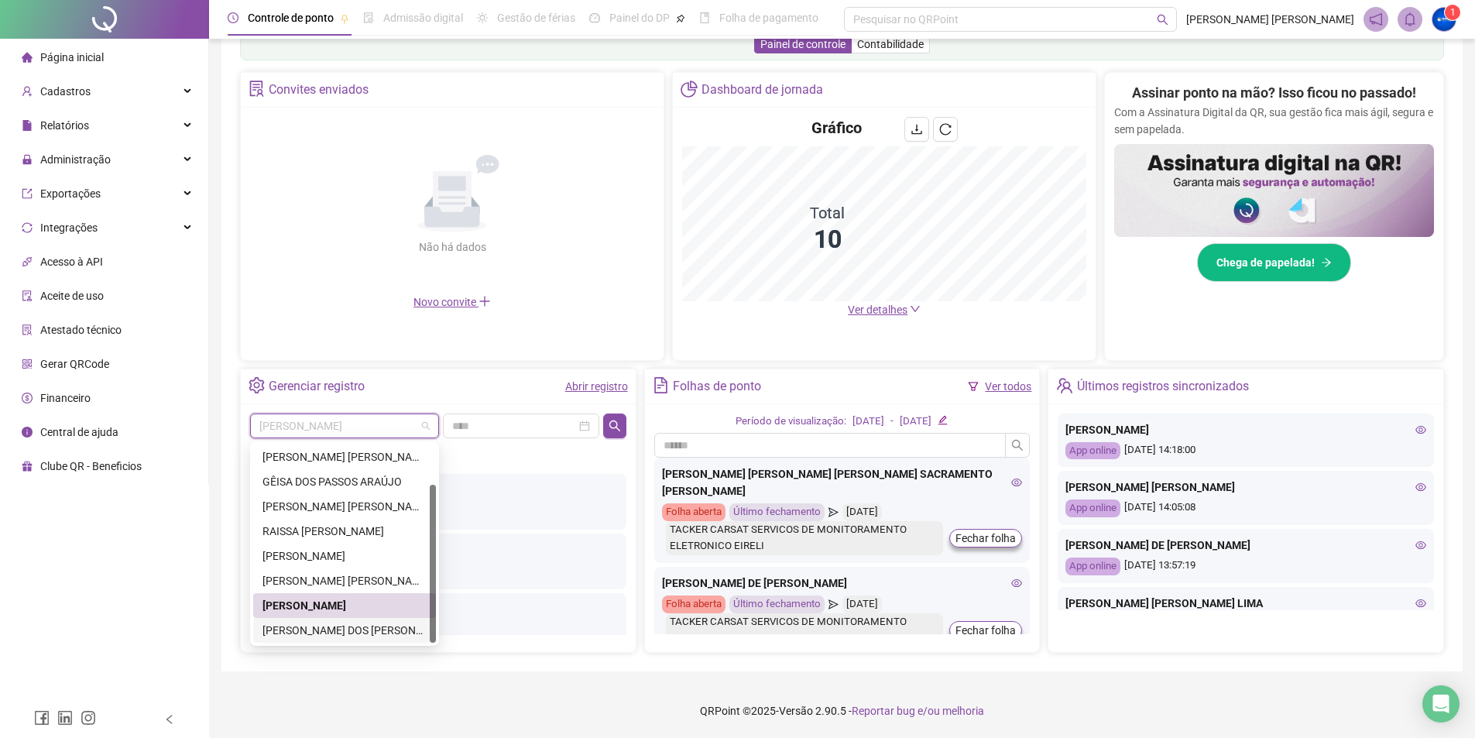
click at [315, 629] on div "[PERSON_NAME] DOS [PERSON_NAME]" at bounding box center [345, 630] width 164 height 17
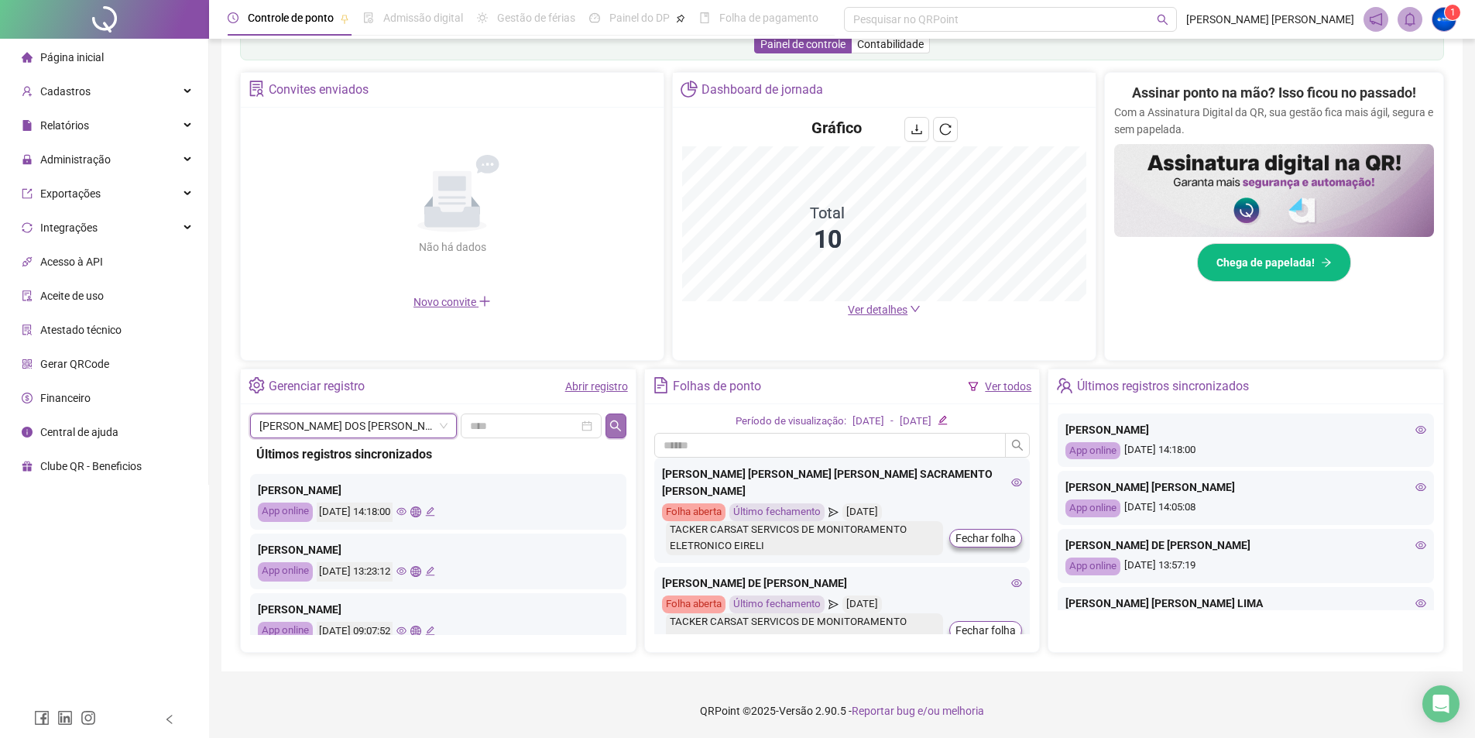
click at [613, 421] on icon "search" at bounding box center [616, 426] width 12 height 12
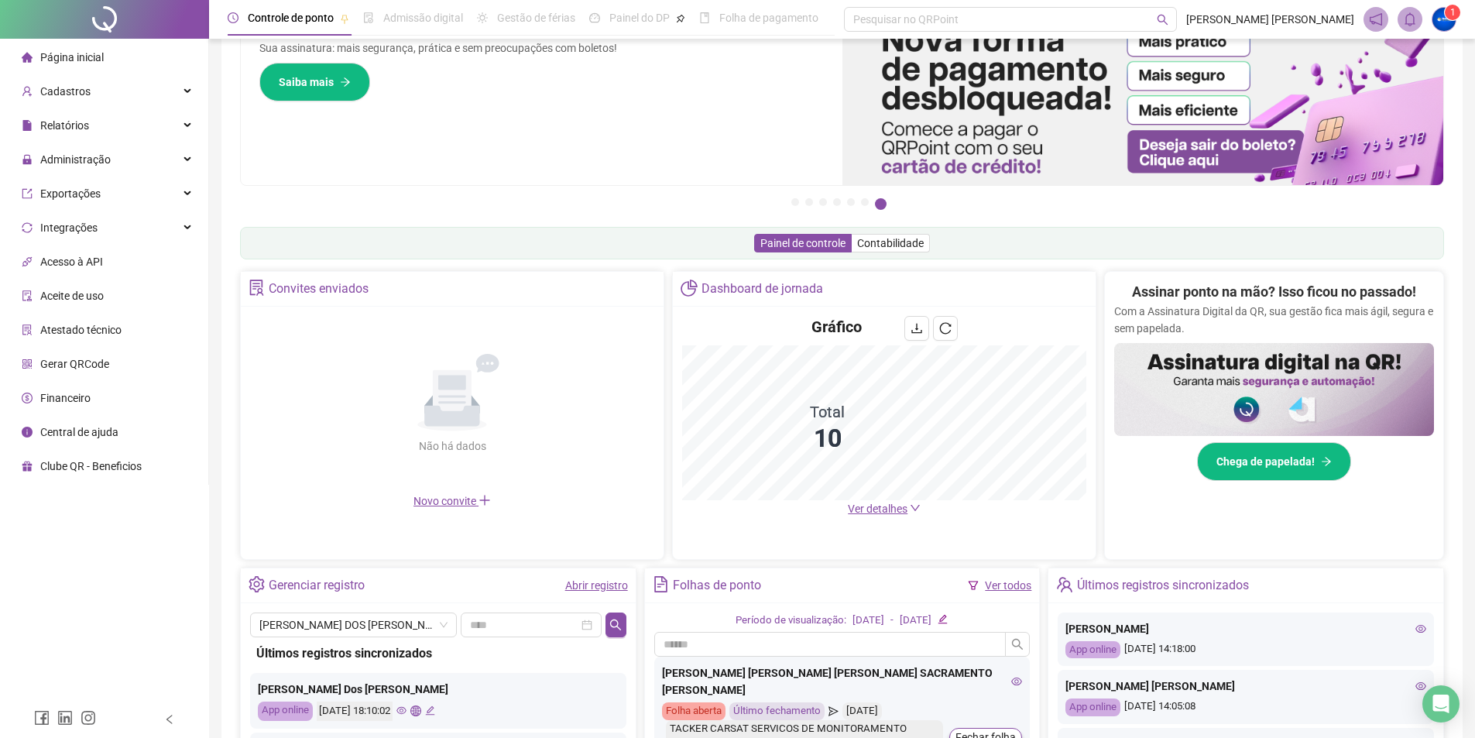
scroll to position [0, 0]
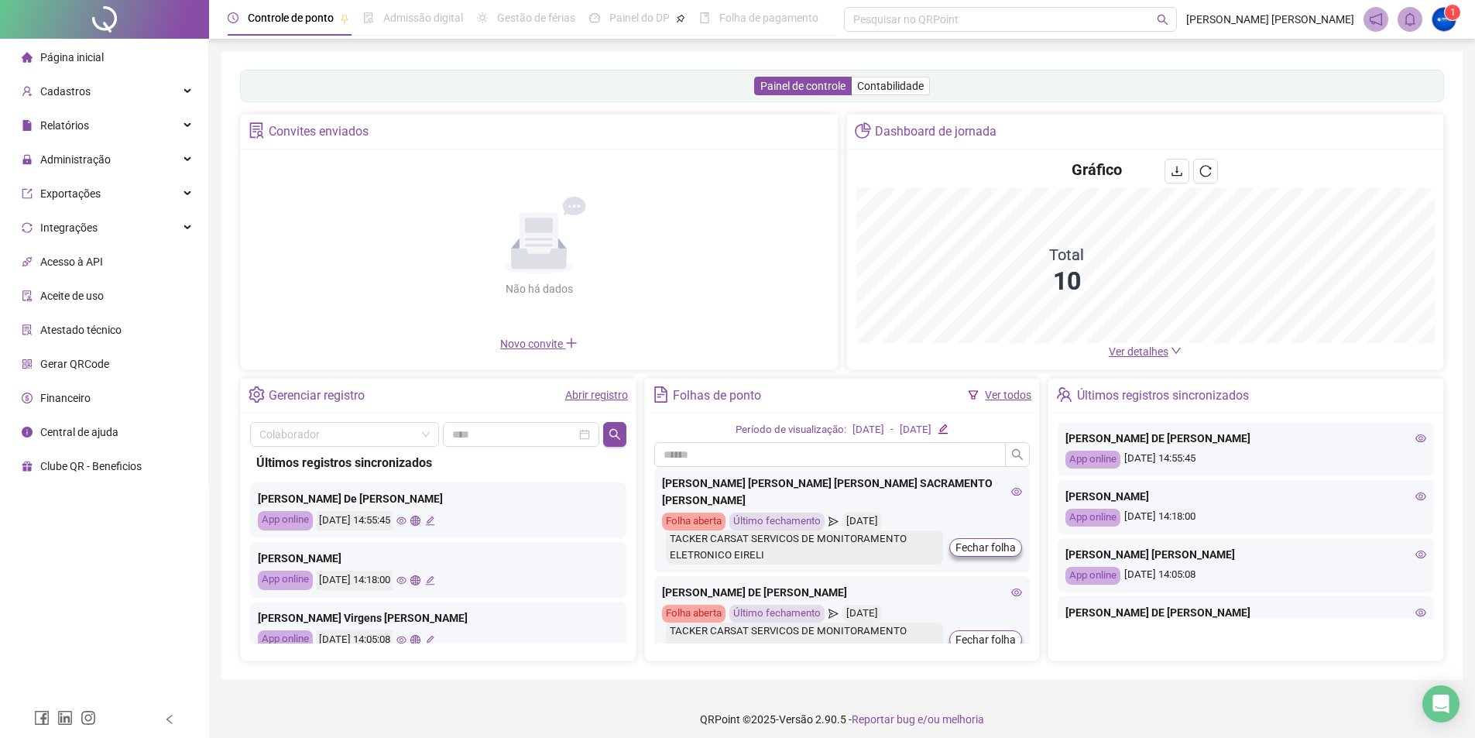
click at [337, 335] on div "Não há dados Não há dados" at bounding box center [539, 247] width 579 height 177
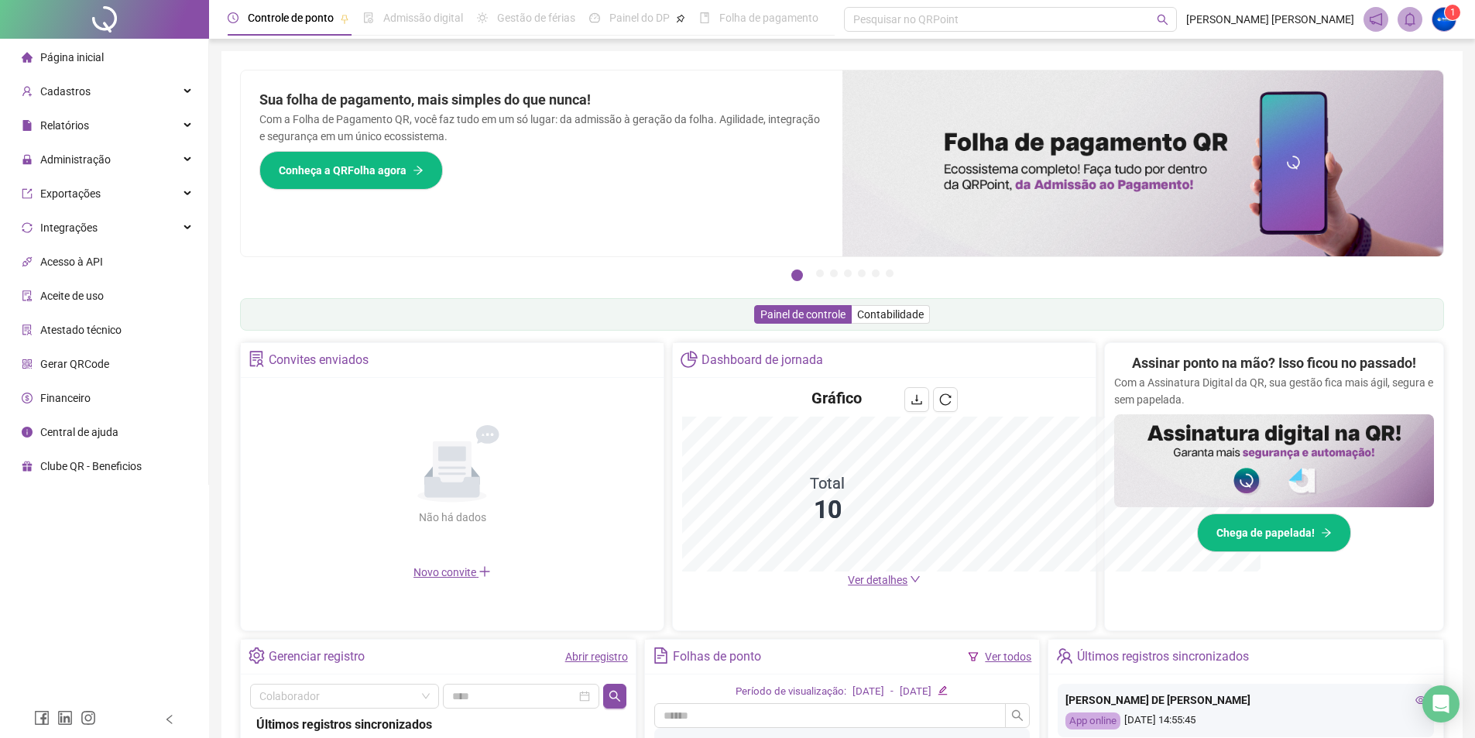
click at [367, 436] on div "Não há dados Não há dados" at bounding box center [452, 475] width 404 height 177
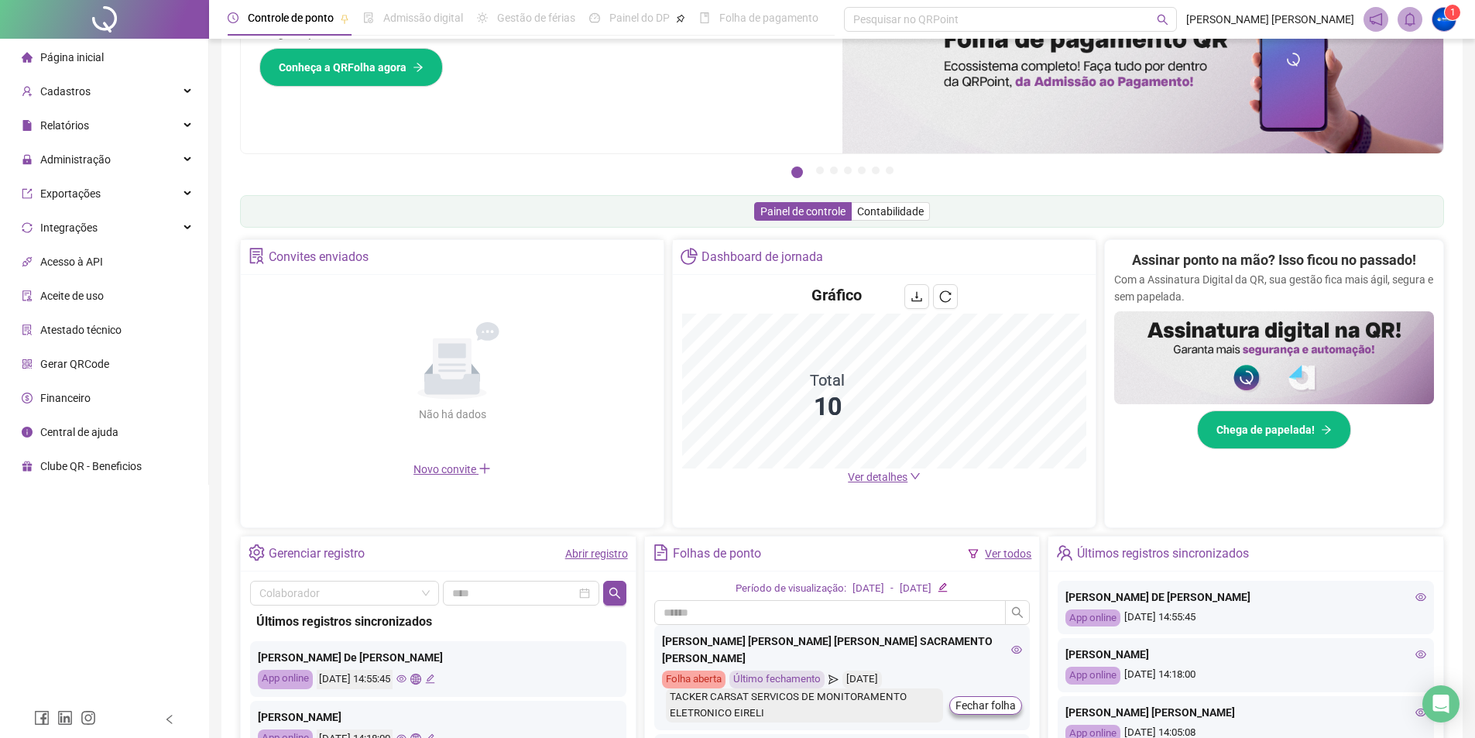
scroll to position [270, 0]
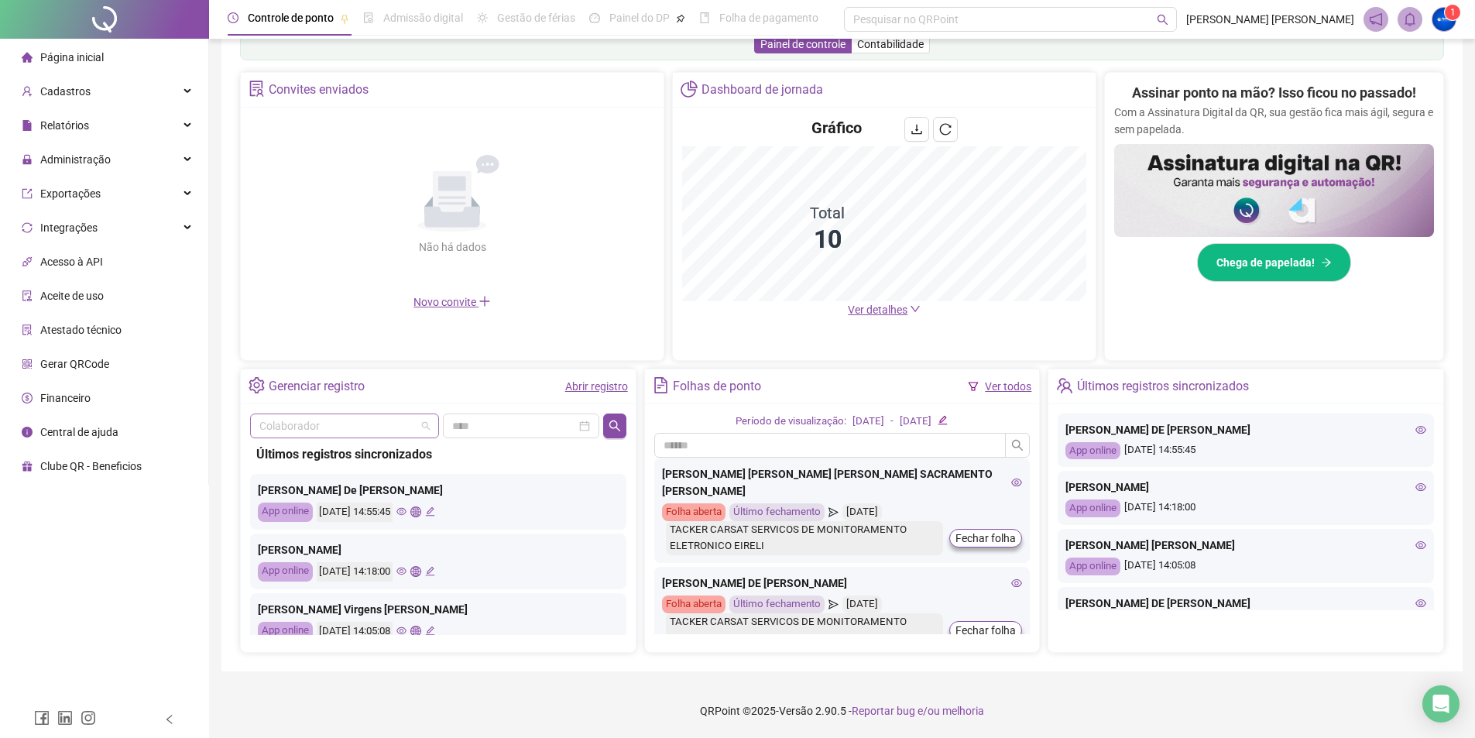
click at [387, 416] on input "search" at bounding box center [337, 425] width 156 height 23
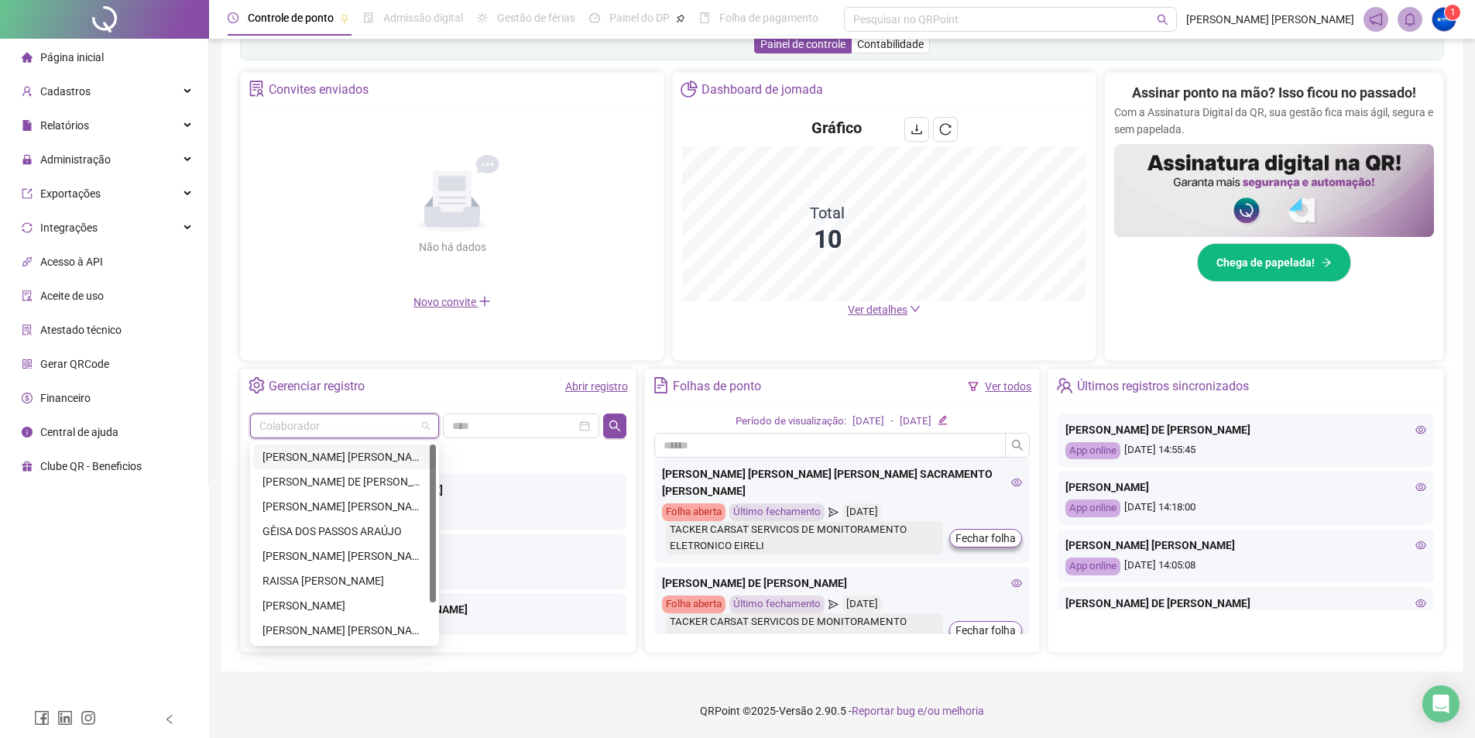
click at [312, 460] on div "[PERSON_NAME] [PERSON_NAME] [PERSON_NAME] SACRAMENTO [PERSON_NAME]" at bounding box center [345, 456] width 164 height 17
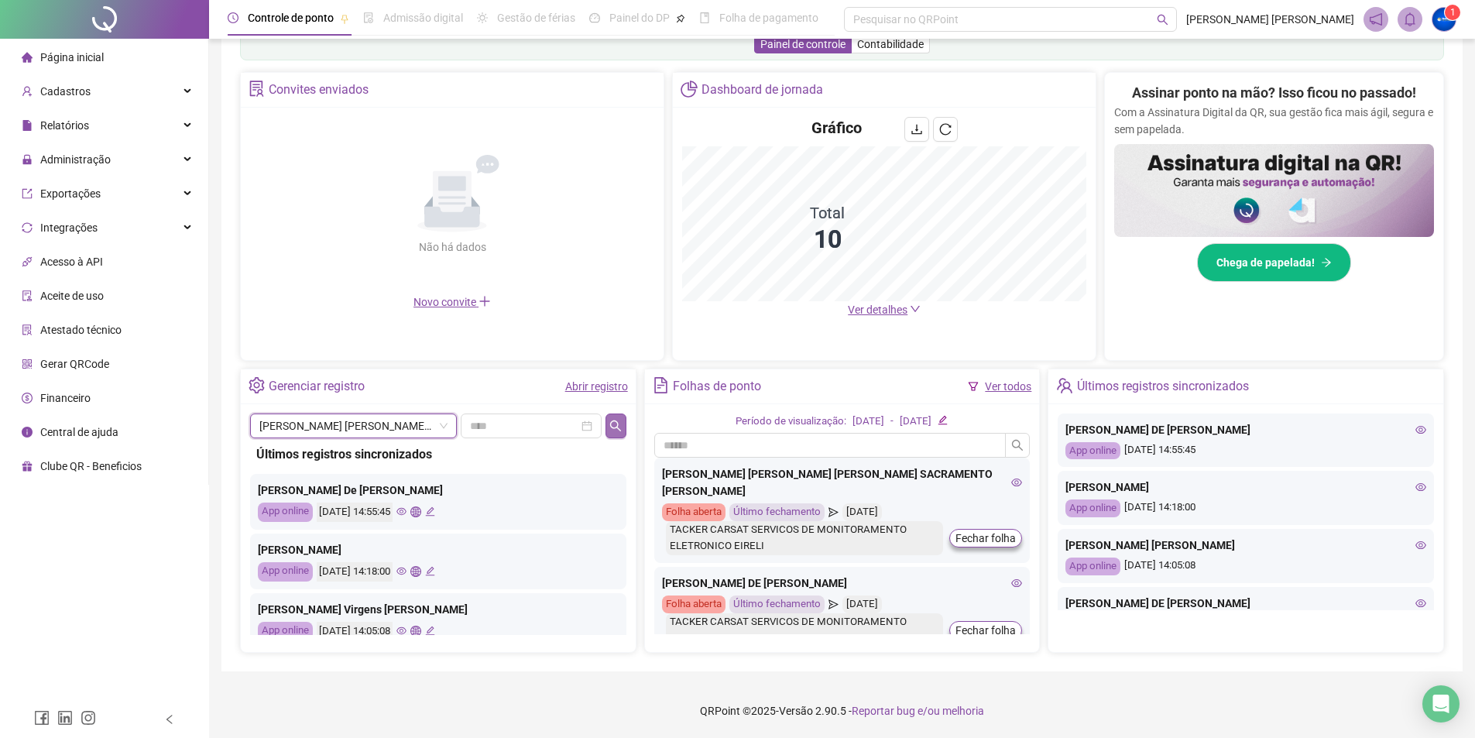
click at [617, 420] on icon "search" at bounding box center [616, 426] width 12 height 12
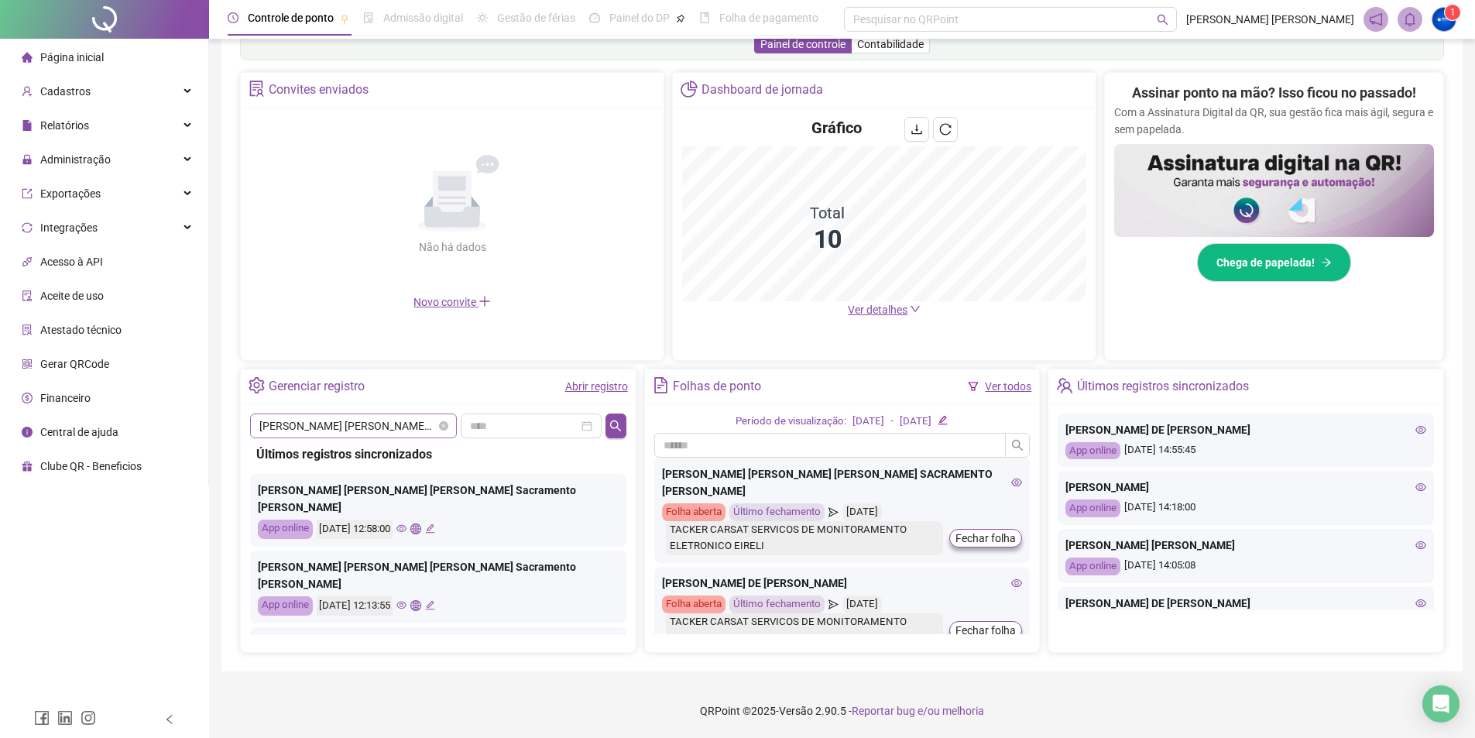
click at [393, 428] on span "[PERSON_NAME] [PERSON_NAME] [PERSON_NAME] SACRAMENTO [PERSON_NAME]" at bounding box center [353, 425] width 188 height 23
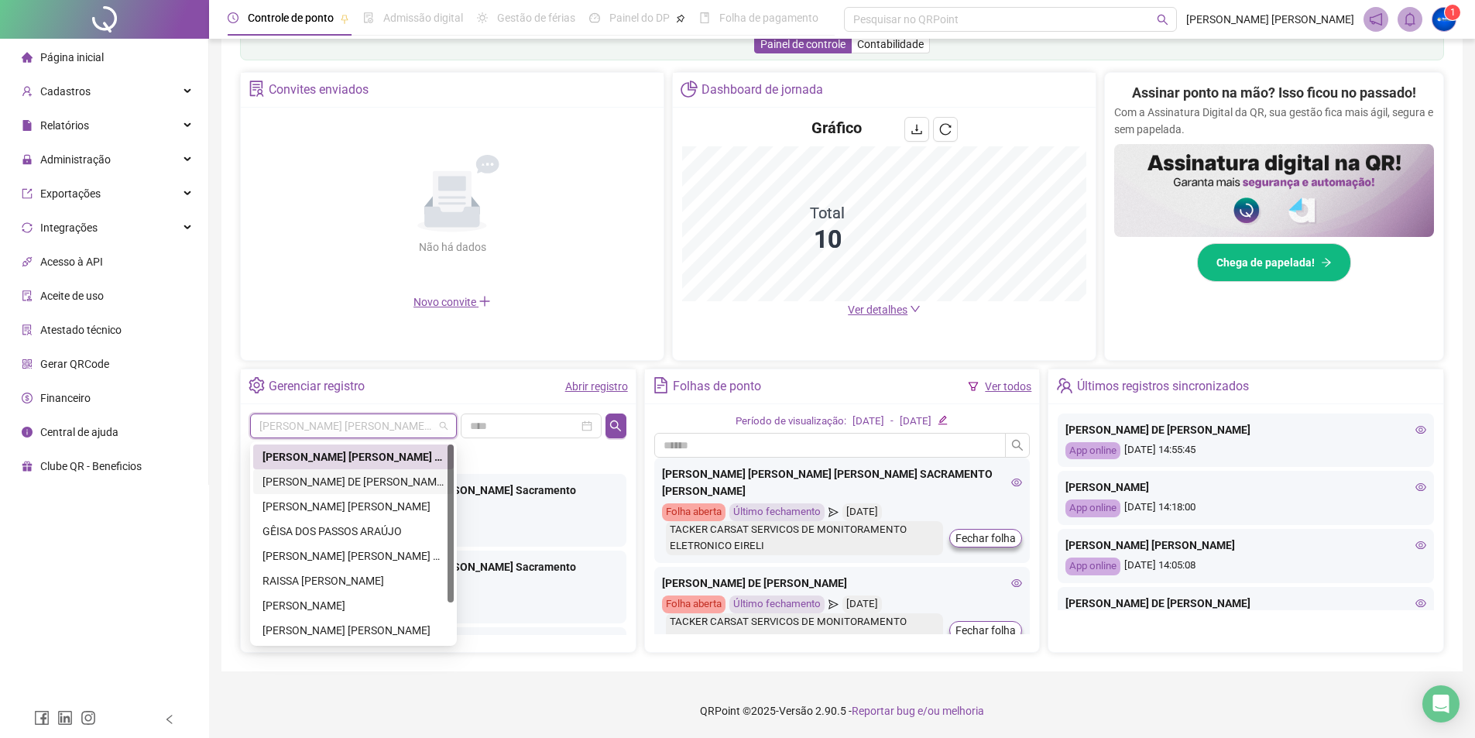
click at [364, 476] on div "[PERSON_NAME] DE [PERSON_NAME]" at bounding box center [354, 481] width 182 height 17
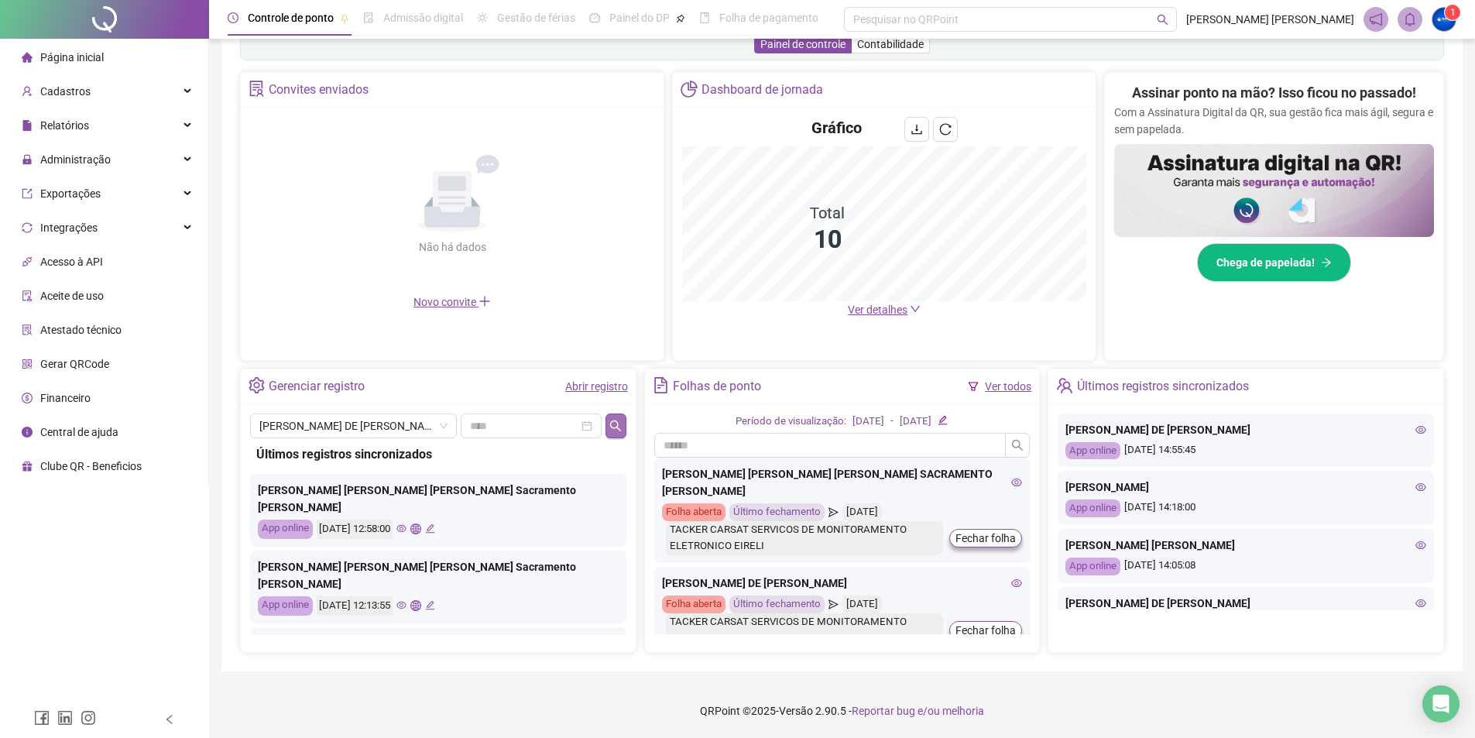
click at [617, 421] on icon "search" at bounding box center [616, 426] width 12 height 12
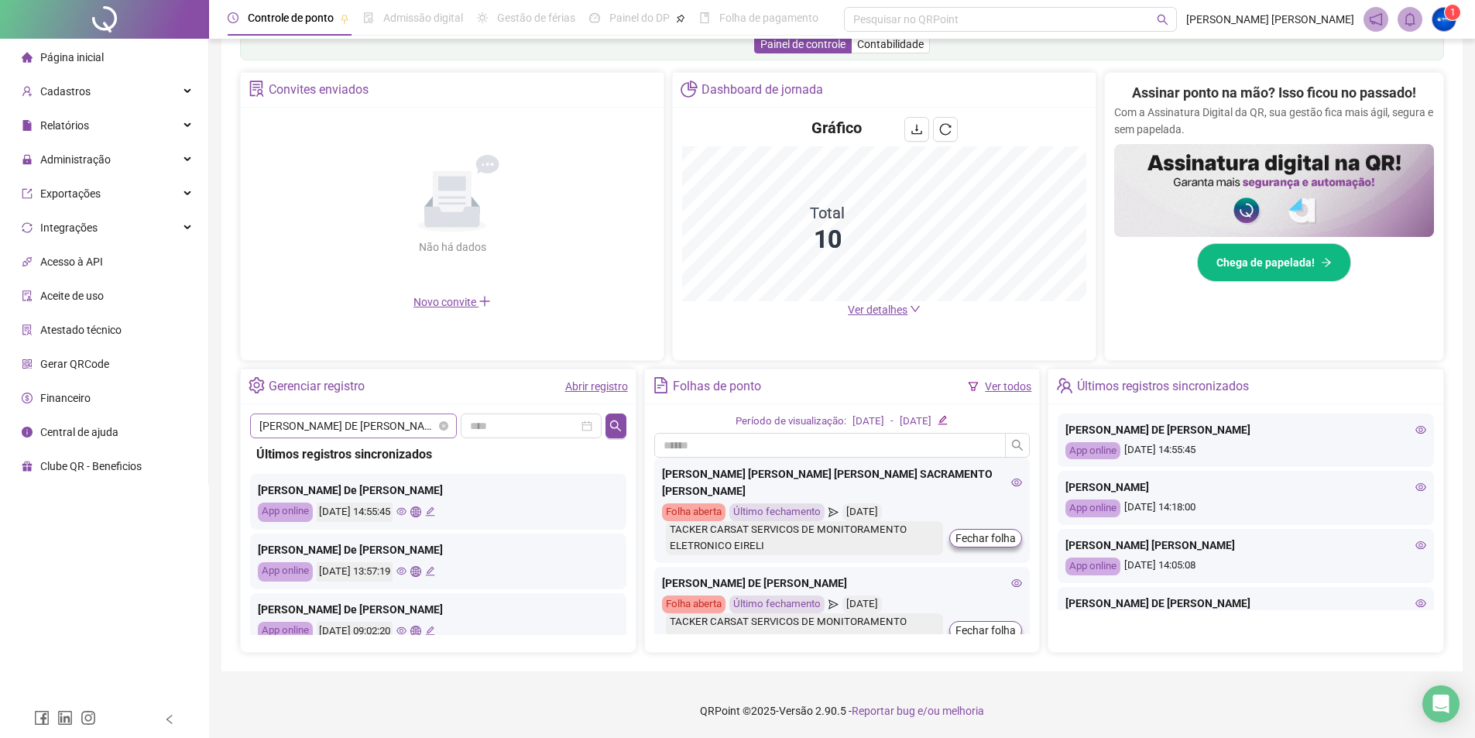
click at [359, 431] on span "[PERSON_NAME] DE [PERSON_NAME]" at bounding box center [353, 425] width 188 height 23
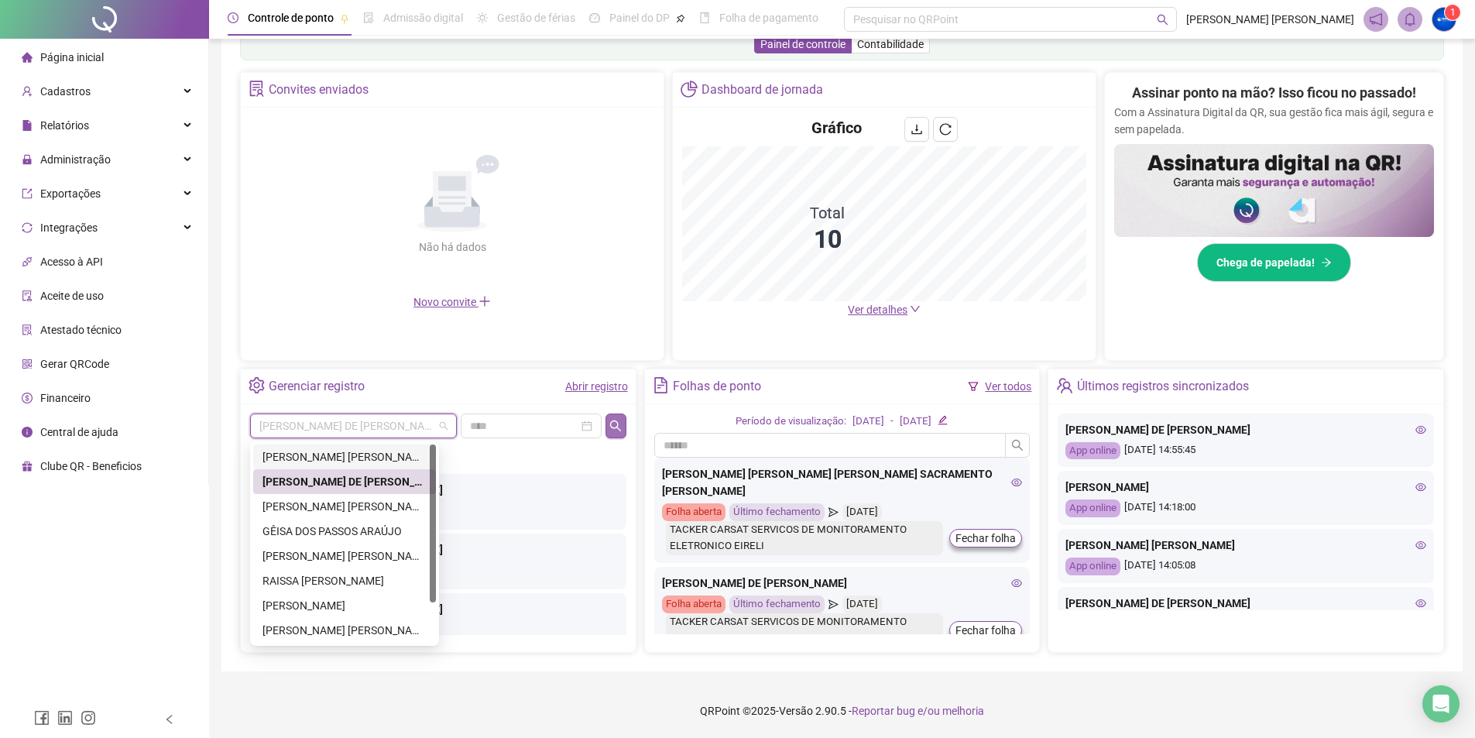
click at [617, 426] on icon "search" at bounding box center [615, 425] width 11 height 11
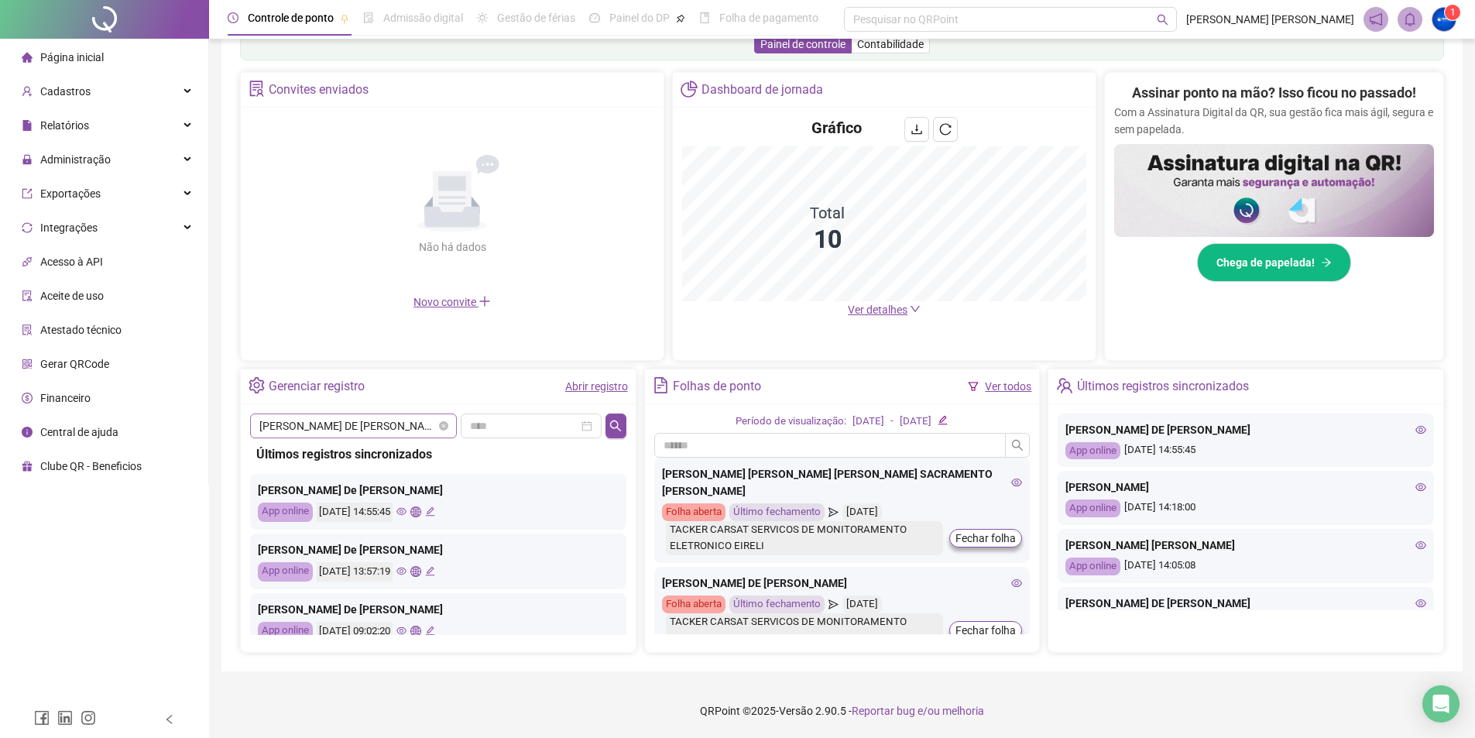
click at [406, 422] on span "[PERSON_NAME] DE [PERSON_NAME]" at bounding box center [353, 425] width 188 height 23
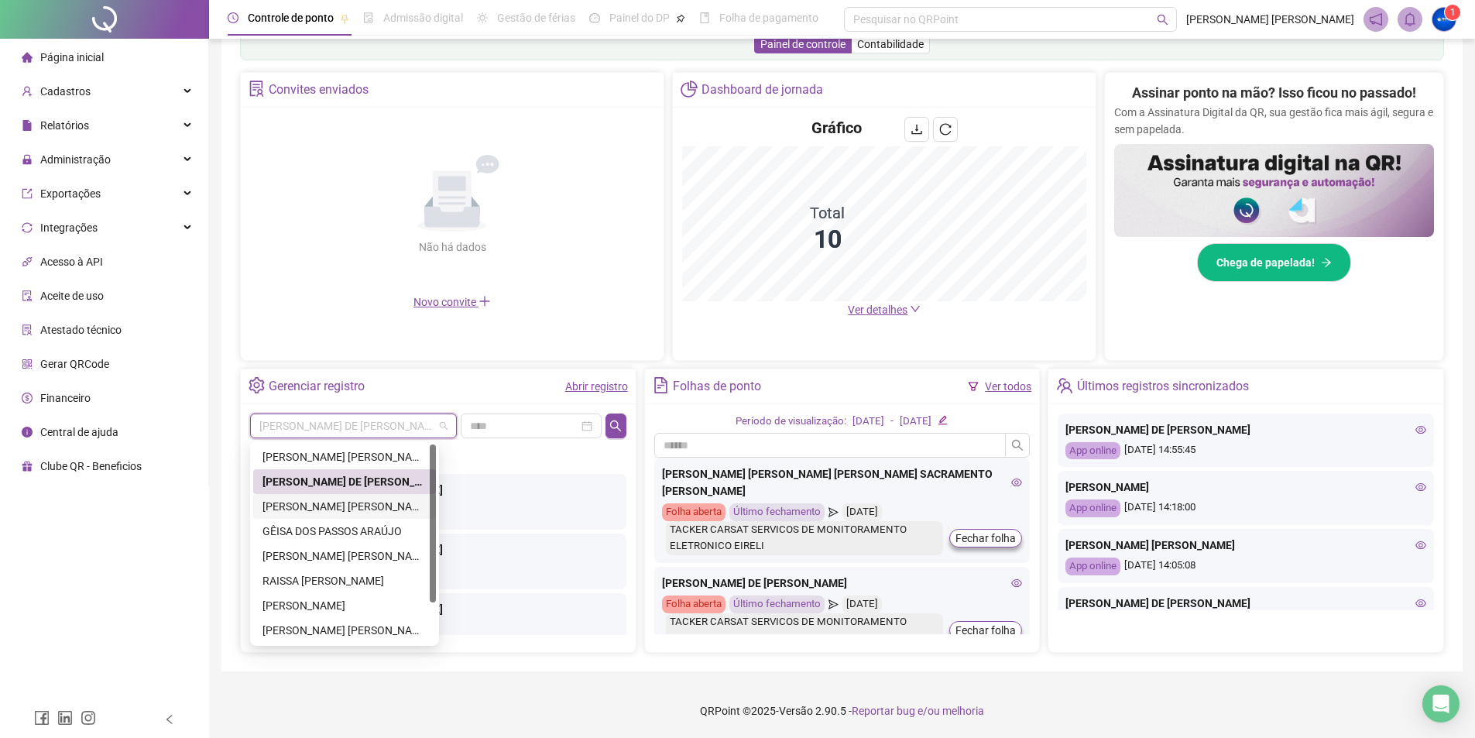
click at [385, 516] on div "[PERSON_NAME] [PERSON_NAME]" at bounding box center [344, 506] width 183 height 25
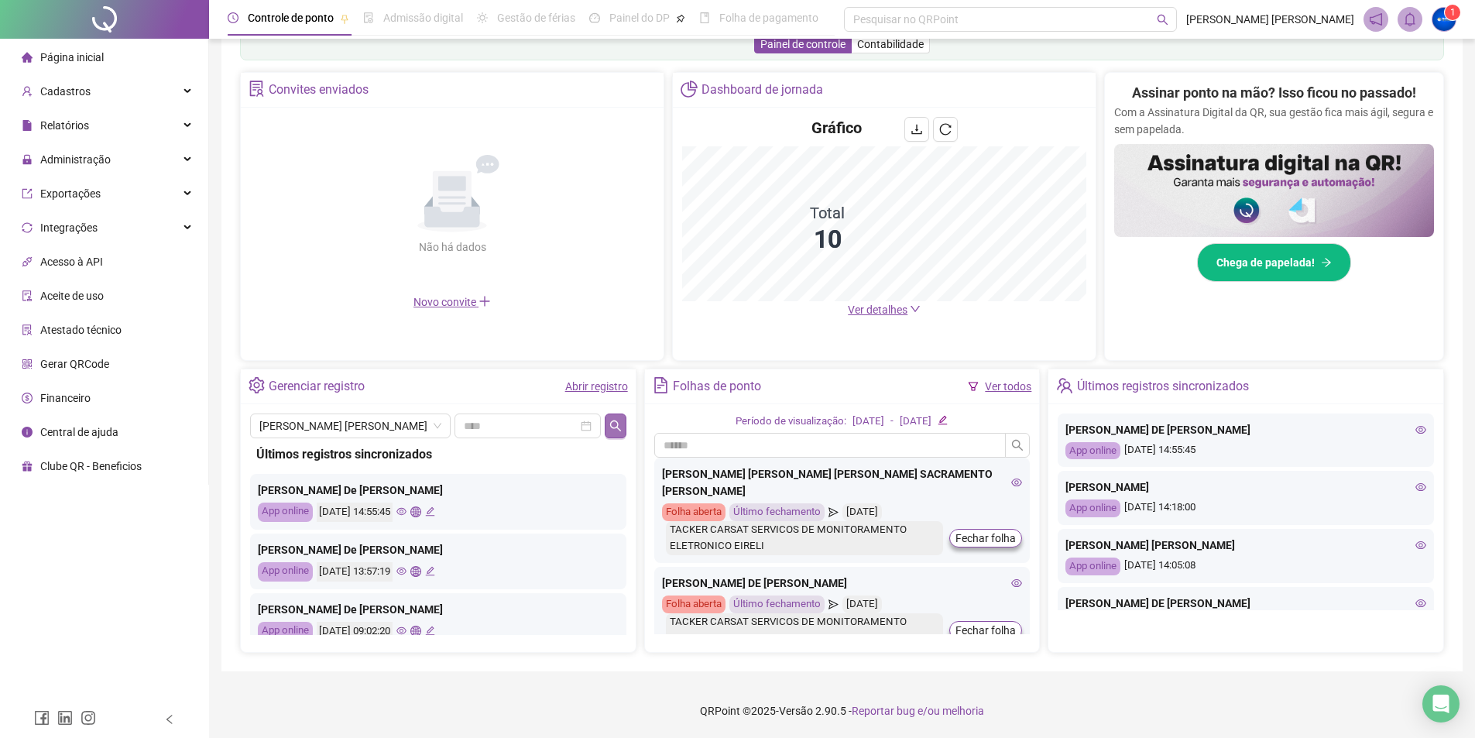
click at [613, 418] on button "button" at bounding box center [615, 426] width 21 height 25
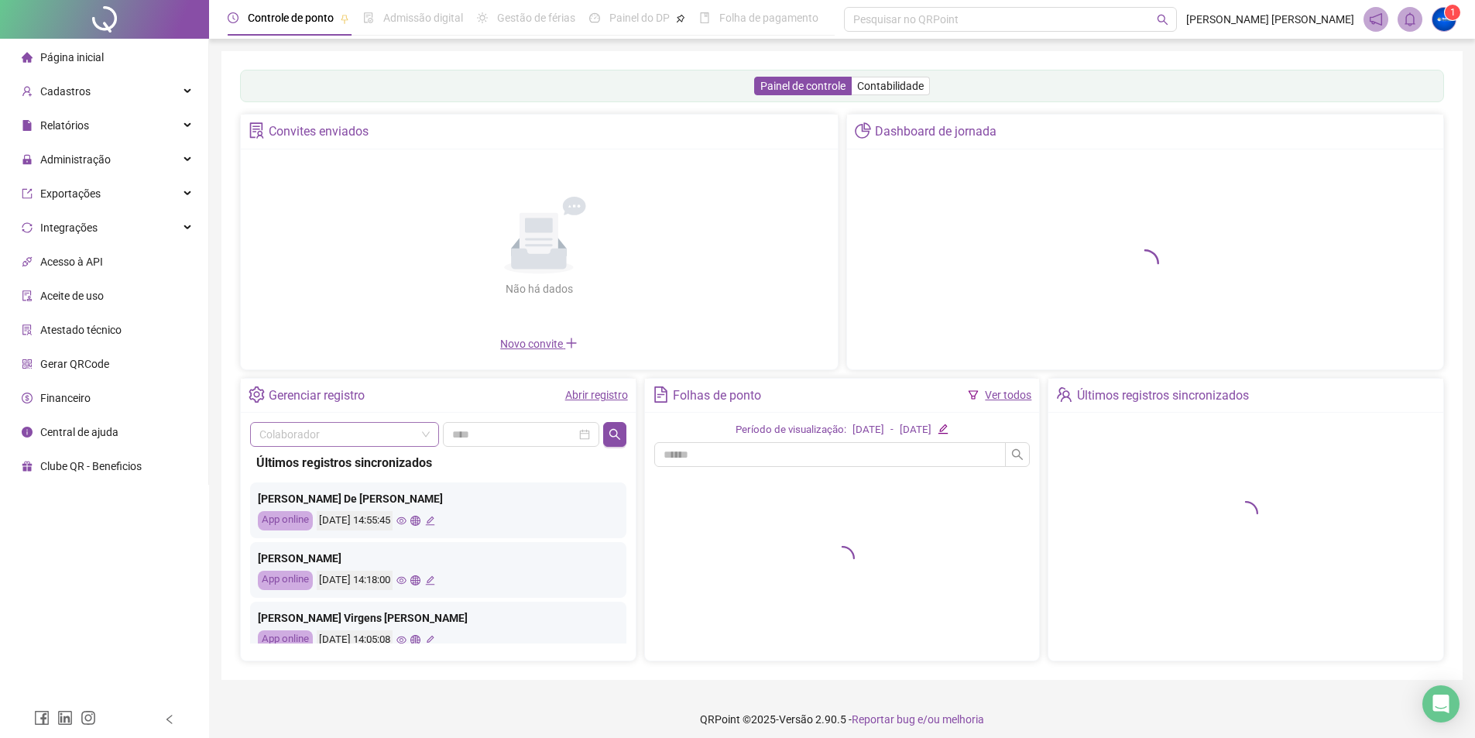
click at [376, 428] on input "search" at bounding box center [337, 434] width 156 height 23
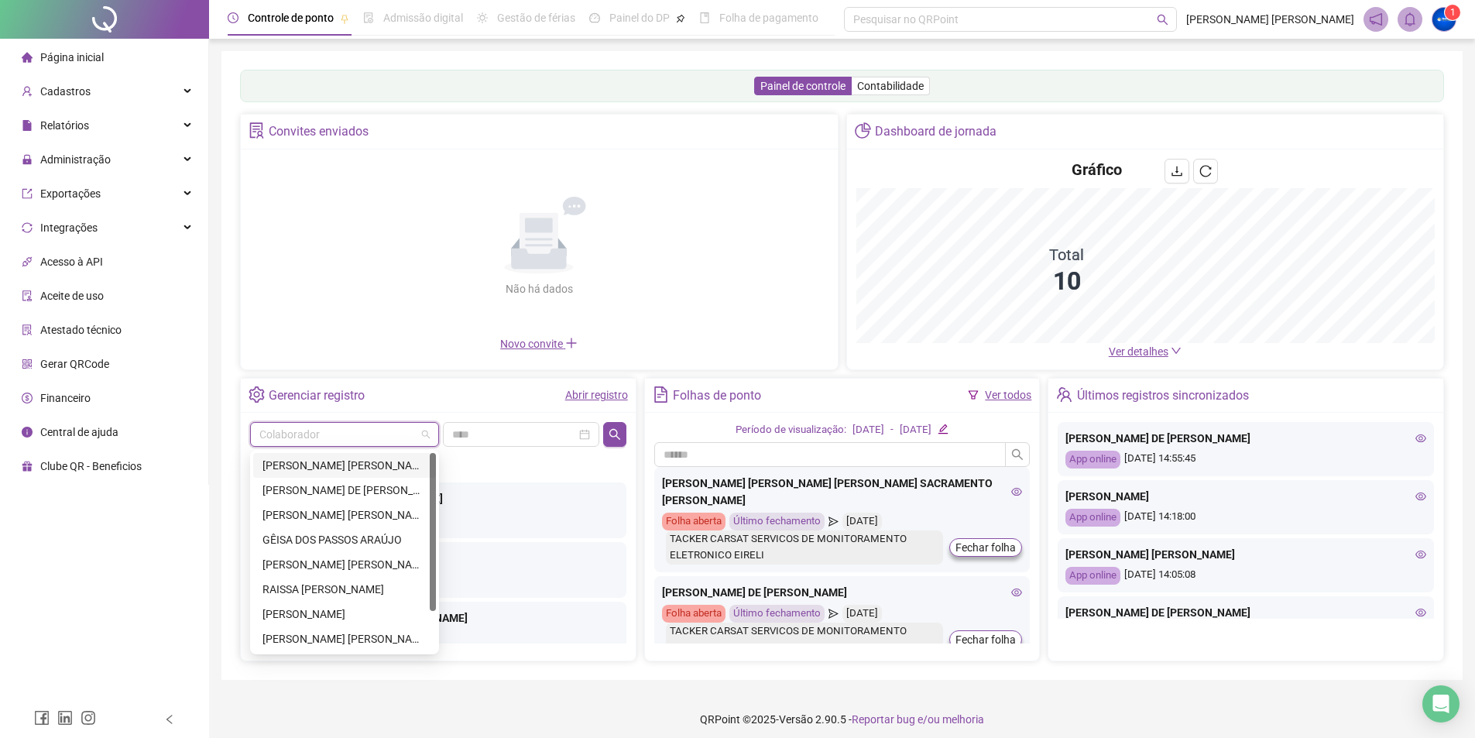
click at [364, 461] on div "[PERSON_NAME] [PERSON_NAME] [PERSON_NAME] SACRAMENTO [PERSON_NAME]" at bounding box center [345, 465] width 164 height 17
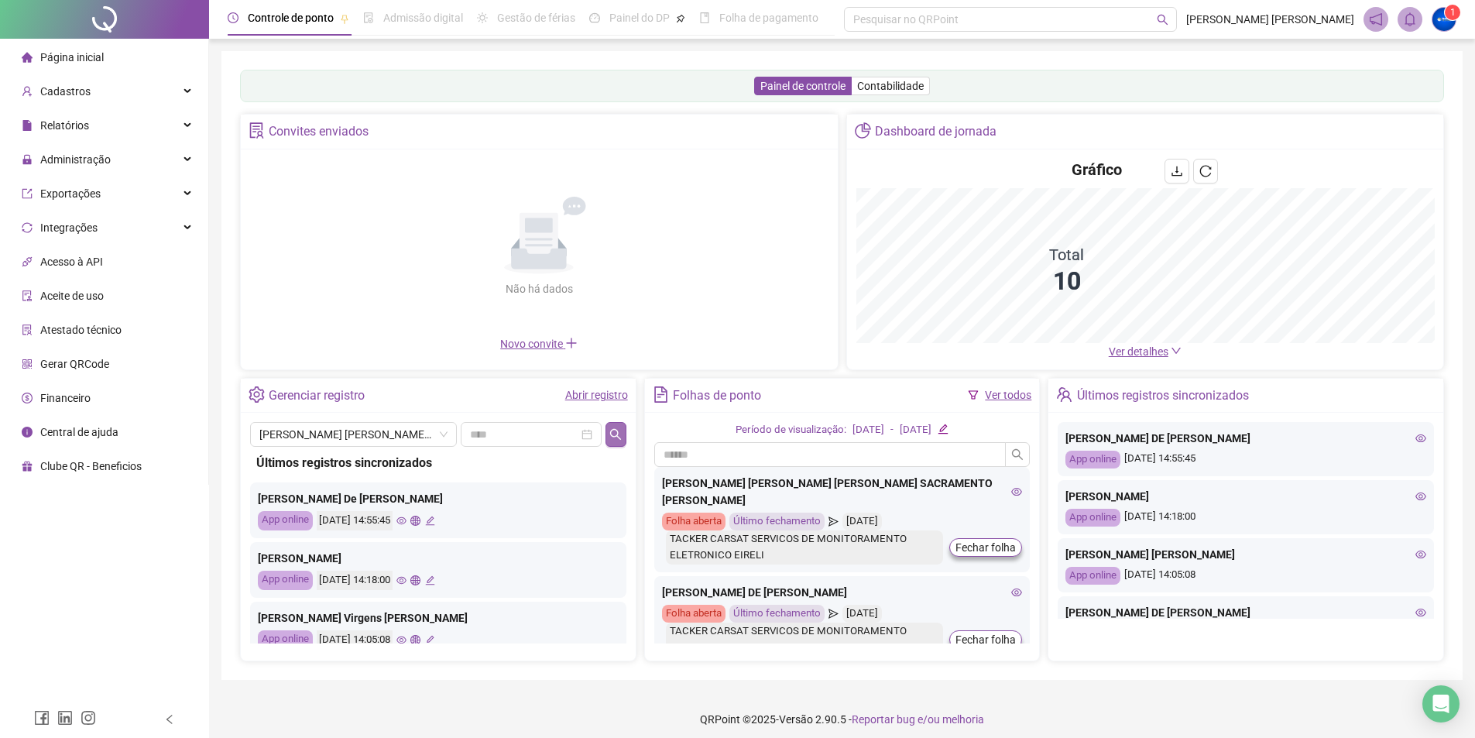
click at [614, 438] on icon "search" at bounding box center [616, 434] width 12 height 12
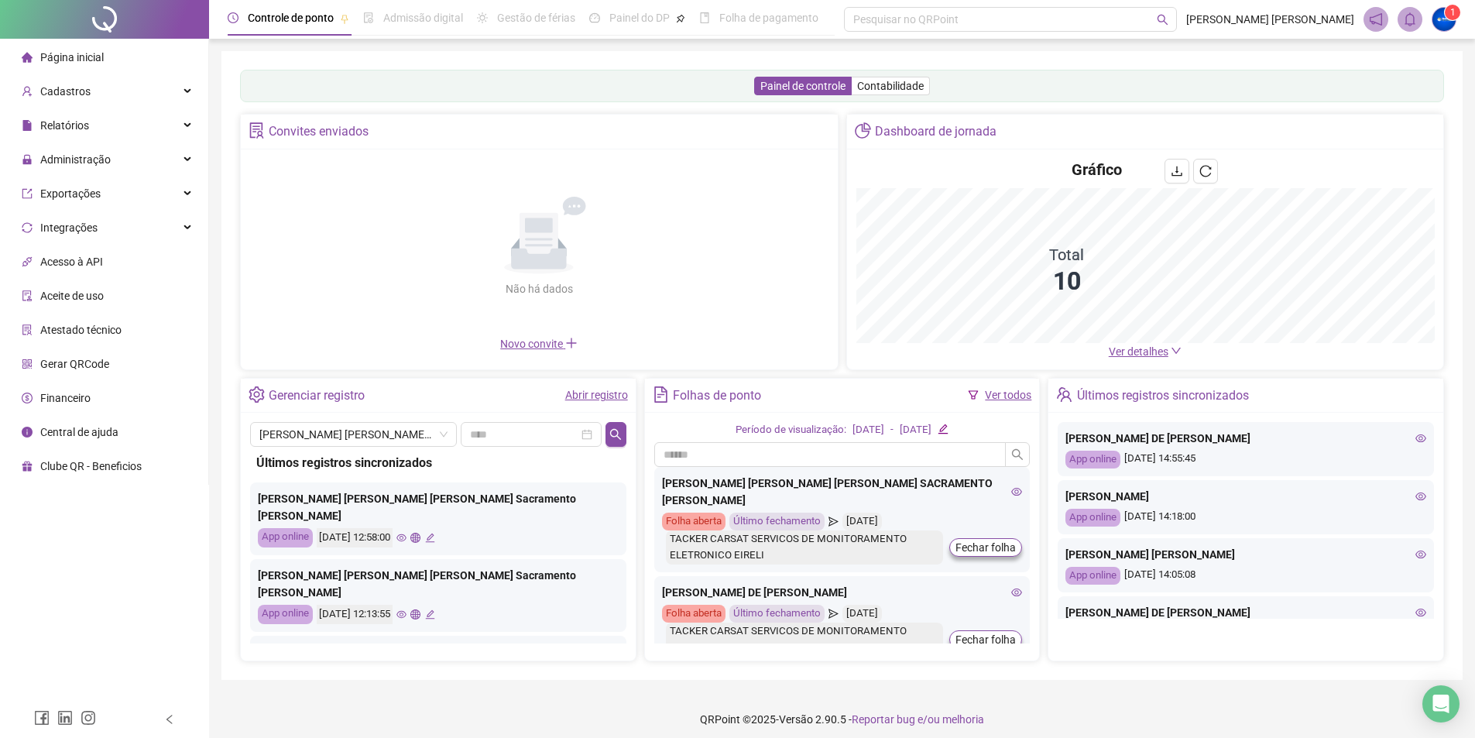
drag, startPoint x: 323, startPoint y: 435, endPoint x: 342, endPoint y: 432, distance: 19.5
click at [323, 335] on div "Não há dados Não há dados" at bounding box center [539, 247] width 579 height 177
click at [342, 335] on div "Não há dados Não há dados" at bounding box center [539, 247] width 579 height 177
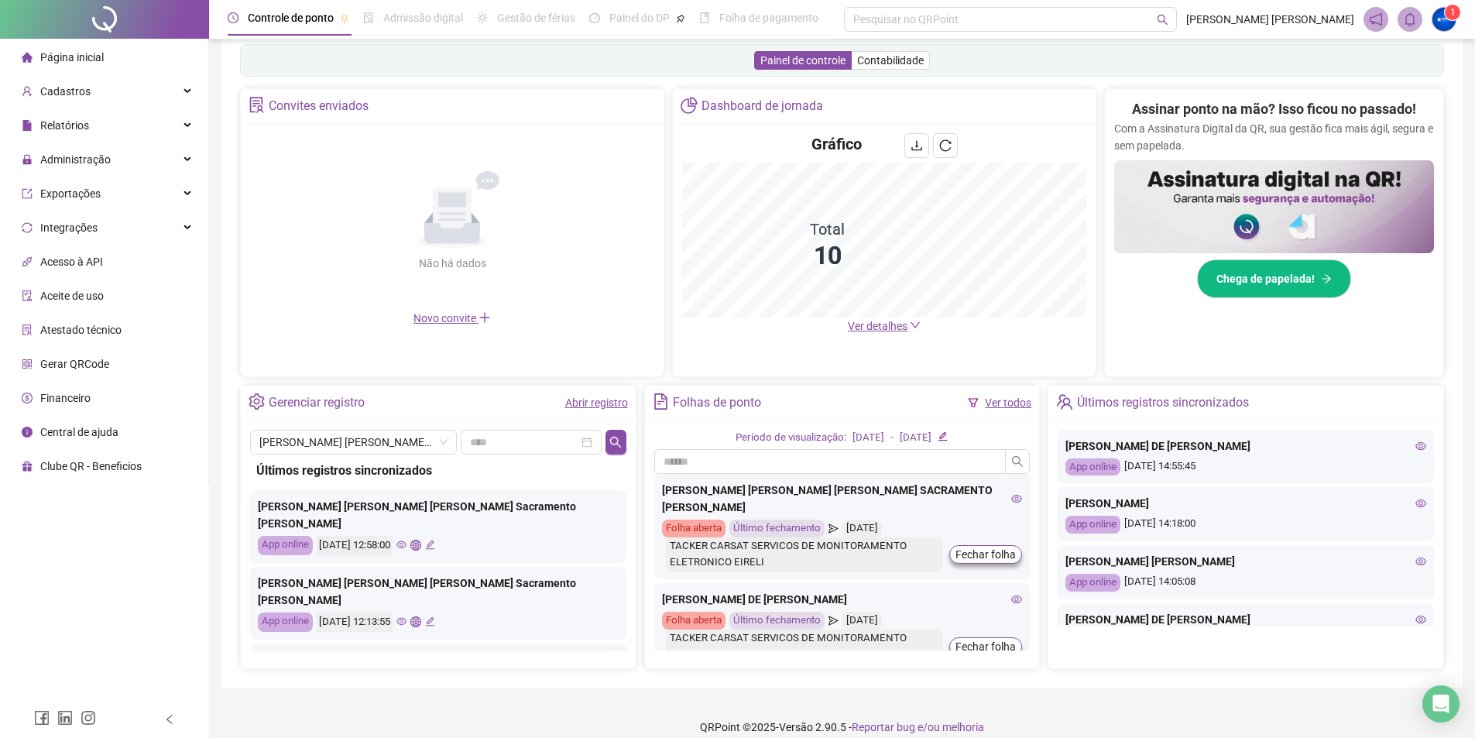
scroll to position [270, 0]
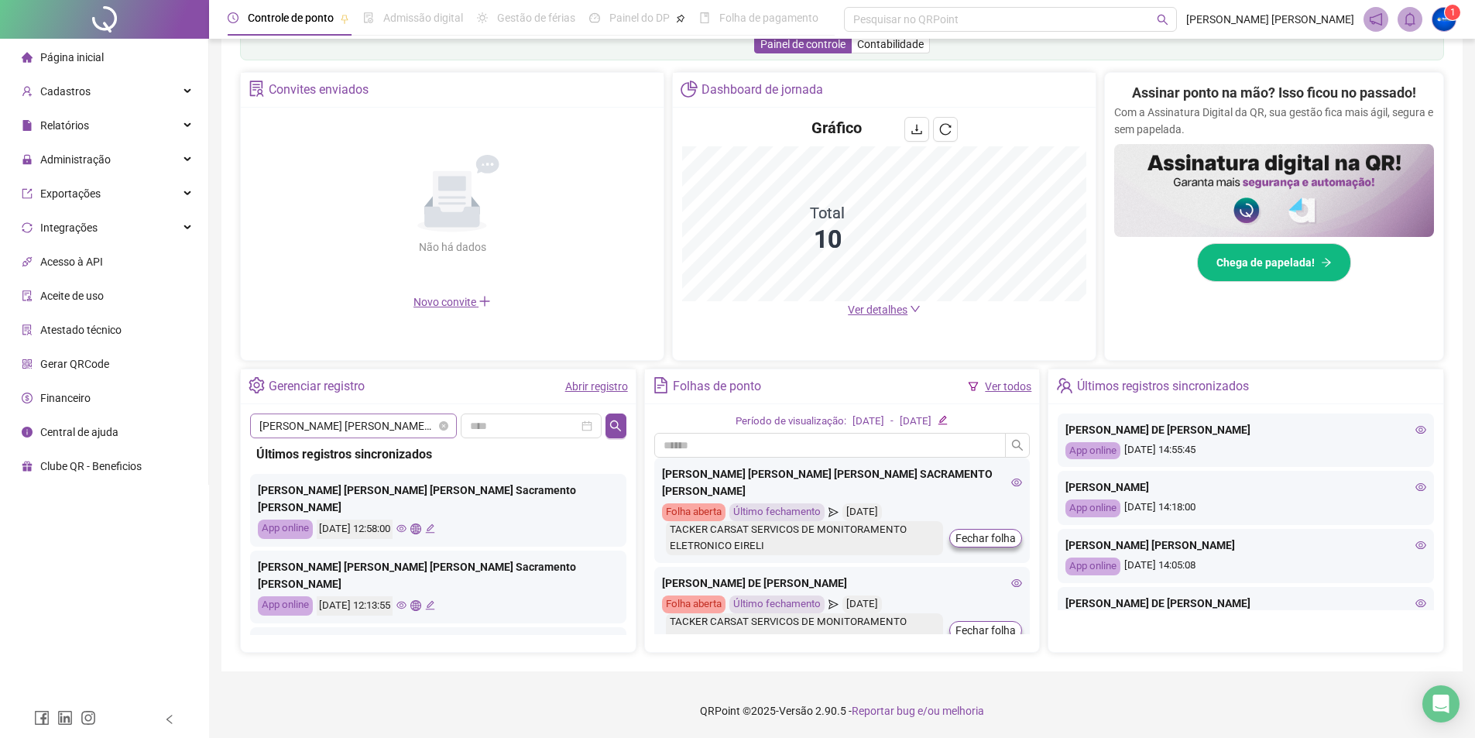
click at [409, 431] on span "[PERSON_NAME] [PERSON_NAME] [PERSON_NAME] SACRAMENTO [PERSON_NAME]" at bounding box center [353, 425] width 188 height 23
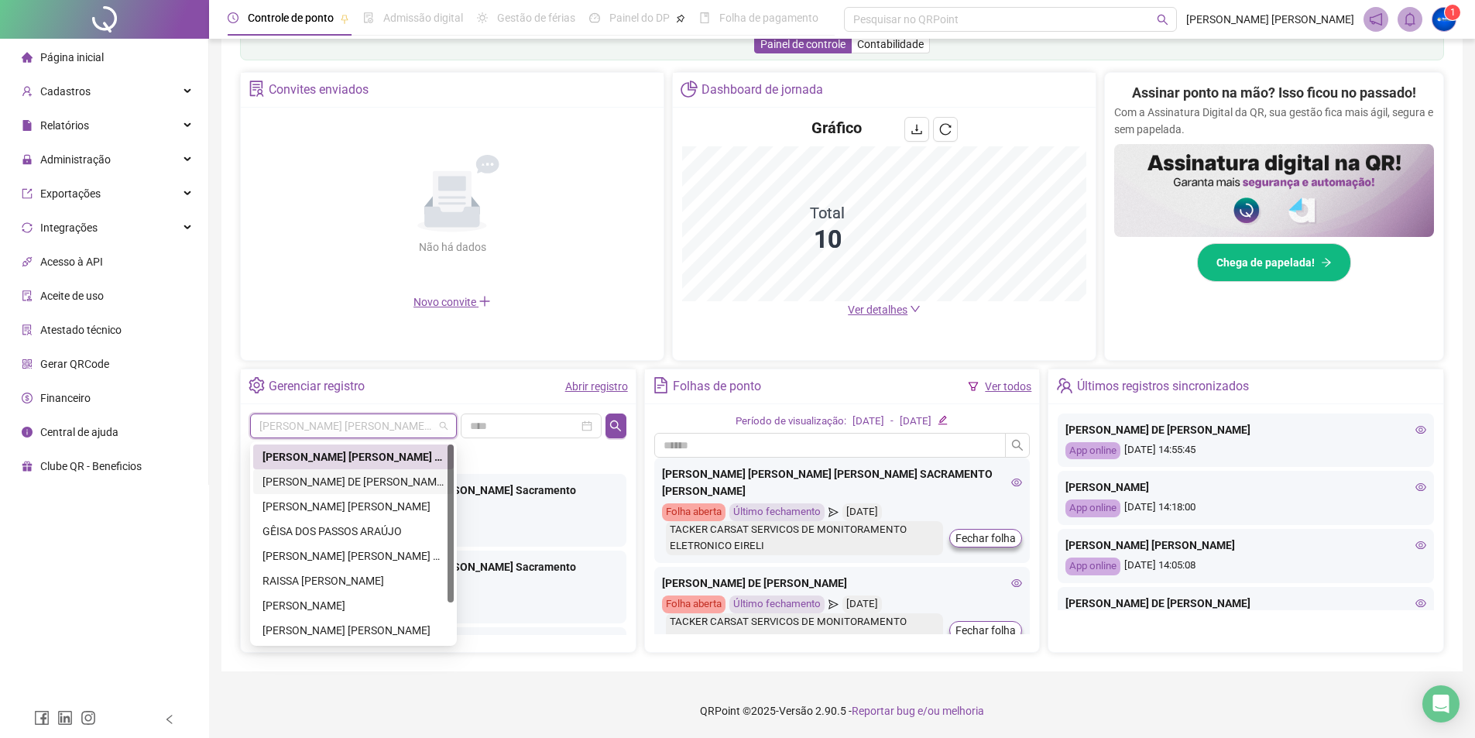
click at [294, 479] on div "[PERSON_NAME] DE [PERSON_NAME]" at bounding box center [354, 481] width 182 height 17
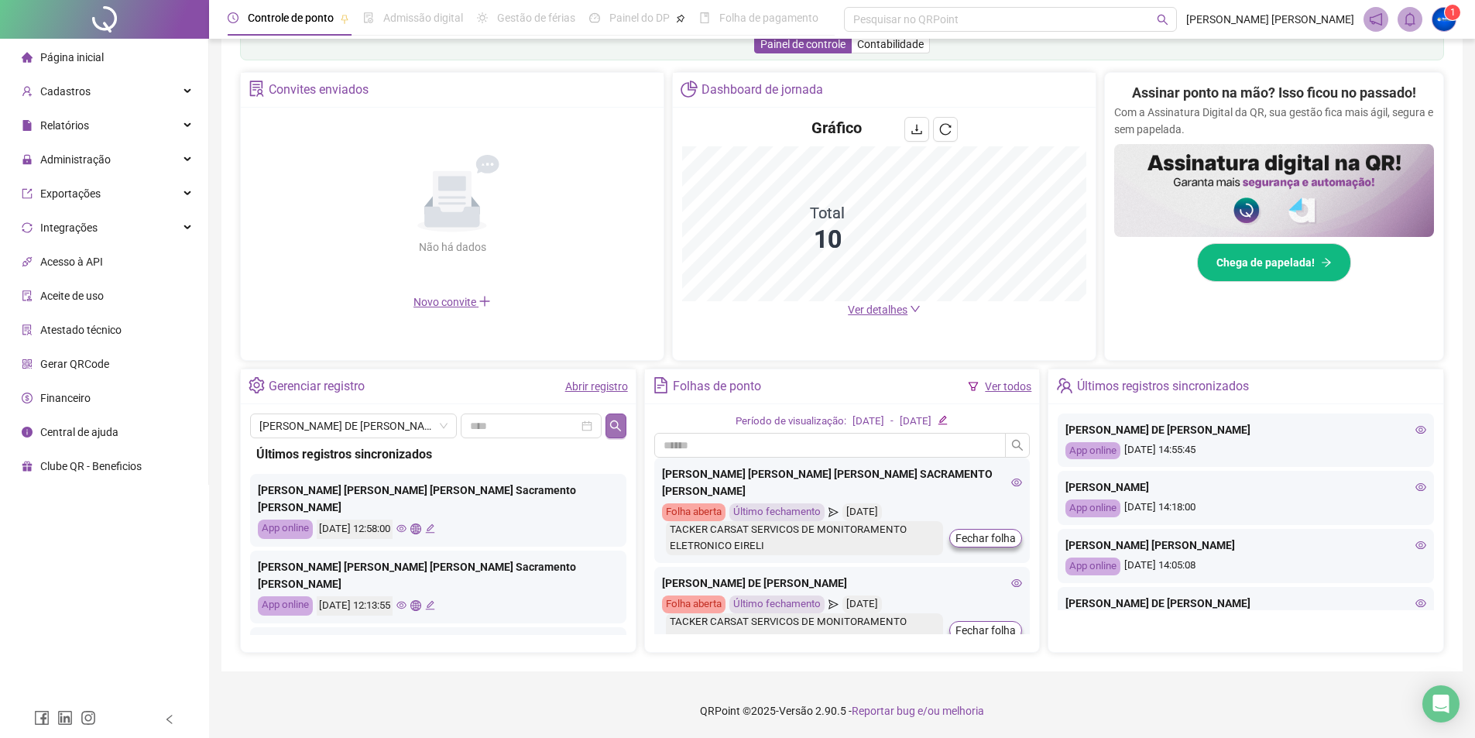
click at [618, 421] on icon "search" at bounding box center [616, 426] width 12 height 12
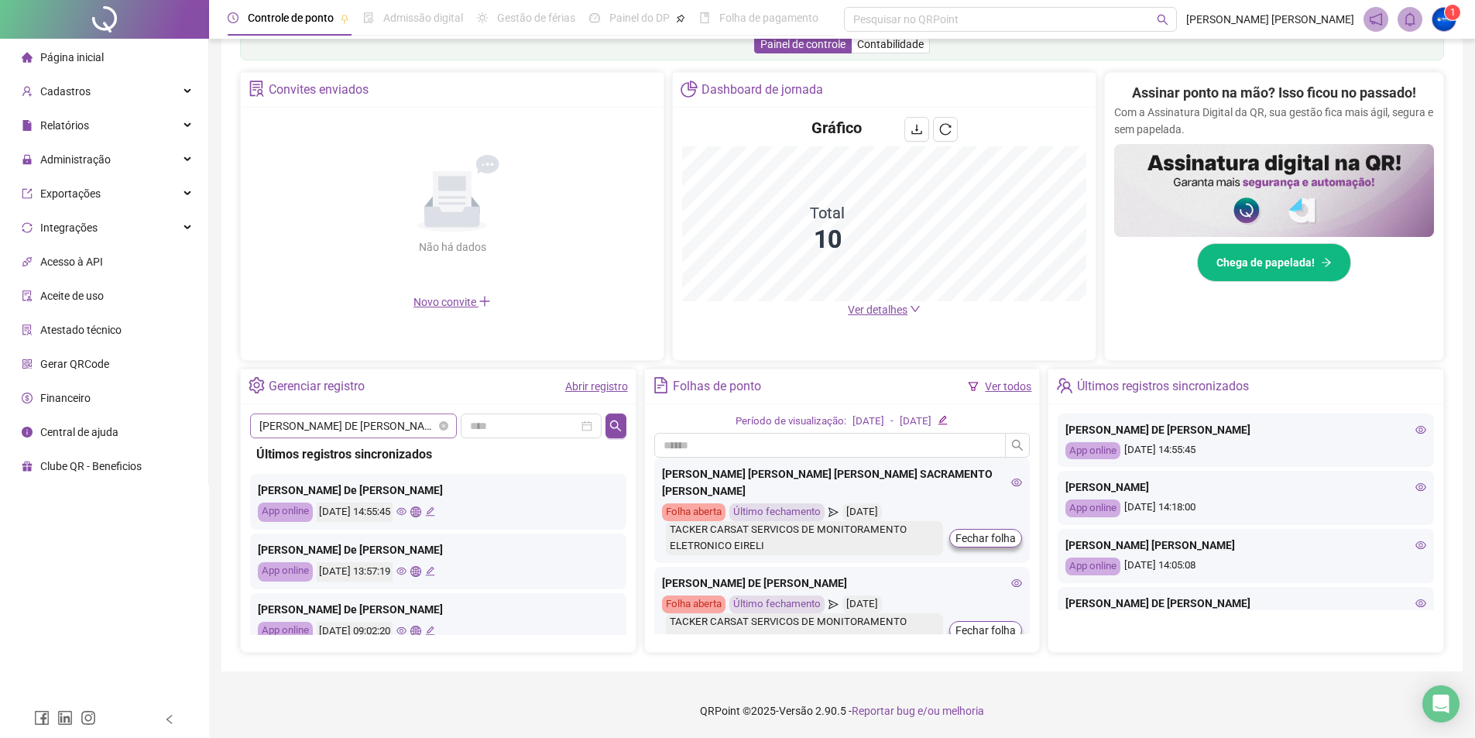
click at [311, 419] on span "[PERSON_NAME] DE [PERSON_NAME]" at bounding box center [353, 425] width 188 height 23
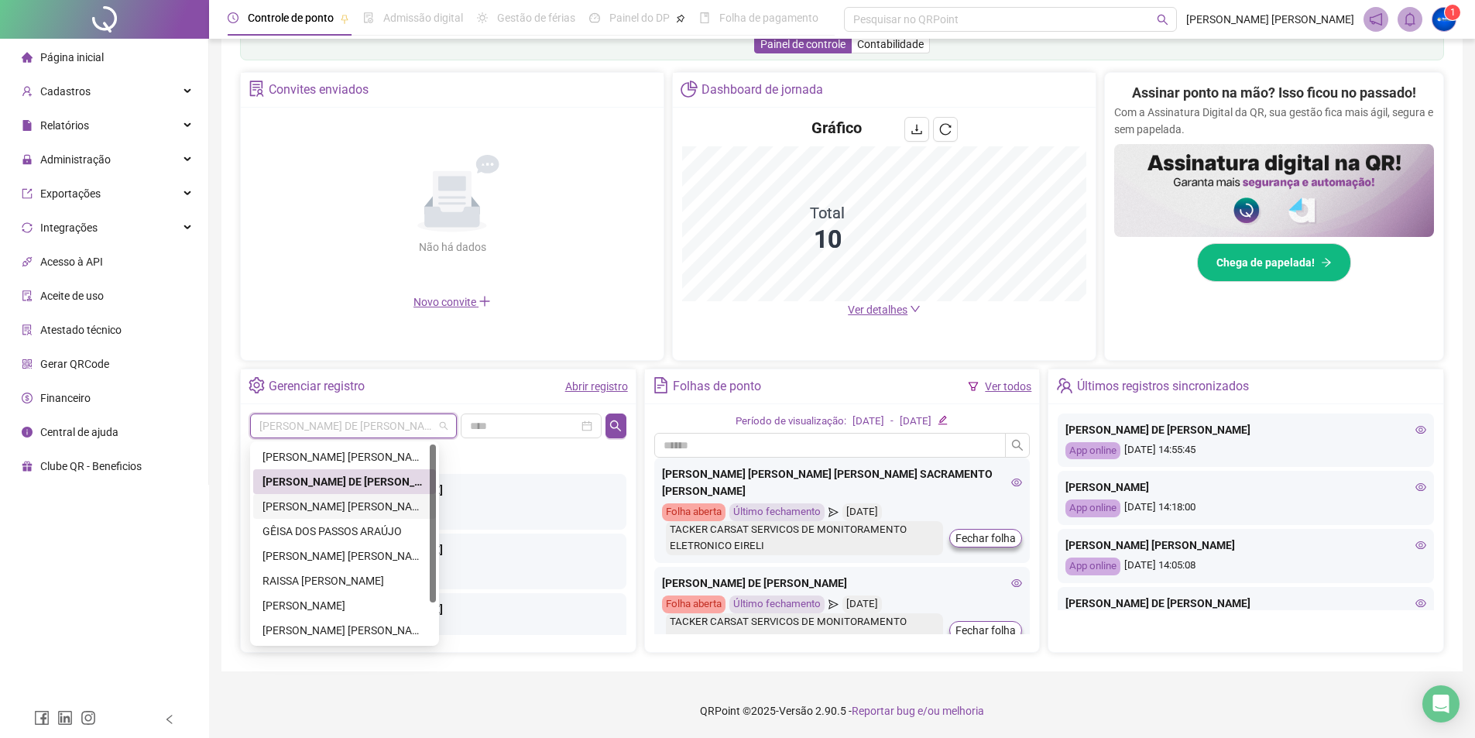
click at [299, 508] on div "[PERSON_NAME] [PERSON_NAME]" at bounding box center [345, 506] width 164 height 17
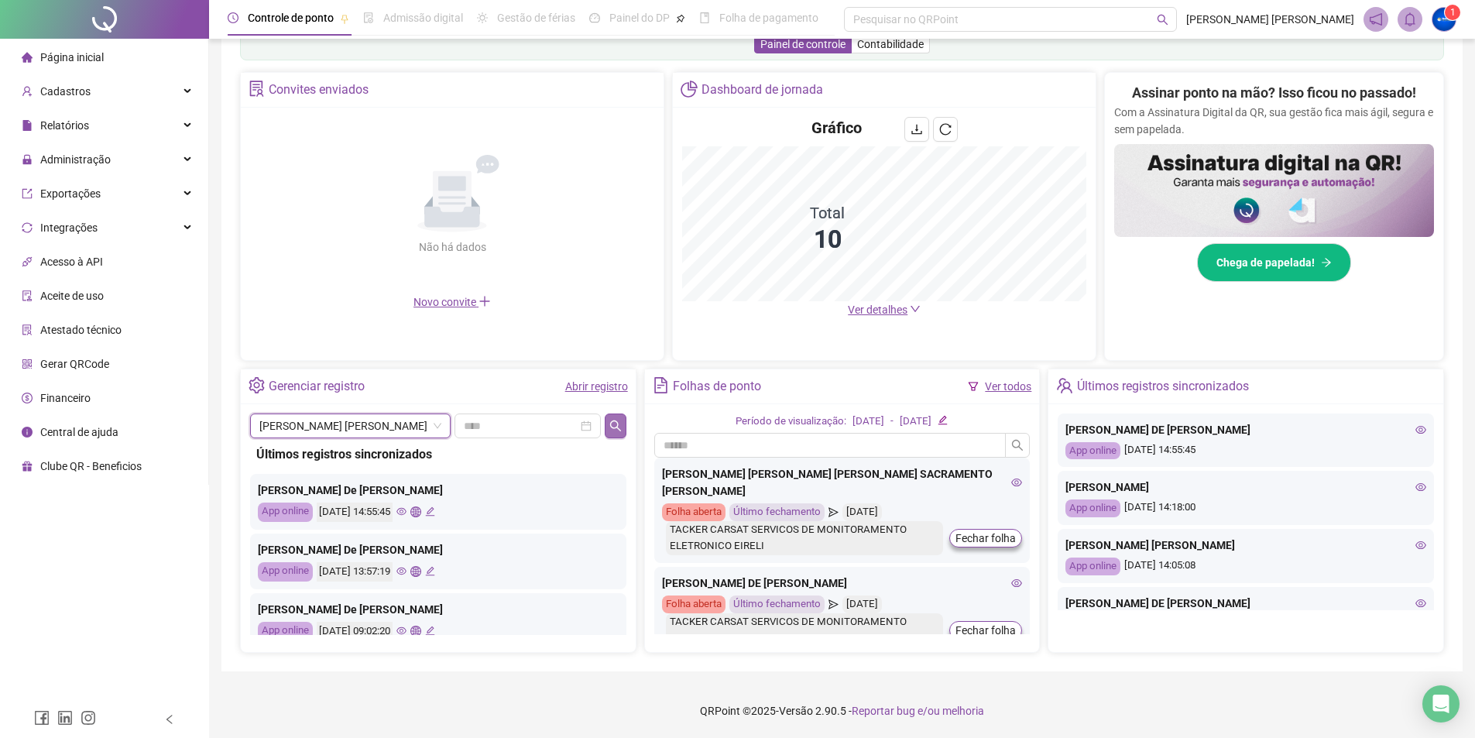
click at [611, 424] on icon "search" at bounding box center [615, 425] width 11 height 11
click at [323, 431] on span "[PERSON_NAME] [PERSON_NAME]" at bounding box center [350, 425] width 182 height 23
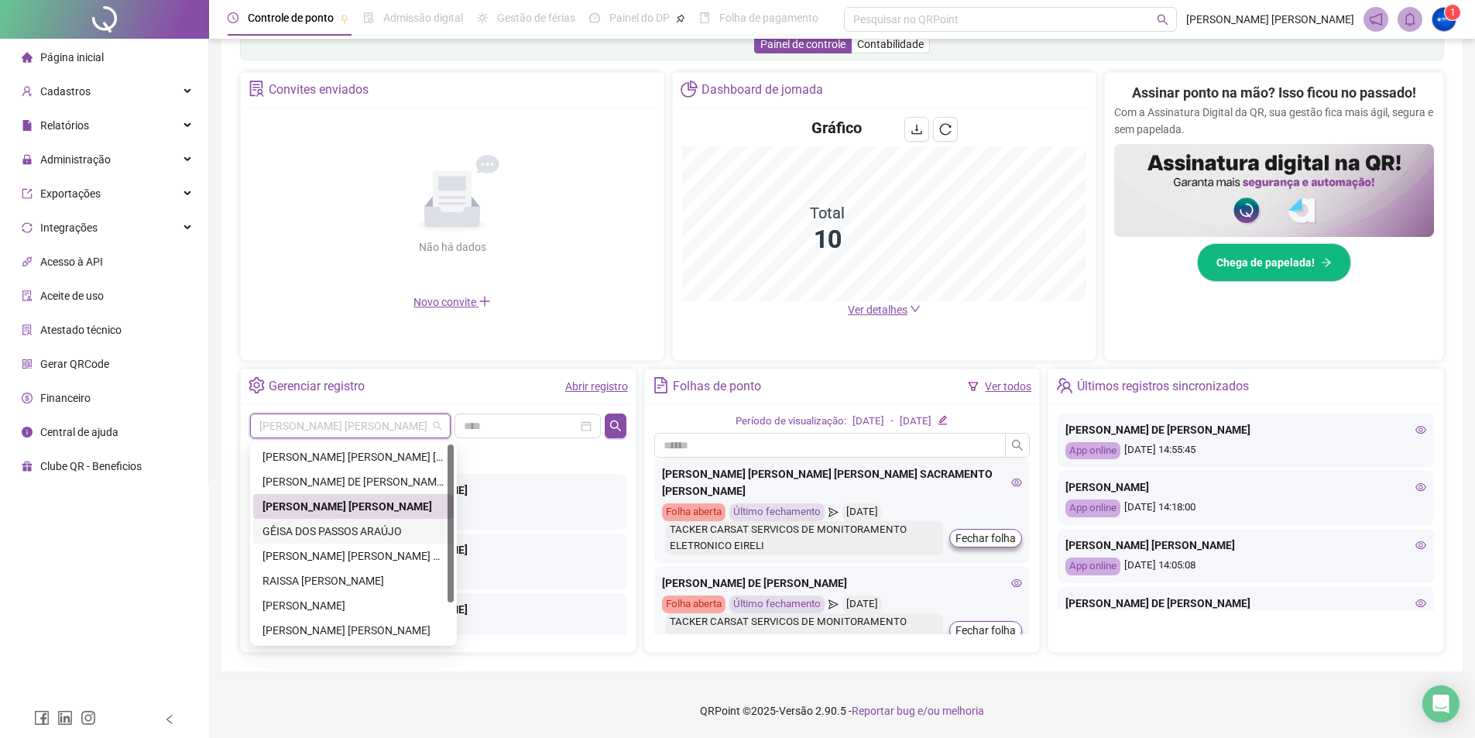
click at [335, 534] on div "GÊISA DOS PASSOS ARAÚJO" at bounding box center [354, 531] width 182 height 17
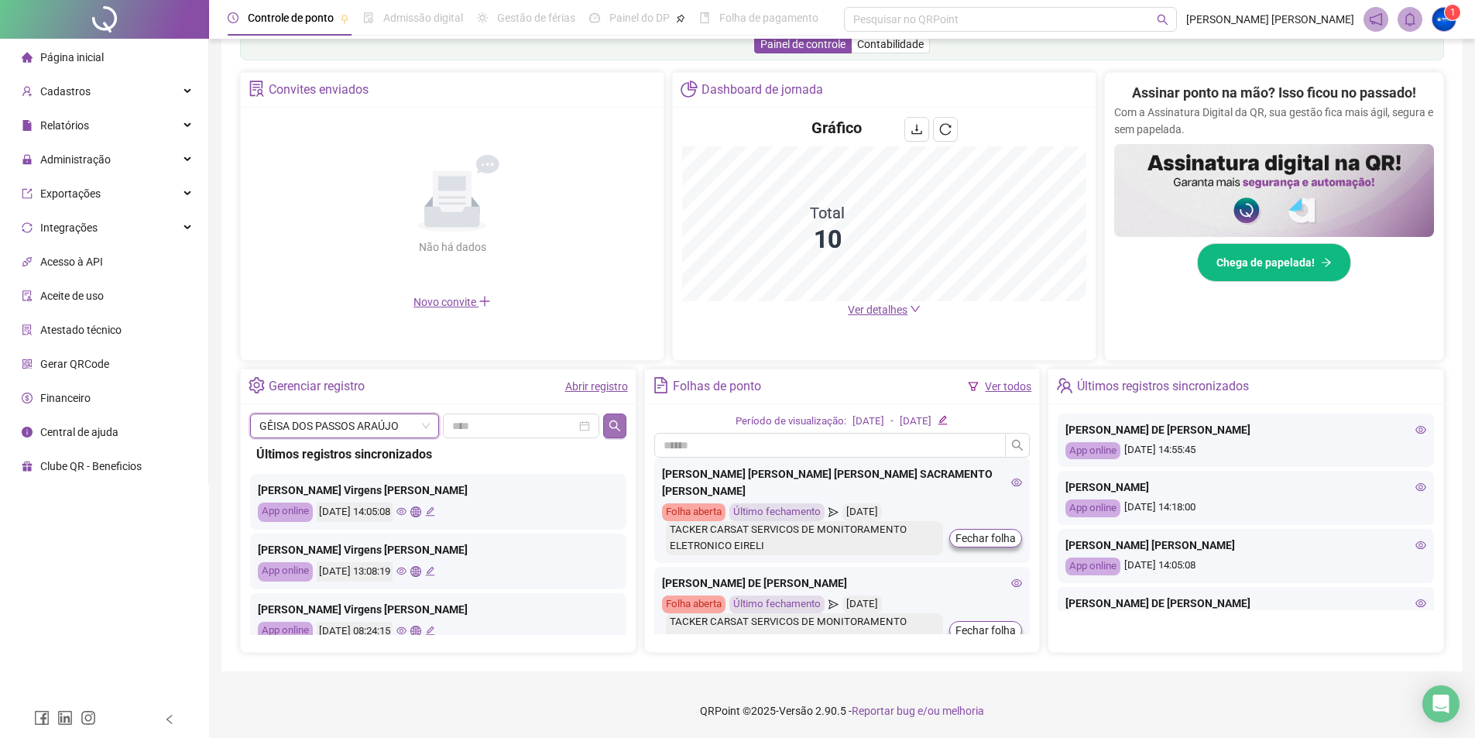
click at [610, 425] on icon "search" at bounding box center [615, 425] width 11 height 11
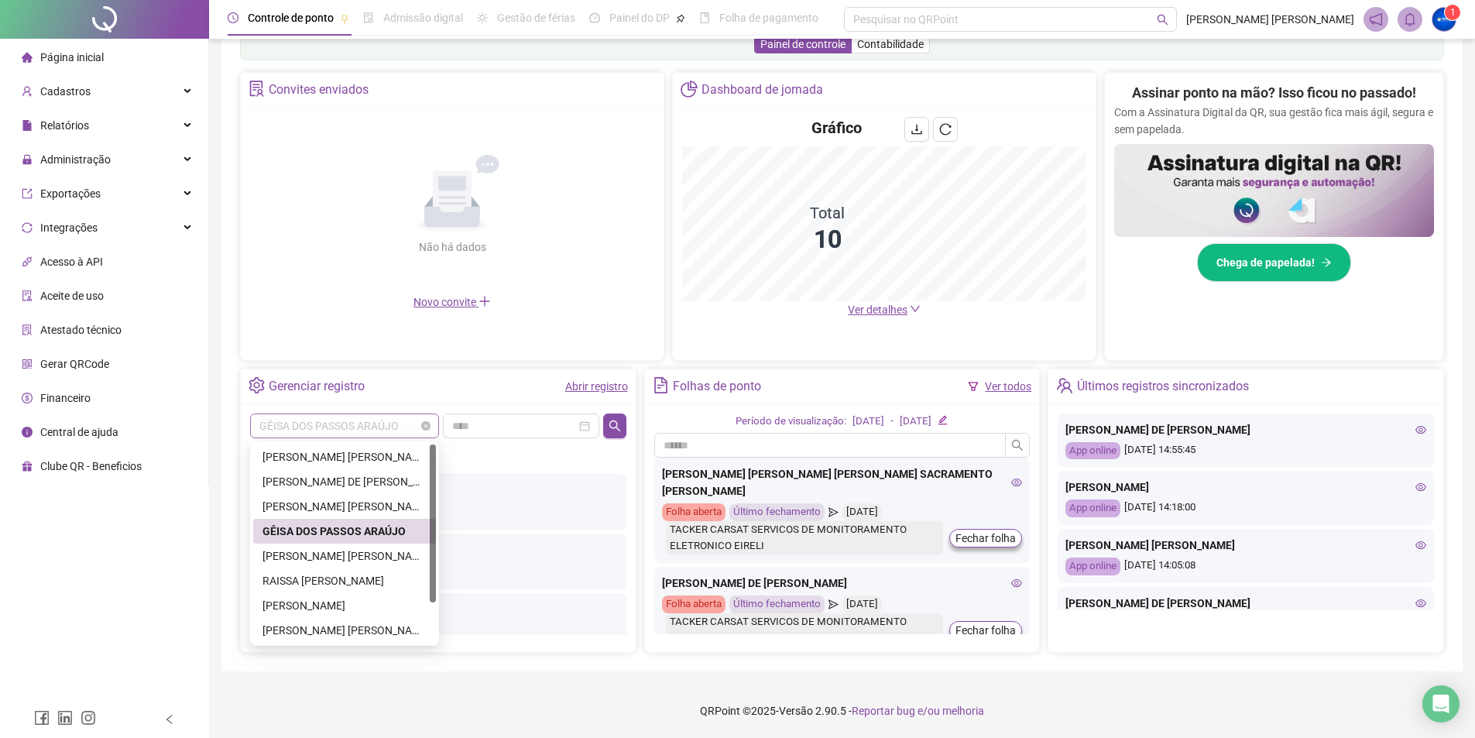
click at [364, 426] on span "GÊISA DOS PASSOS ARAÚJO" at bounding box center [344, 425] width 170 height 23
click at [330, 557] on div "[PERSON_NAME] [PERSON_NAME] LIMA" at bounding box center [345, 556] width 164 height 17
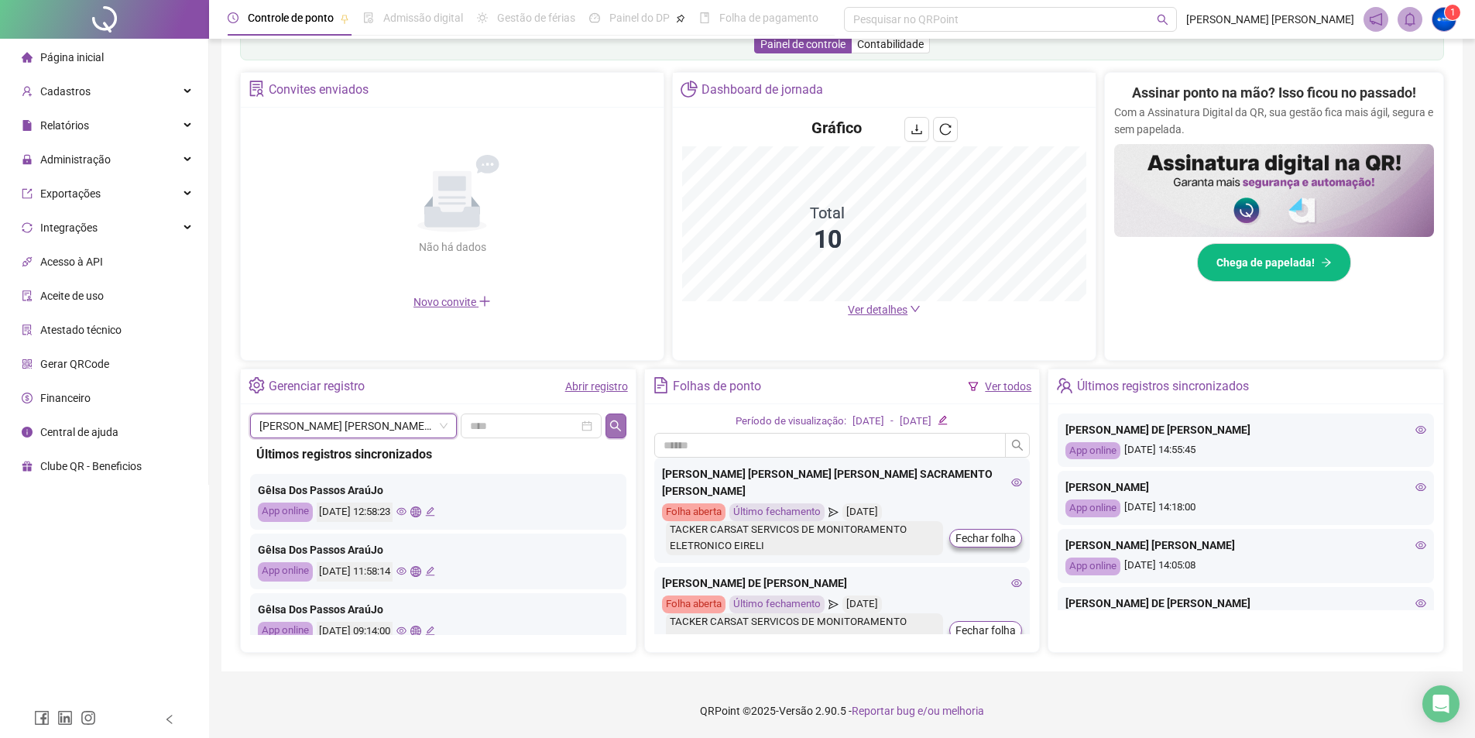
click at [617, 421] on icon "search" at bounding box center [615, 425] width 11 height 11
click at [382, 431] on span "[PERSON_NAME] [PERSON_NAME] LIMA" at bounding box center [353, 425] width 188 height 23
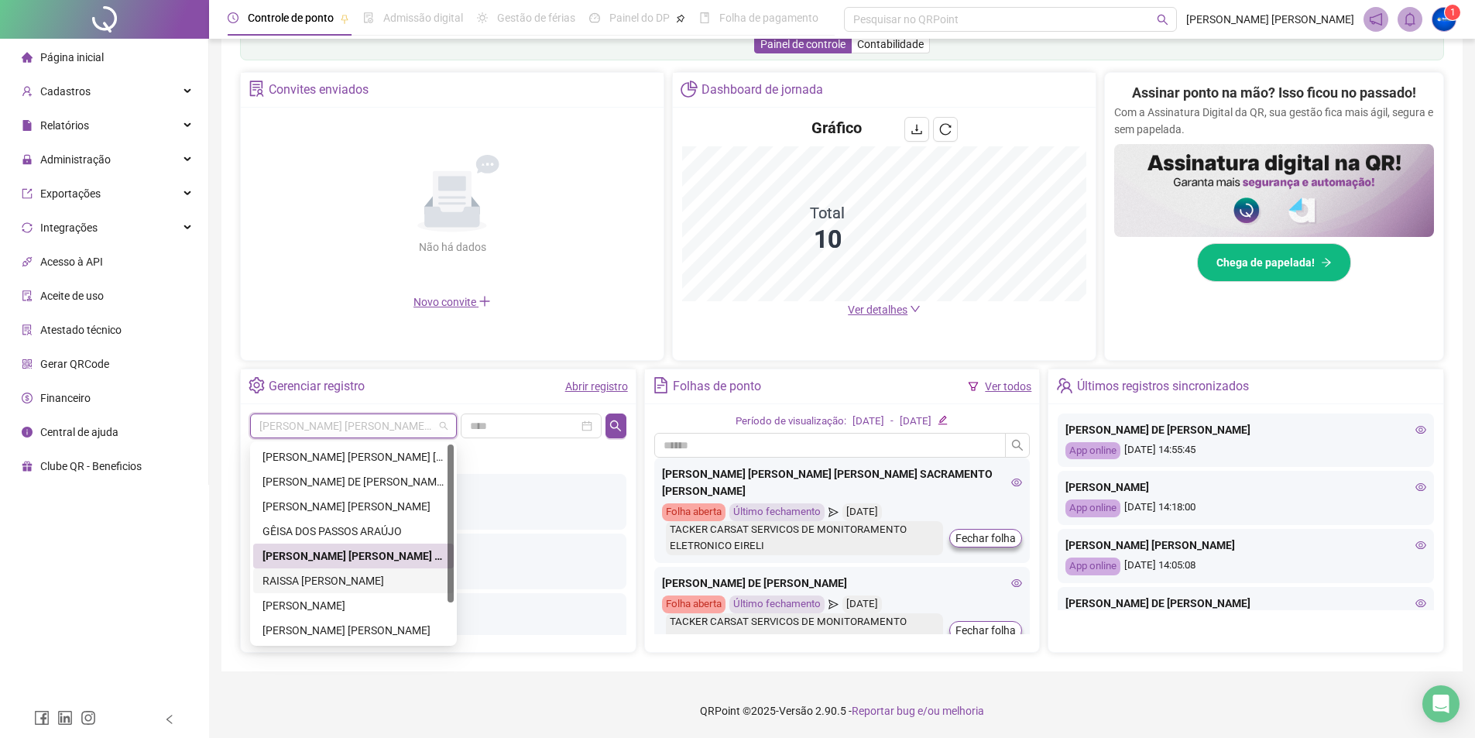
click at [315, 572] on div "RAISSA [PERSON_NAME]" at bounding box center [354, 580] width 182 height 17
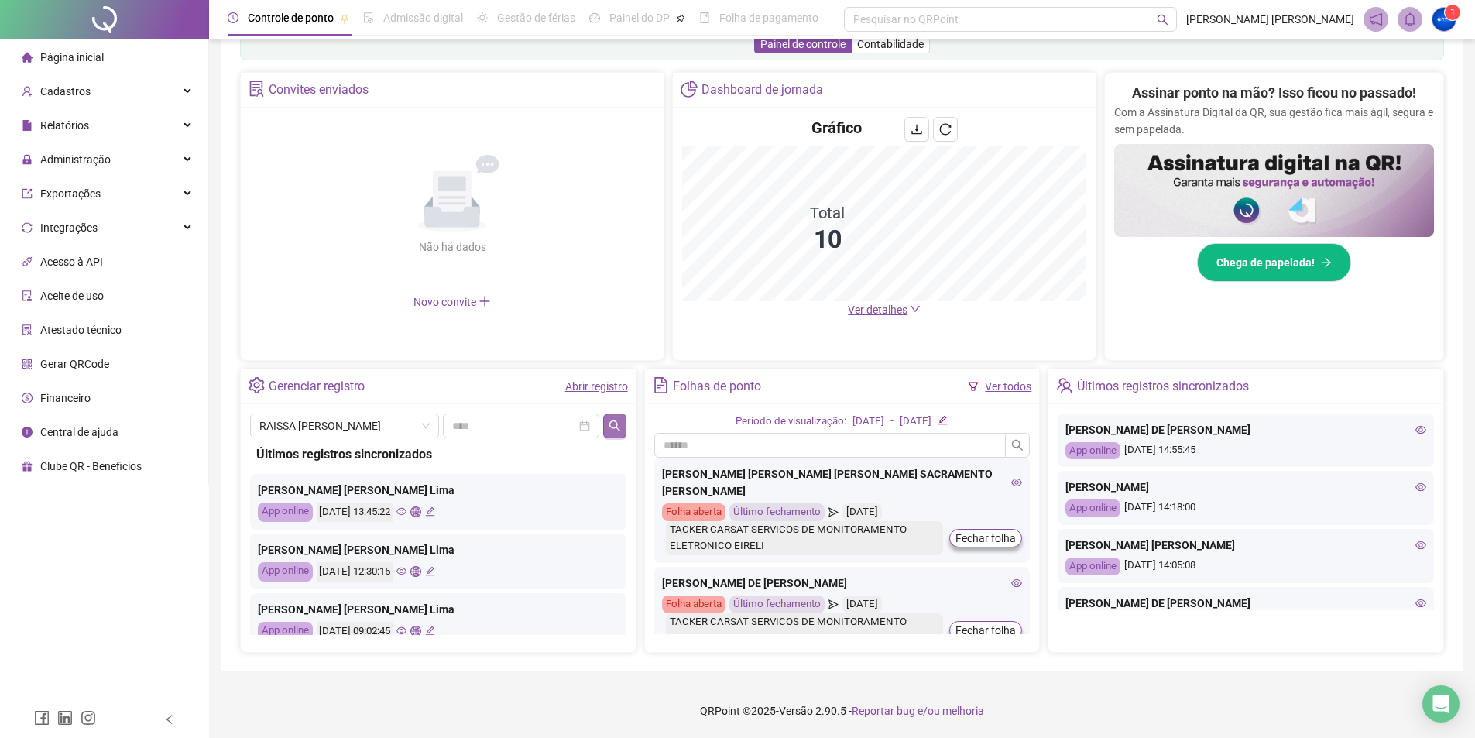
click at [611, 431] on icon "search" at bounding box center [615, 426] width 12 height 12
click at [373, 431] on span "RAISSA [PERSON_NAME]" at bounding box center [344, 425] width 170 height 23
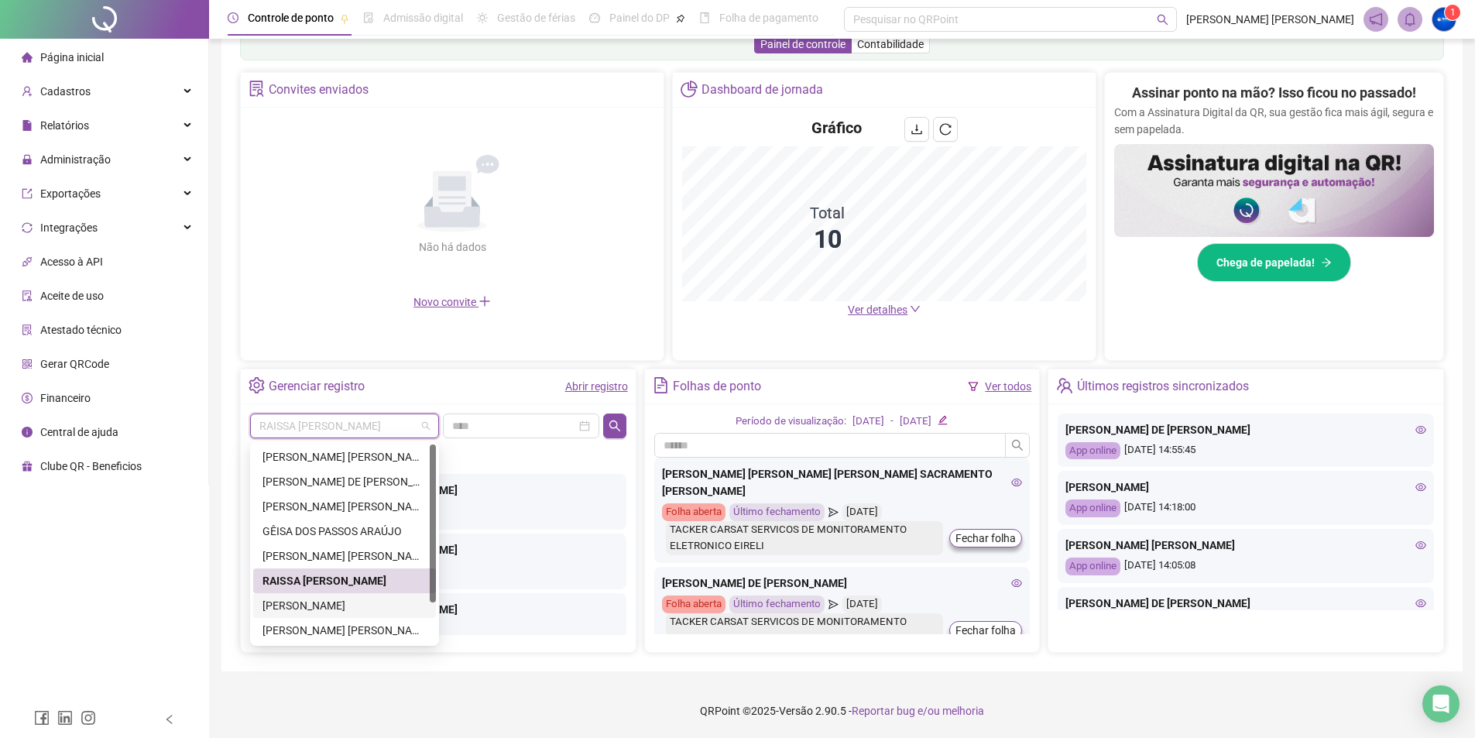
click at [325, 608] on div "[PERSON_NAME]" at bounding box center [345, 605] width 164 height 17
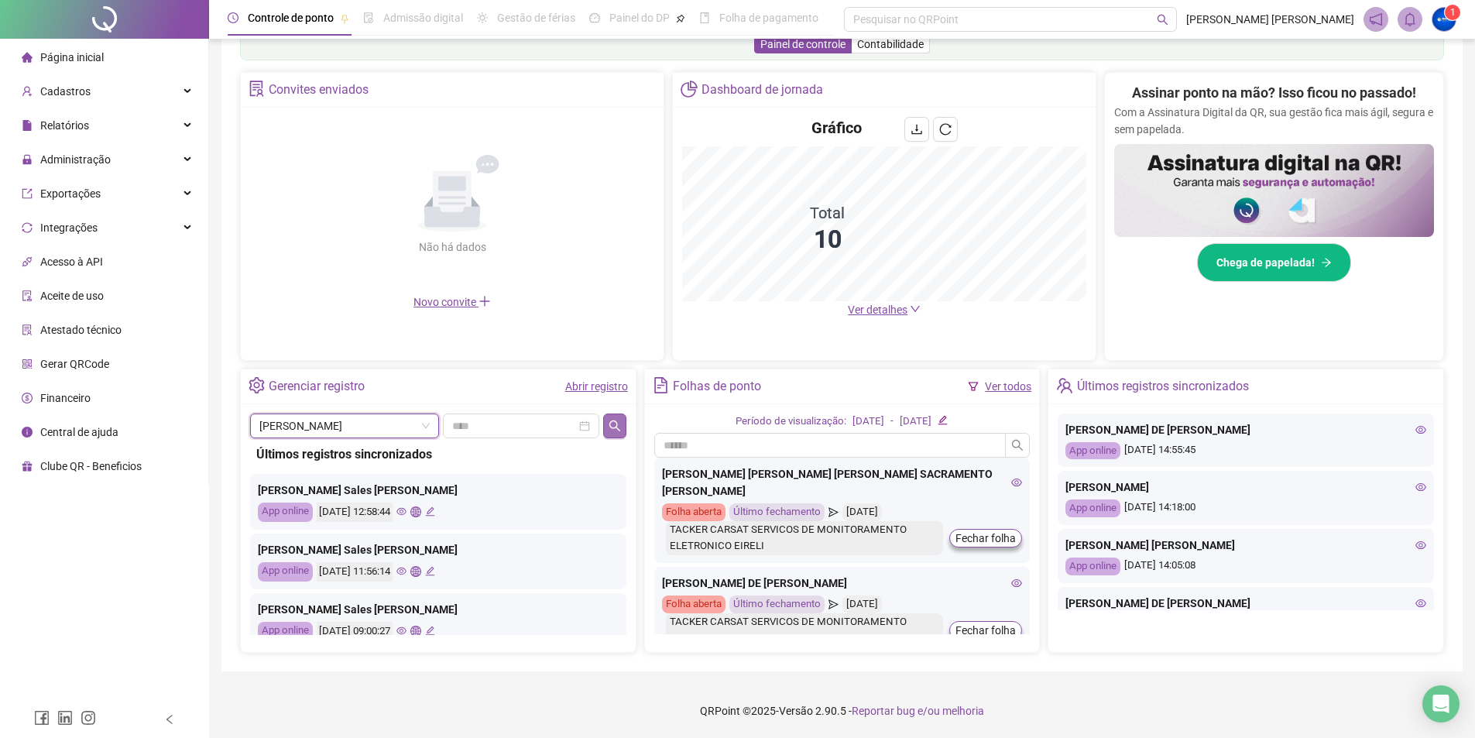
click at [613, 428] on icon "search" at bounding box center [615, 425] width 11 height 11
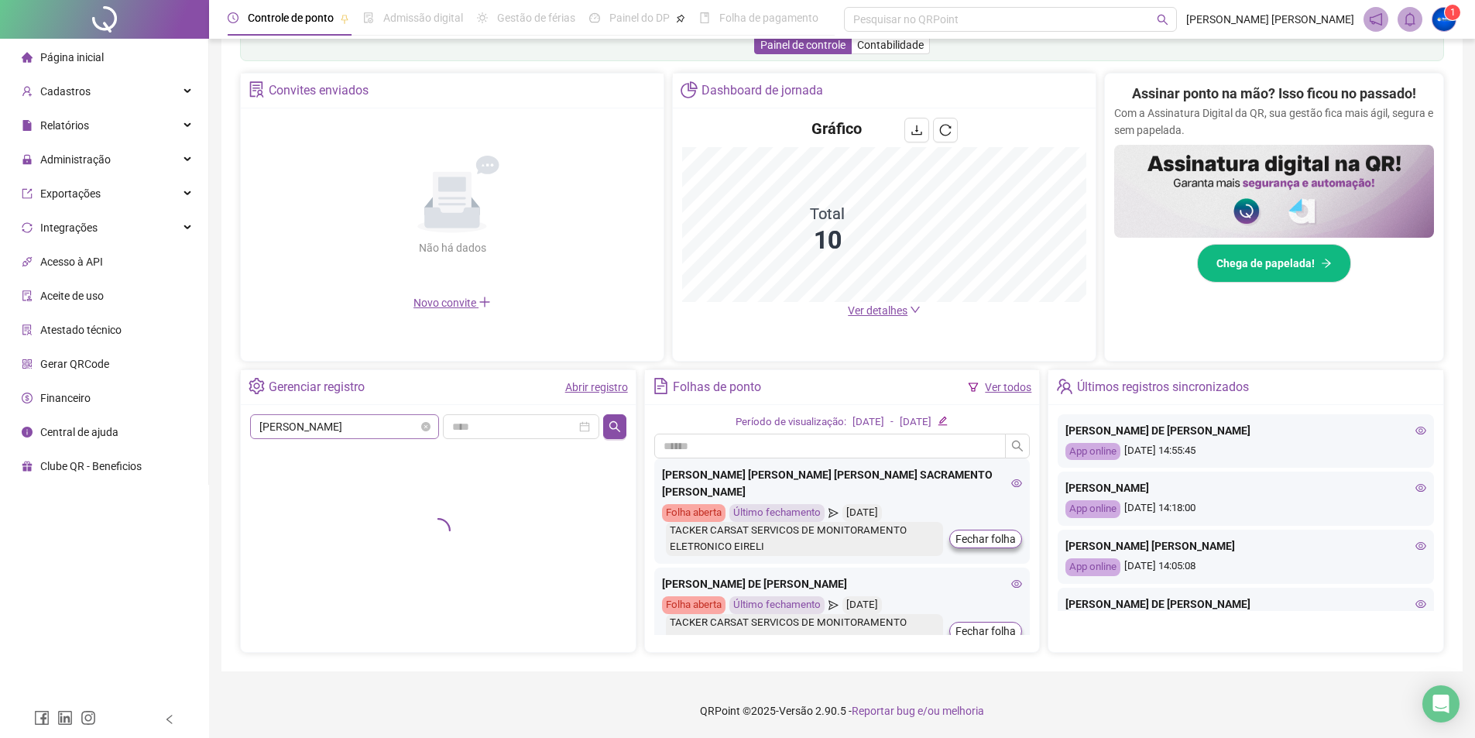
click at [359, 426] on span "[PERSON_NAME]" at bounding box center [344, 426] width 170 height 23
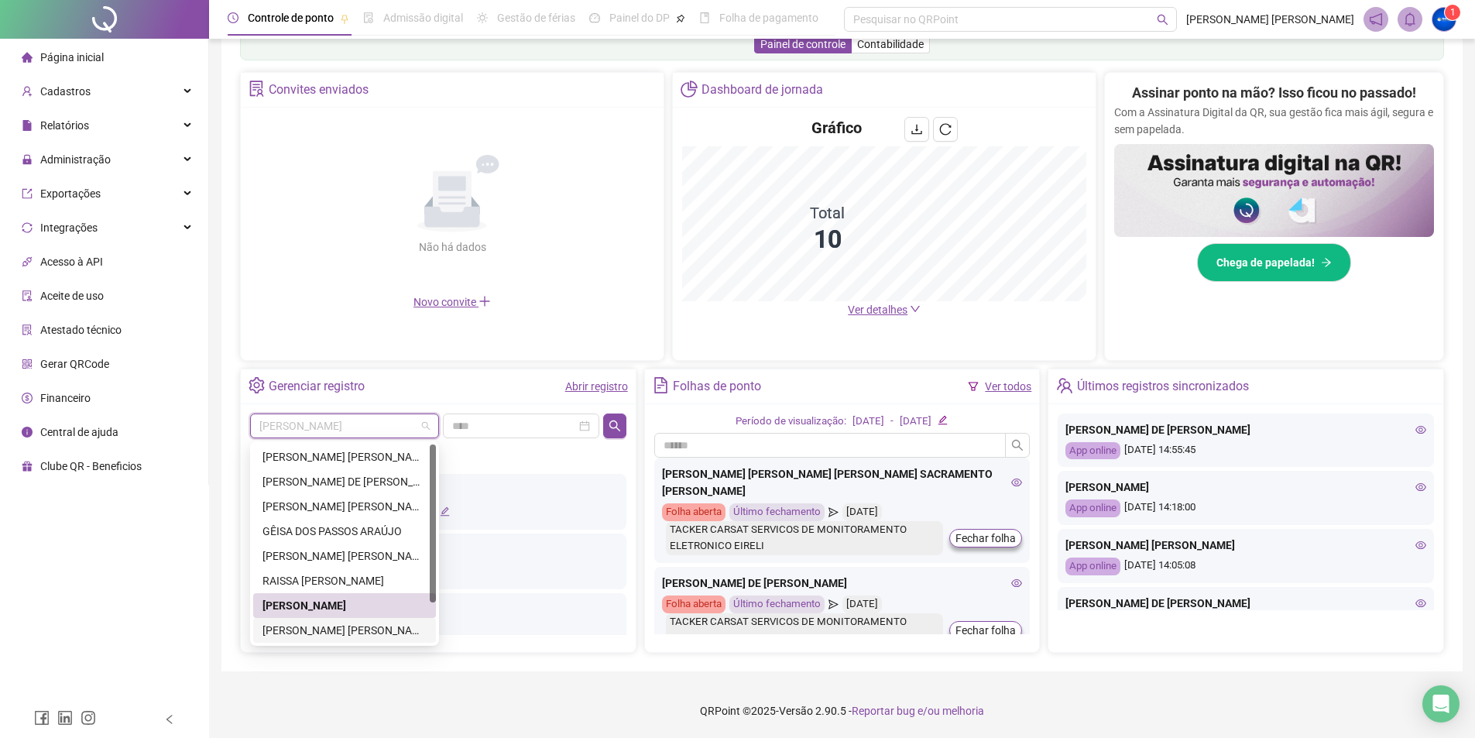
click at [339, 631] on div "[PERSON_NAME] [PERSON_NAME]" at bounding box center [345, 630] width 164 height 17
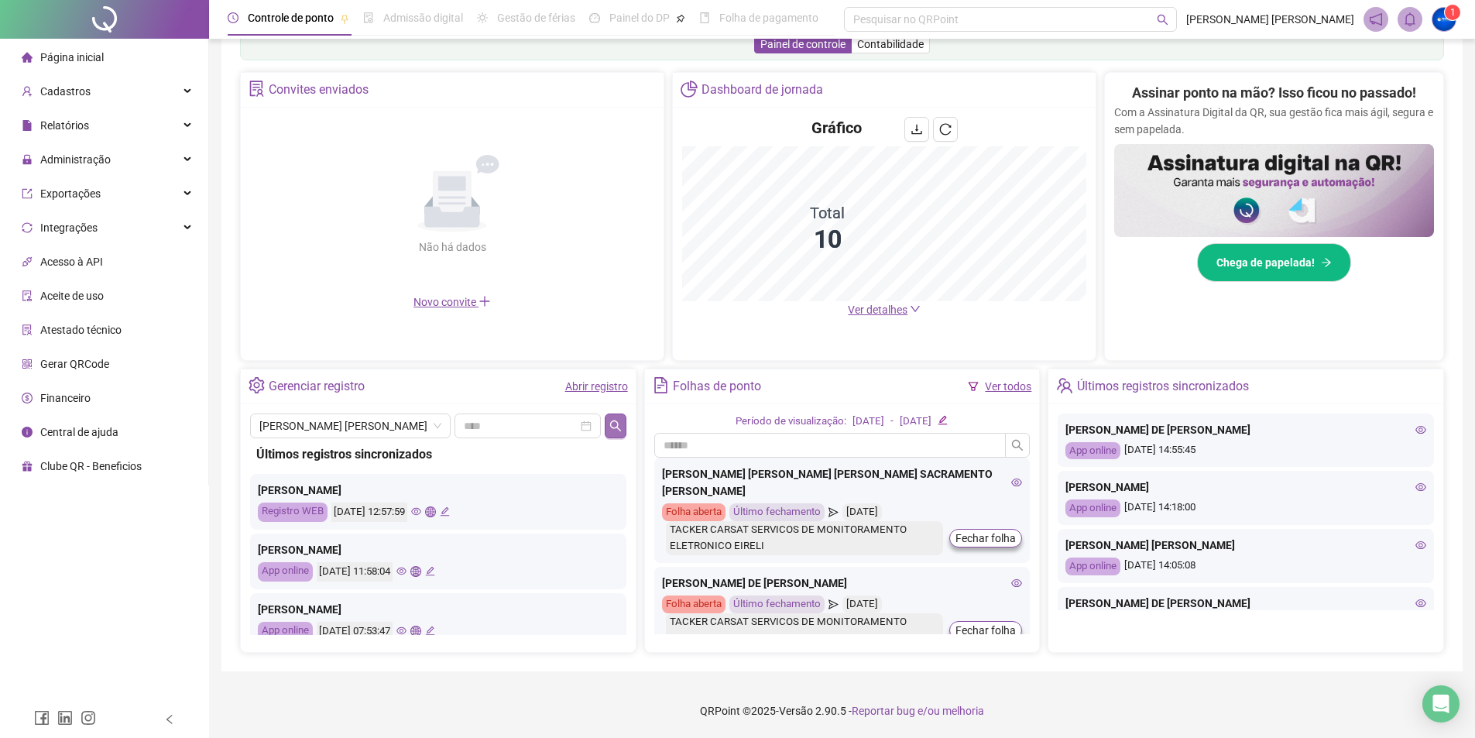
click at [618, 428] on icon "search" at bounding box center [616, 426] width 12 height 12
click at [363, 435] on span "[PERSON_NAME] [PERSON_NAME]" at bounding box center [350, 425] width 182 height 23
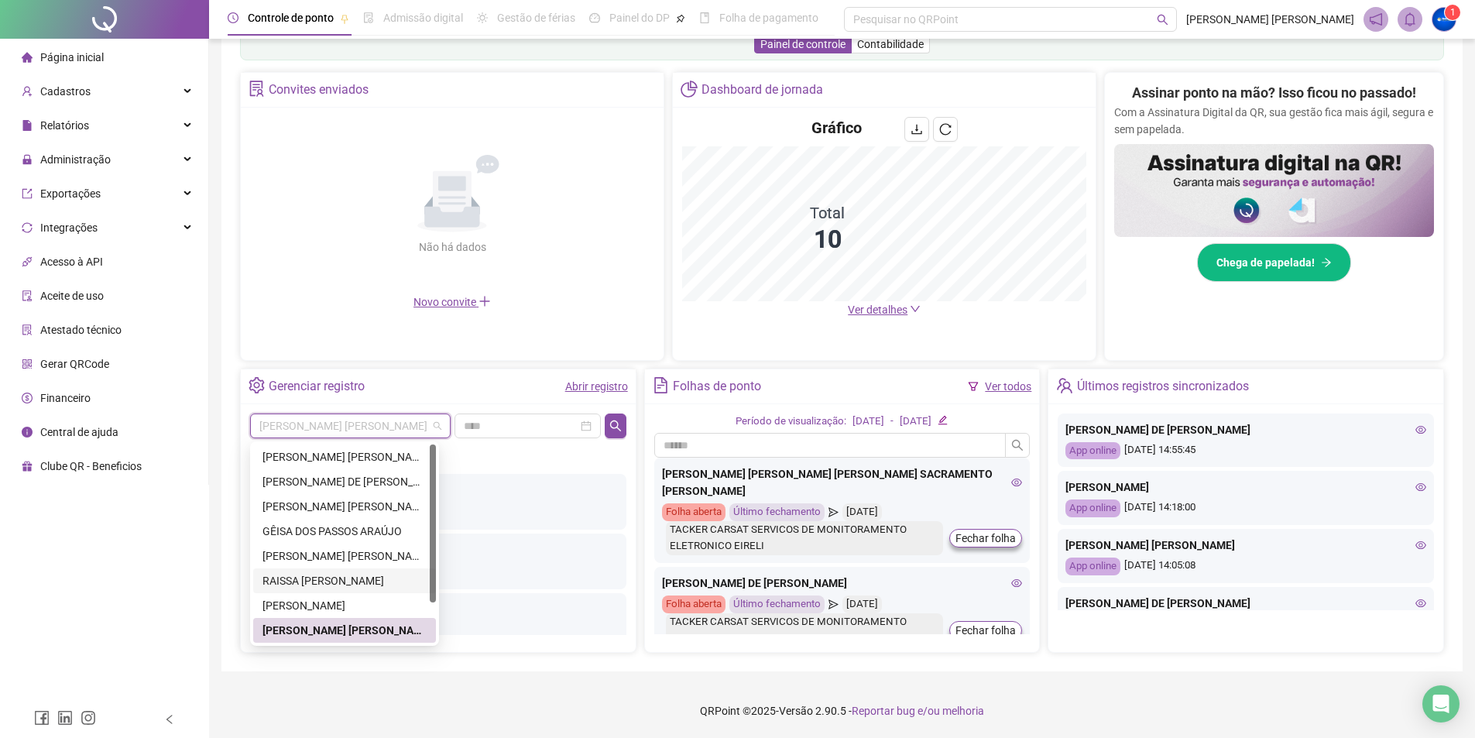
scroll to position [50, 0]
click at [302, 603] on div "[PERSON_NAME]" at bounding box center [345, 605] width 164 height 17
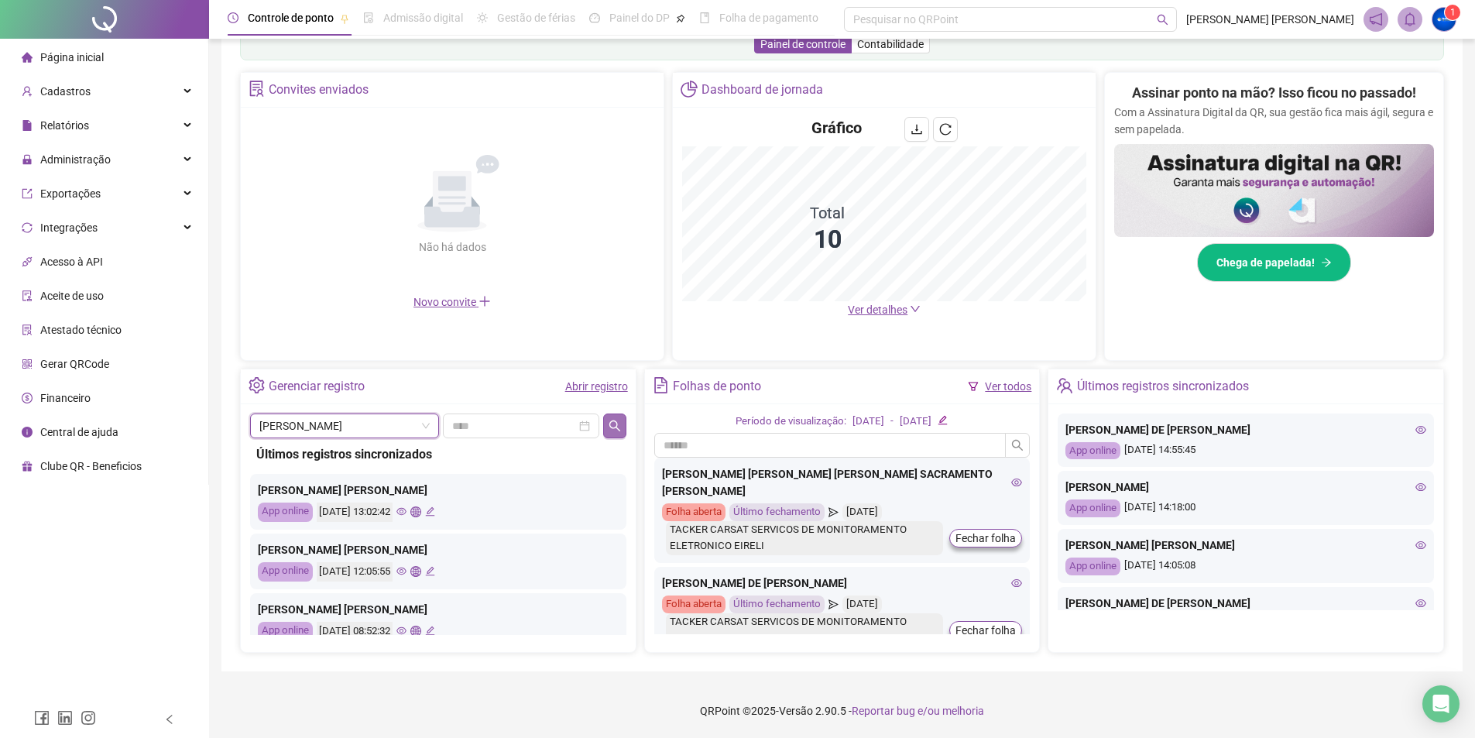
click at [620, 424] on icon "search" at bounding box center [615, 426] width 12 height 12
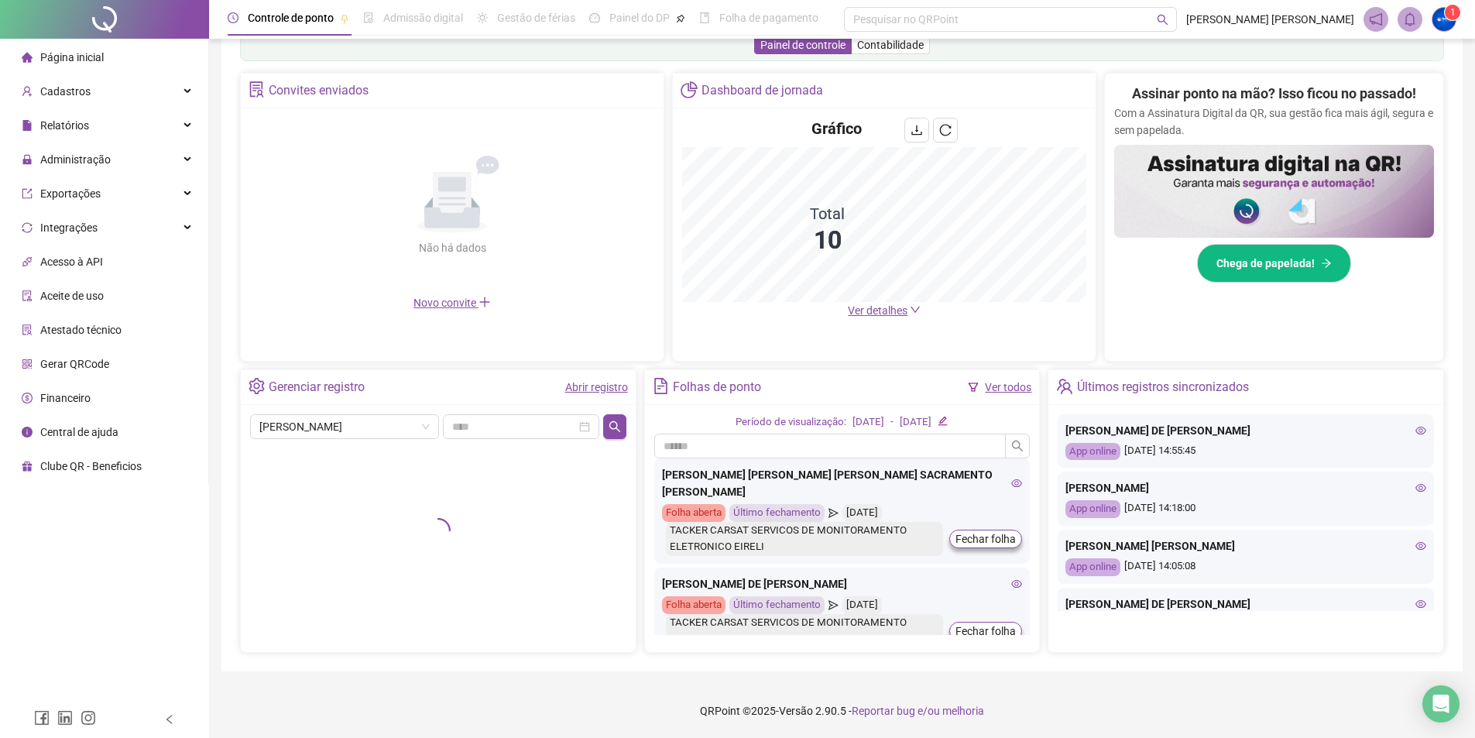
scroll to position [270, 0]
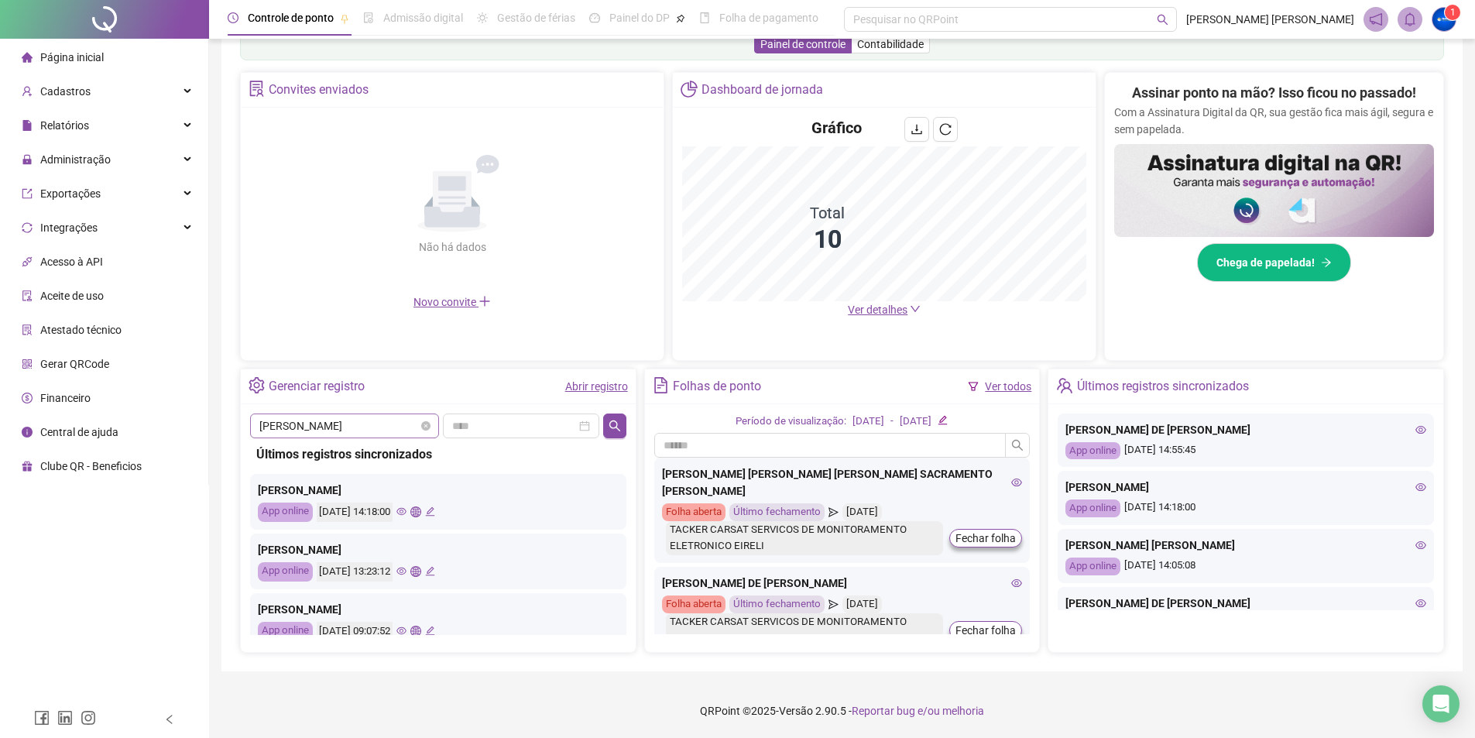
click at [369, 432] on span "[PERSON_NAME]" at bounding box center [344, 425] width 170 height 23
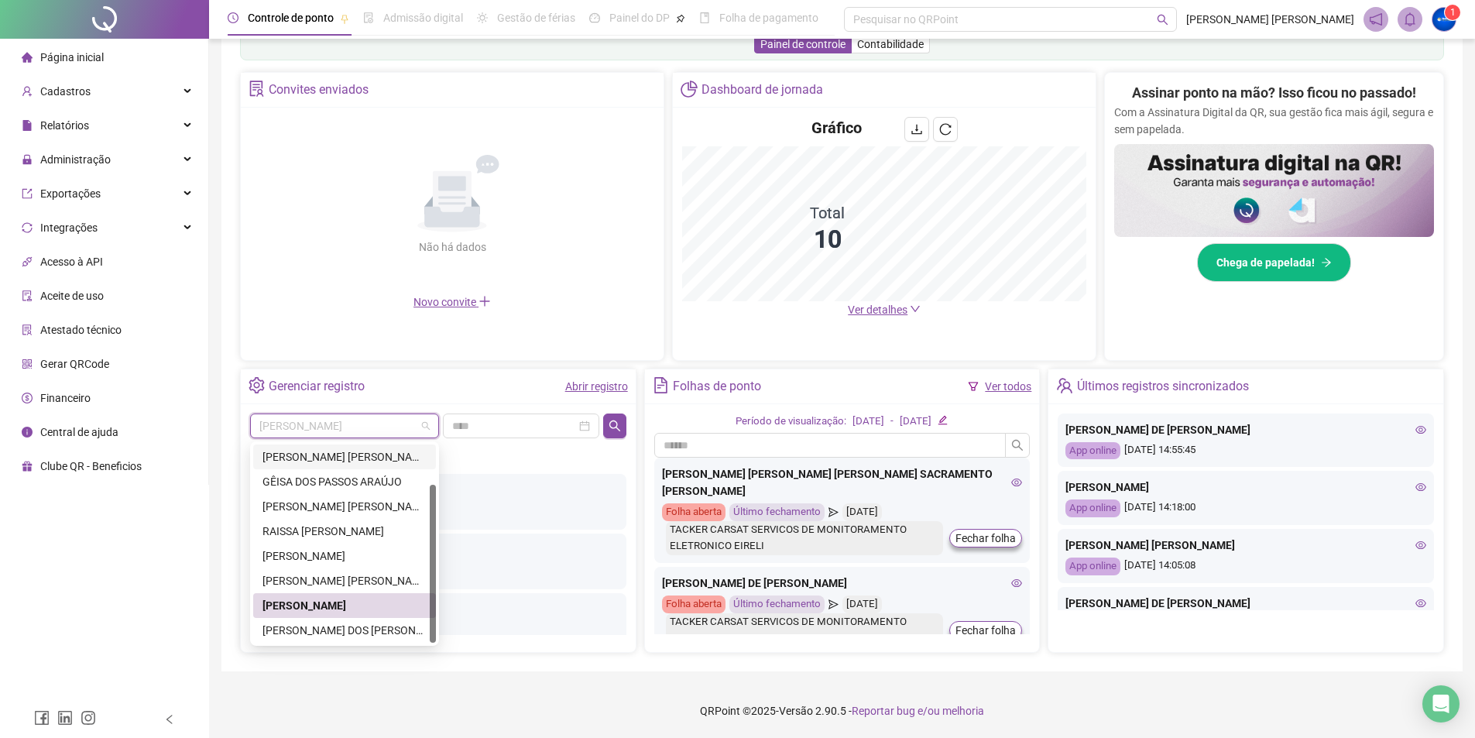
click at [556, 271] on div "Não há dados Não há dados" at bounding box center [452, 205] width 404 height 177
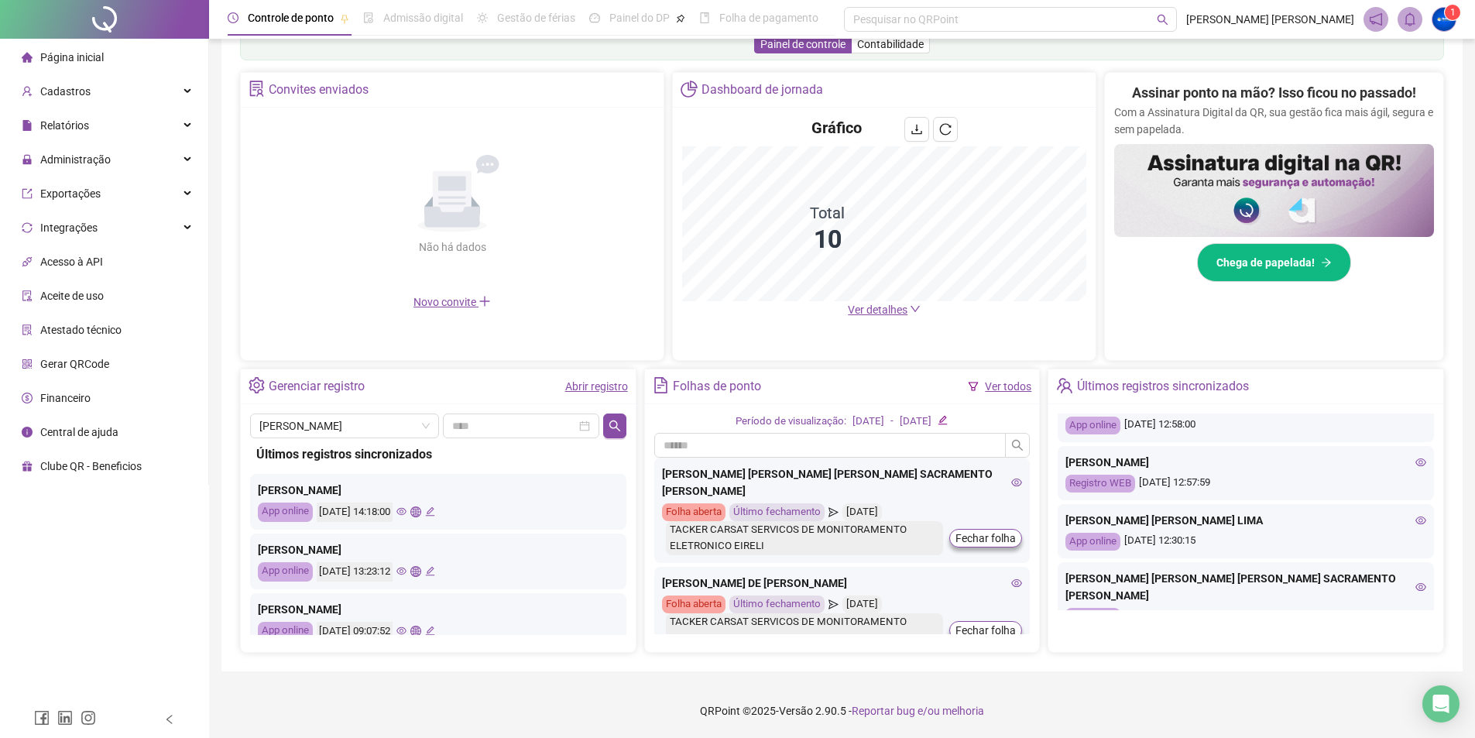
scroll to position [670, 0]
